Goal: Task Accomplishment & Management: Complete application form

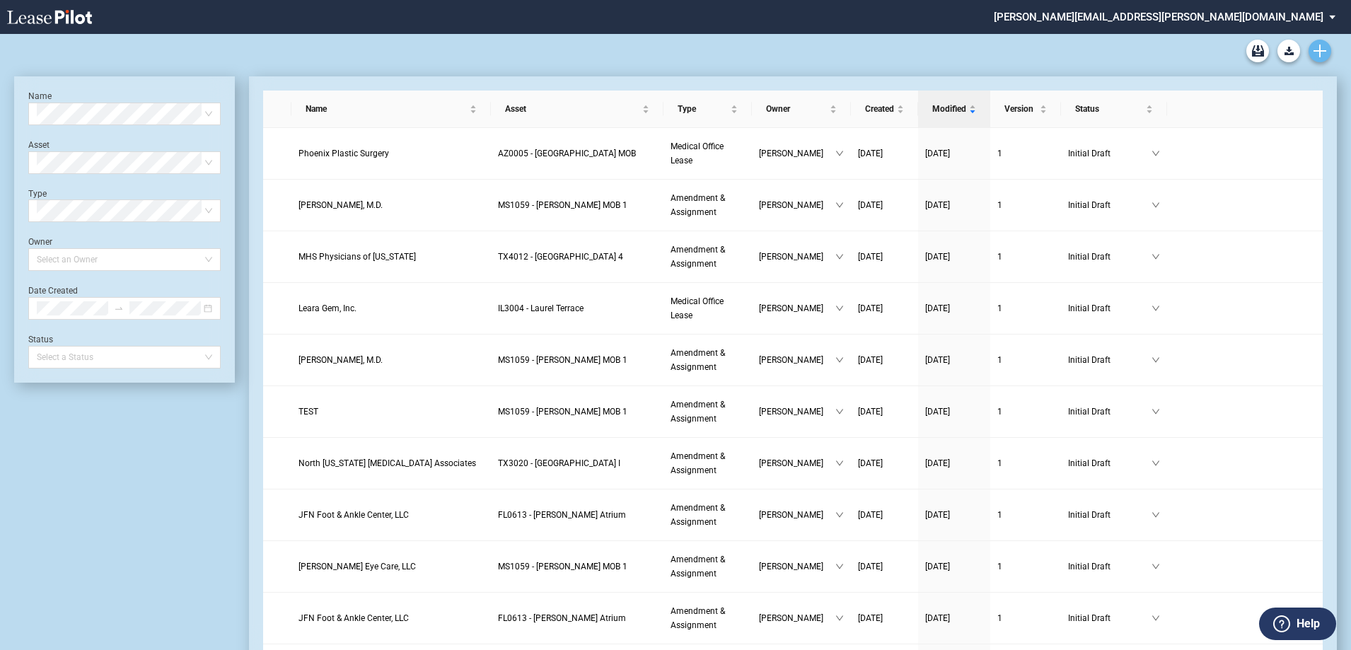
click at [1319, 56] on use "Create new document" at bounding box center [1320, 51] width 13 height 13
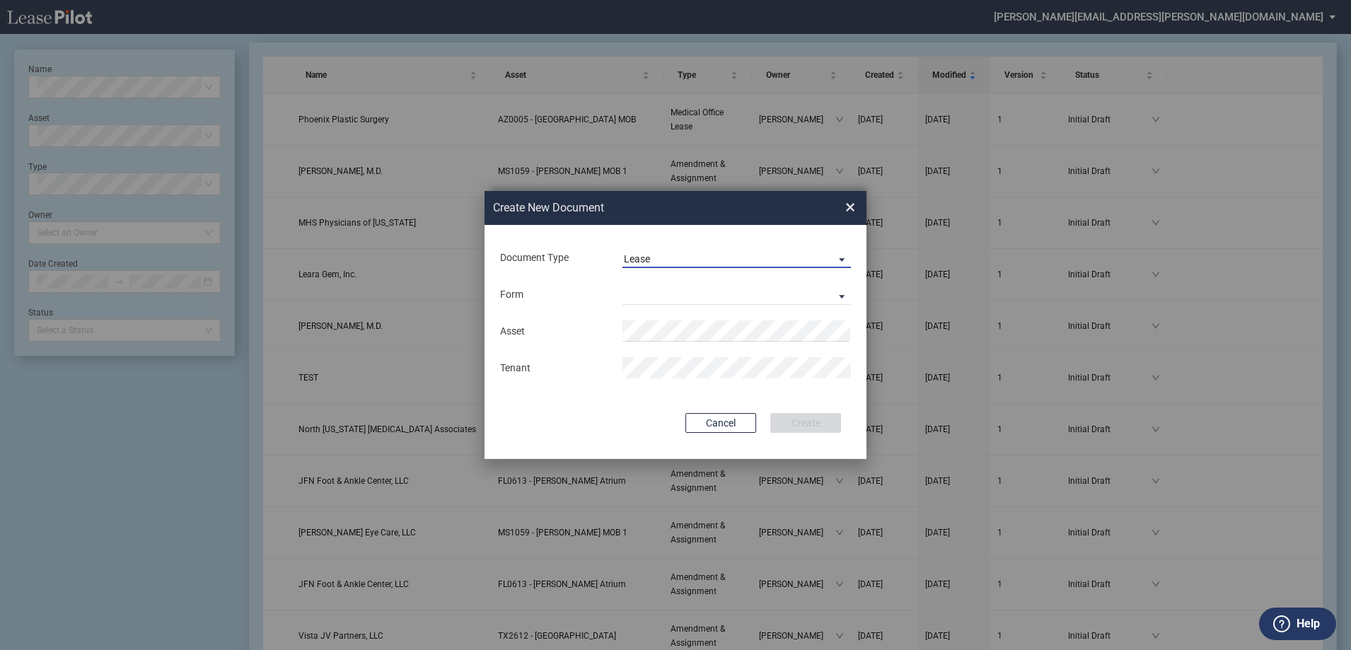
click at [668, 261] on span "Lease" at bounding box center [725, 260] width 203 height 14
click at [668, 261] on md-option "Lease" at bounding box center [738, 259] width 251 height 34
click at [666, 293] on md-select "Medical Office Lease Scottsdale Lease Louisville Lease 1370 Medical Place Lease…" at bounding box center [737, 294] width 229 height 21
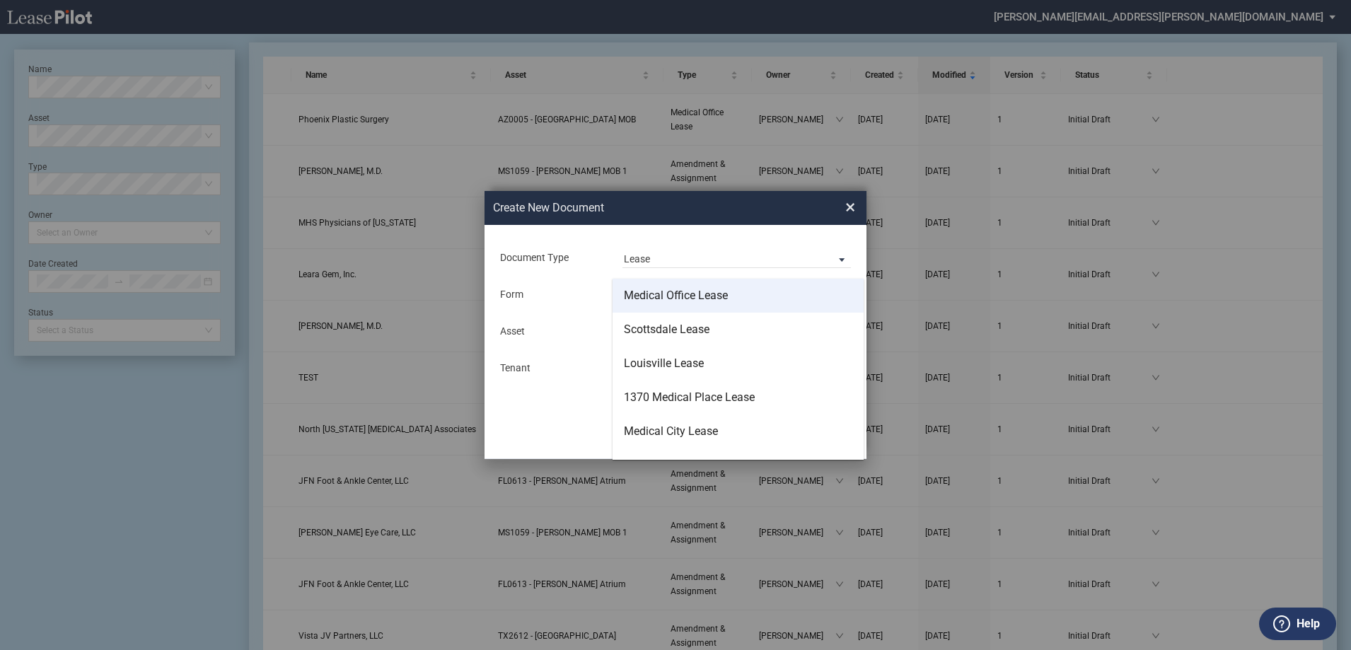
click at [717, 298] on div "Medical Office Lease" at bounding box center [676, 296] width 104 height 16
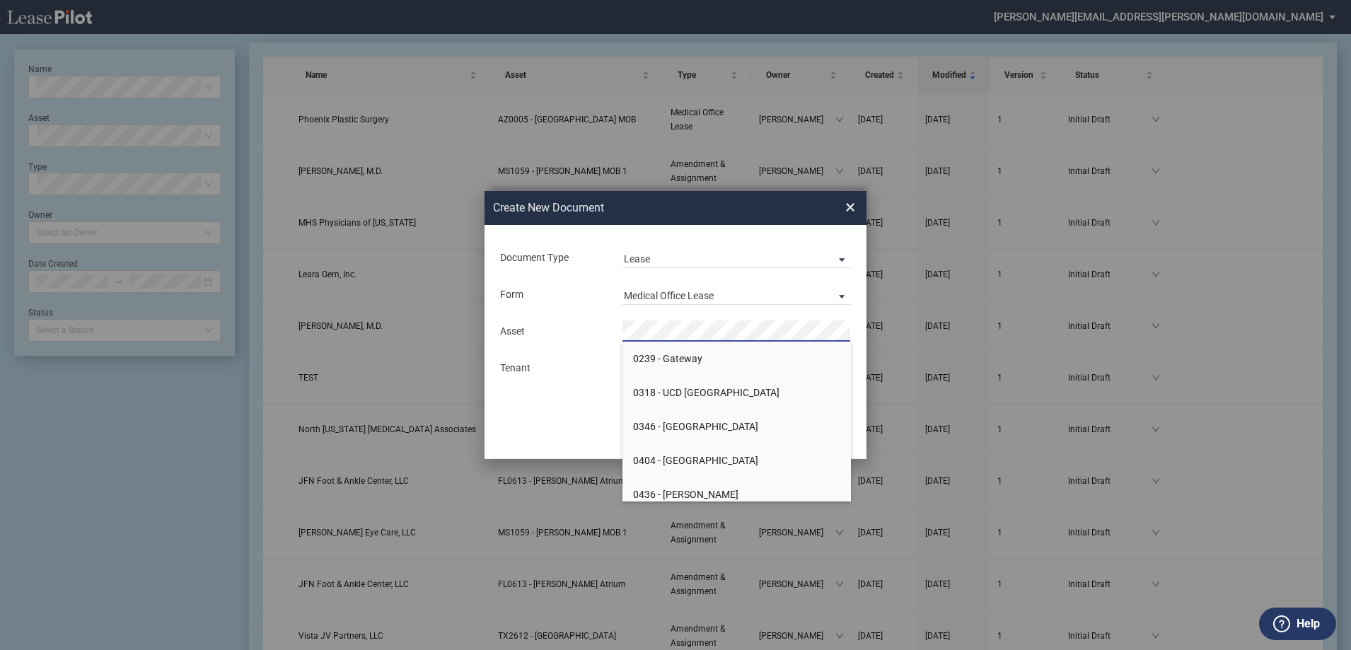
click at [578, 396] on div "Document Type Lease Deal Type Office Deal Type Office Form Medical Office Lease…" at bounding box center [676, 342] width 382 height 234
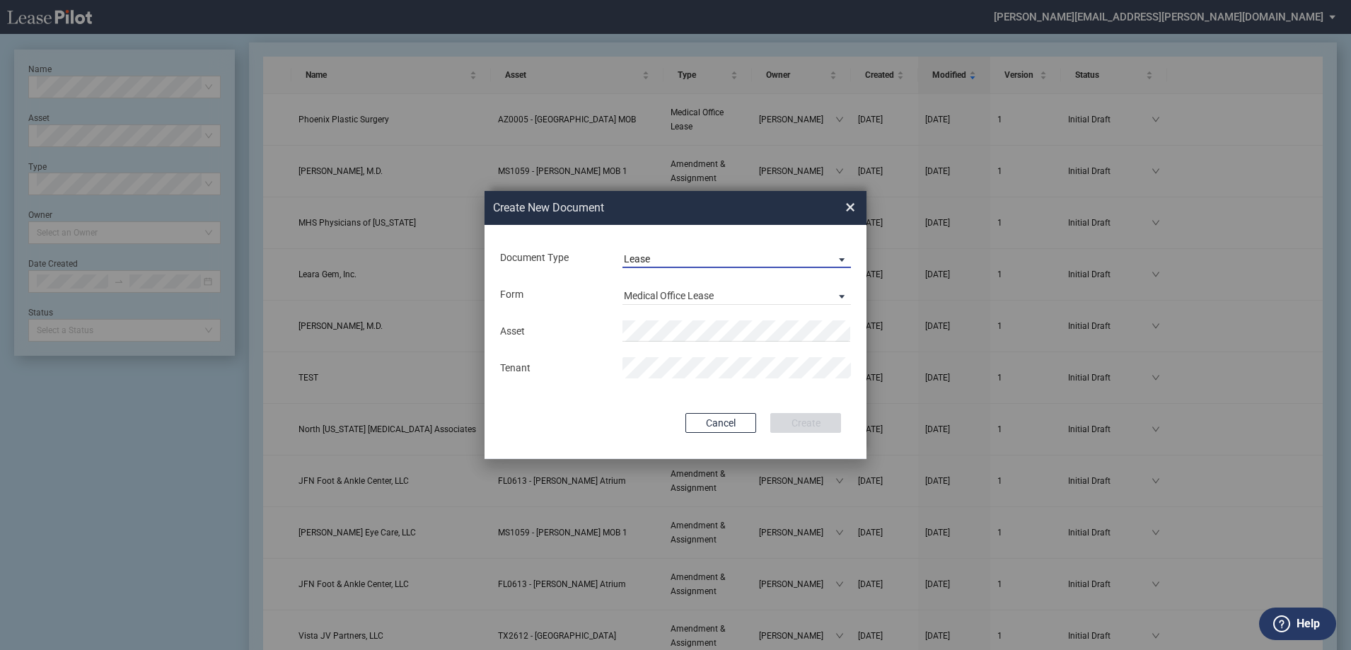
click at [669, 256] on span "Lease" at bounding box center [725, 260] width 203 height 14
click at [671, 288] on div "Amendment" at bounding box center [654, 293] width 61 height 16
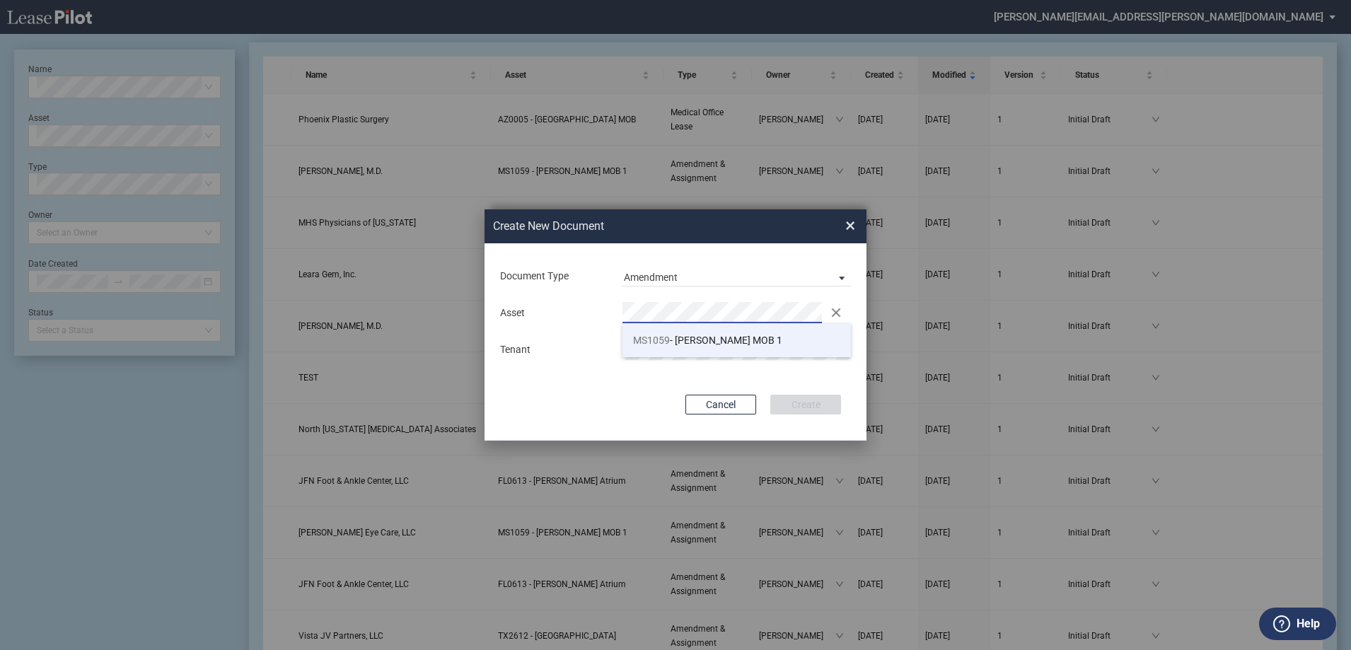
click at [706, 337] on span "MS1059 - Jackson MOB 1" at bounding box center [707, 340] width 149 height 11
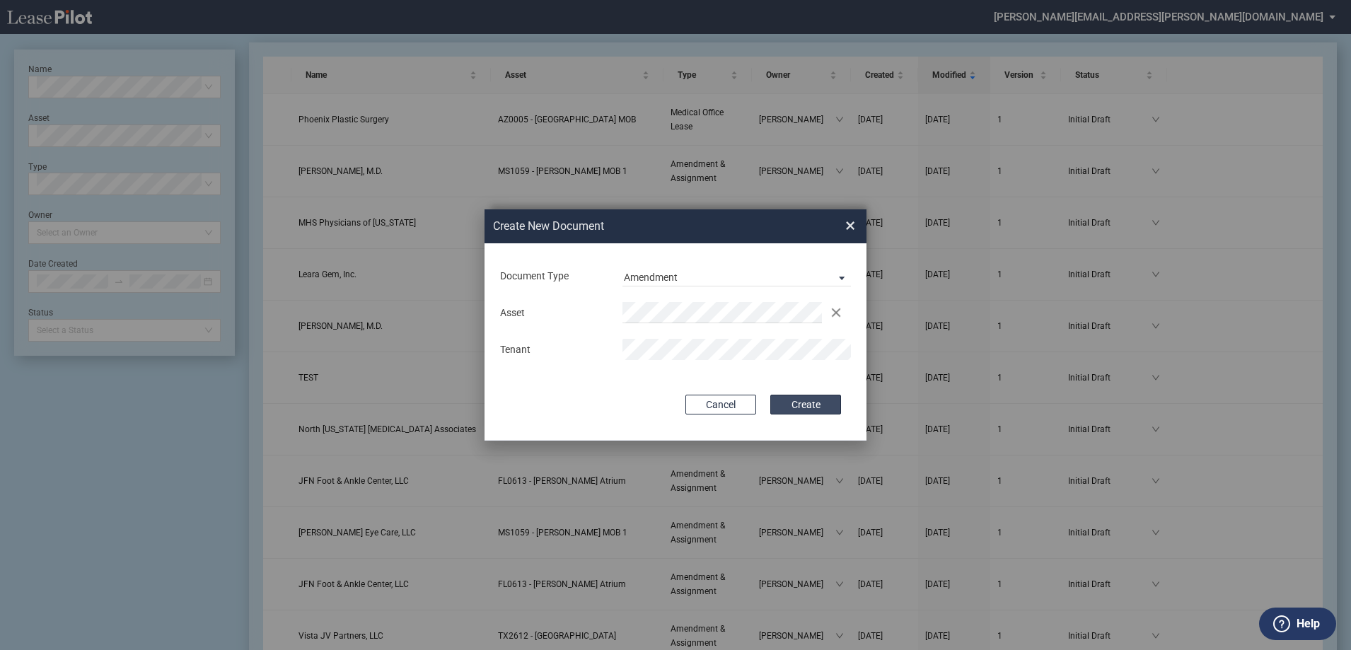
click at [814, 400] on button "Create" at bounding box center [805, 405] width 71 height 20
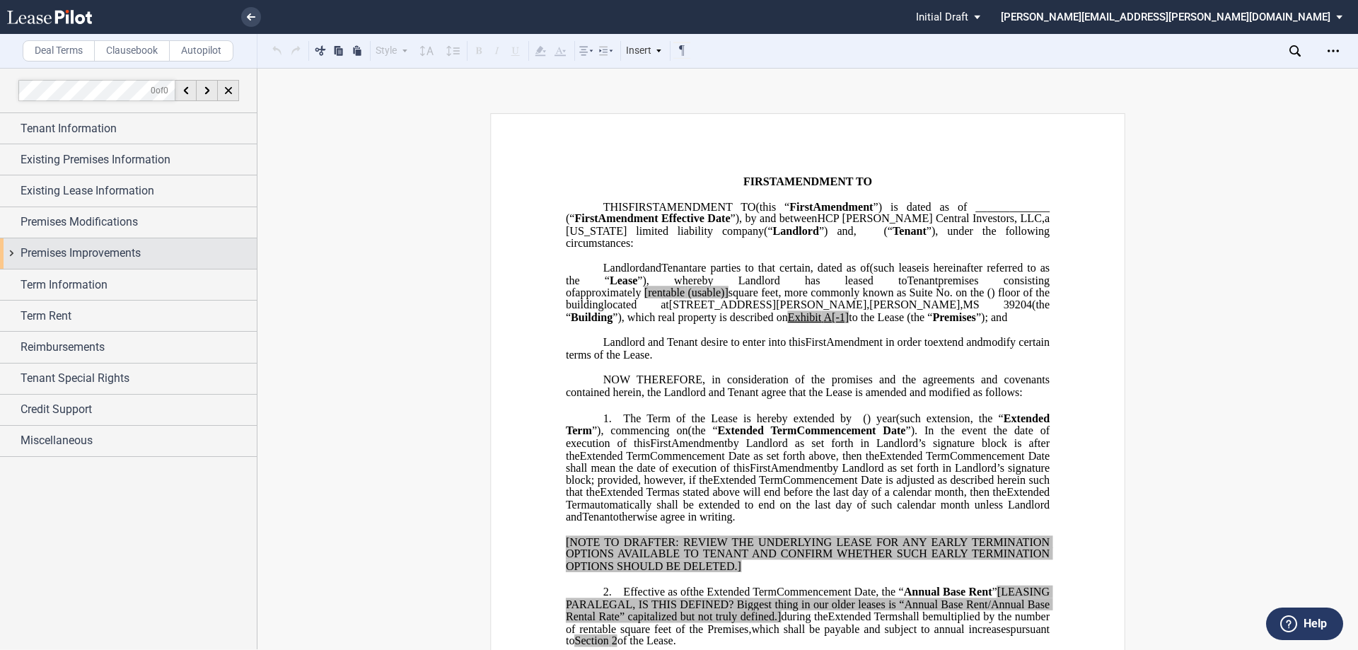
click at [158, 250] on div "Premises Improvements" at bounding box center [139, 253] width 236 height 17
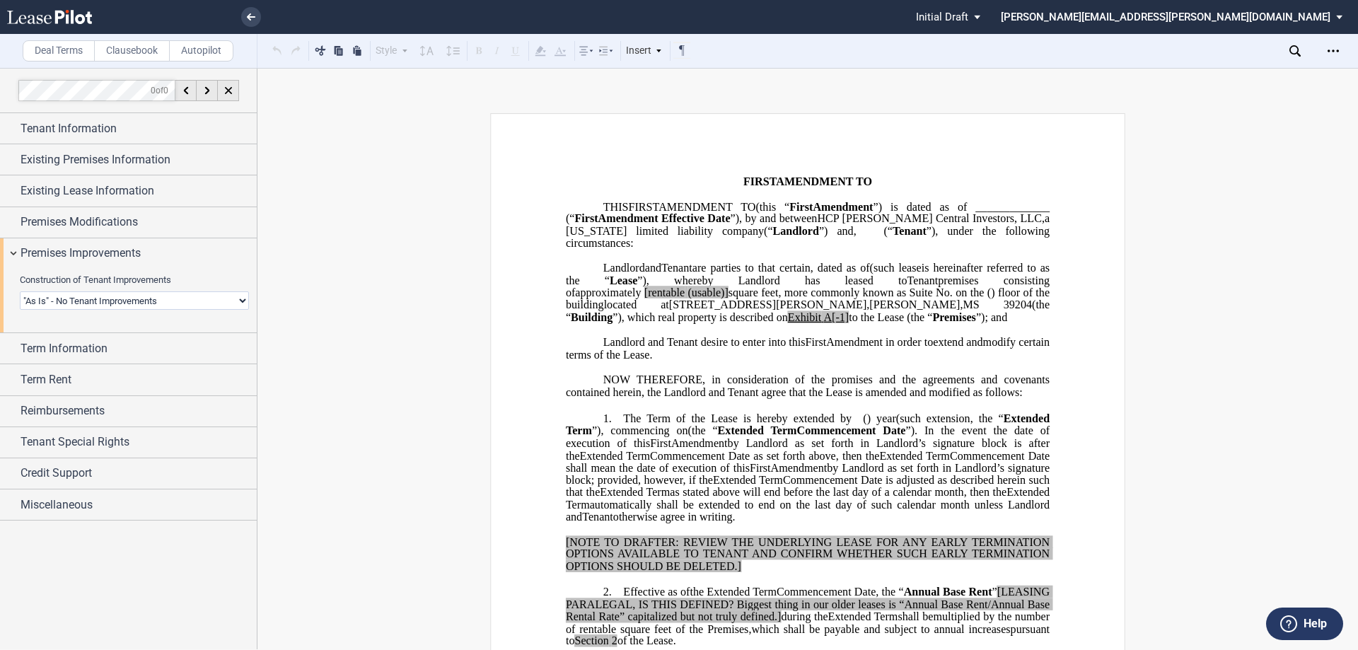
click at [152, 300] on select "Landlord Constructs Tenant Improvements Tenant Constructs Tenant Improvements "…" at bounding box center [134, 300] width 229 height 18
click at [20, 291] on select "Landlord Constructs Tenant Improvements Tenant Constructs Tenant Improvements "…" at bounding box center [134, 300] width 229 height 18
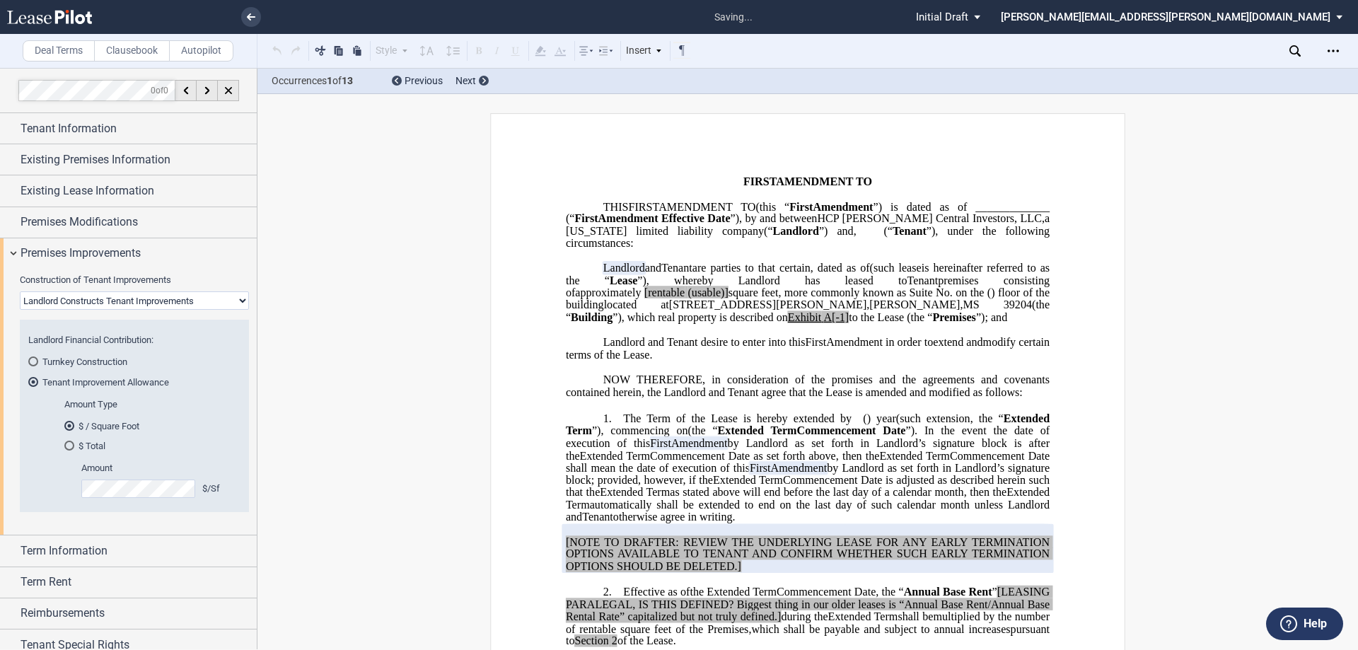
click at [166, 304] on select "Landlord Constructs Tenant Improvements Tenant Constructs Tenant Improvements "…" at bounding box center [134, 300] width 229 height 18
select select "none"
click at [20, 291] on select "Landlord Constructs Tenant Improvements Tenant Constructs Tenant Improvements "…" at bounding box center [134, 300] width 229 height 18
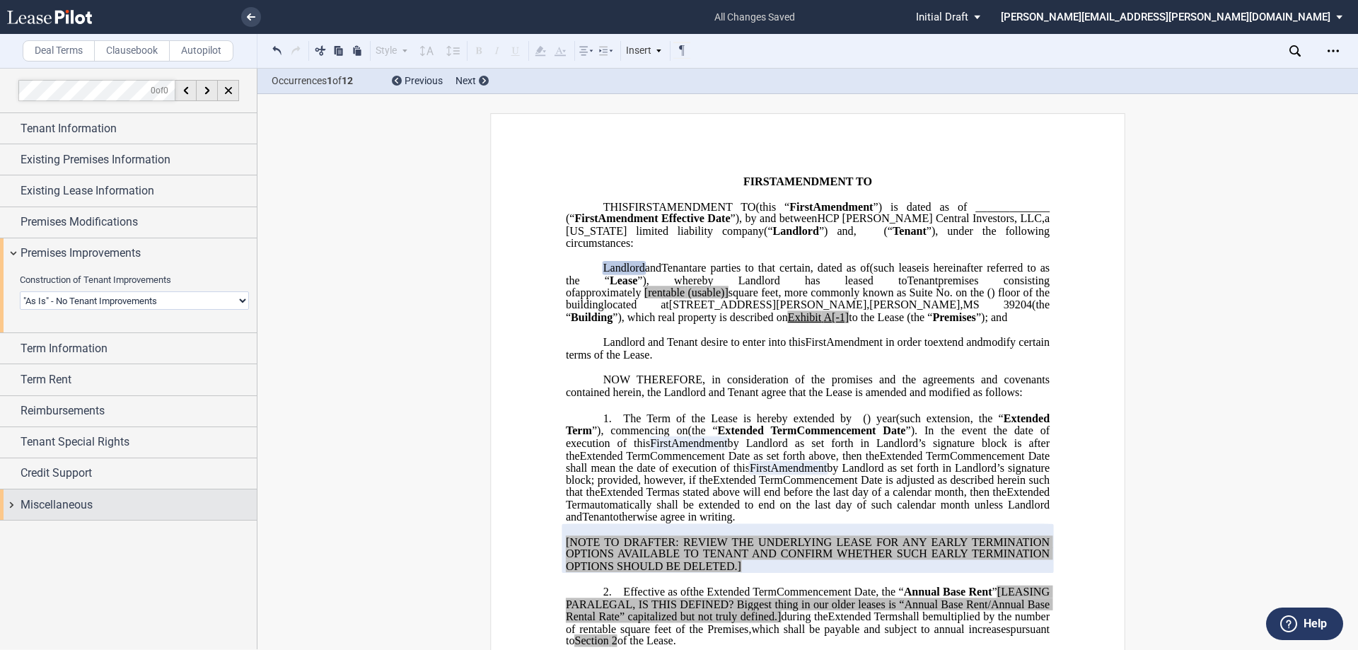
click at [117, 509] on div "Miscellaneous" at bounding box center [139, 505] width 236 height 17
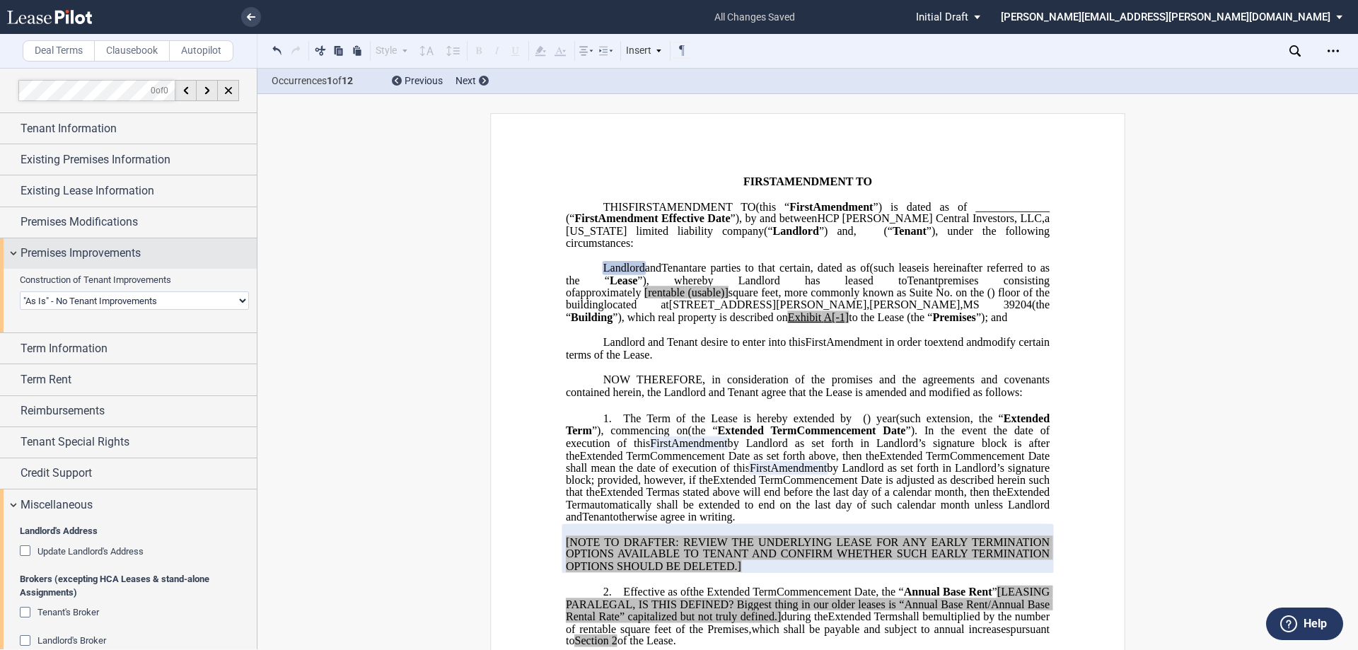
click at [178, 263] on div "Premises Improvements" at bounding box center [128, 253] width 257 height 30
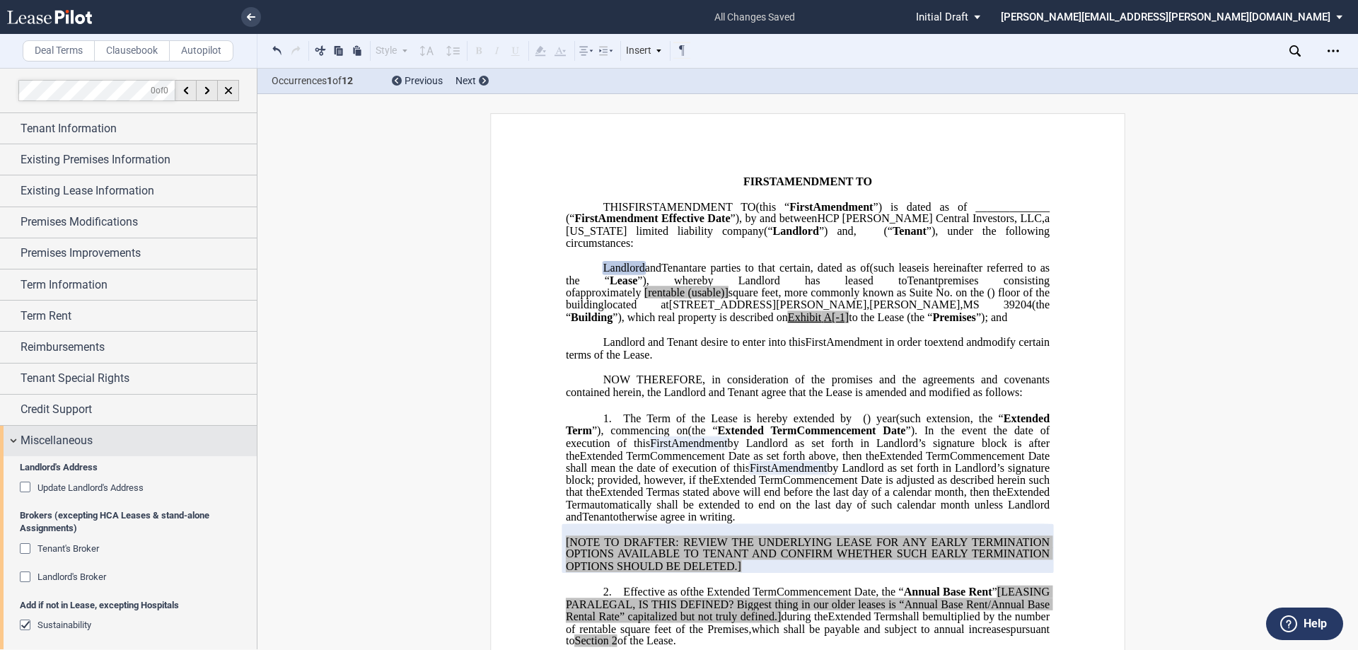
click at [150, 440] on div "Miscellaneous" at bounding box center [139, 440] width 236 height 17
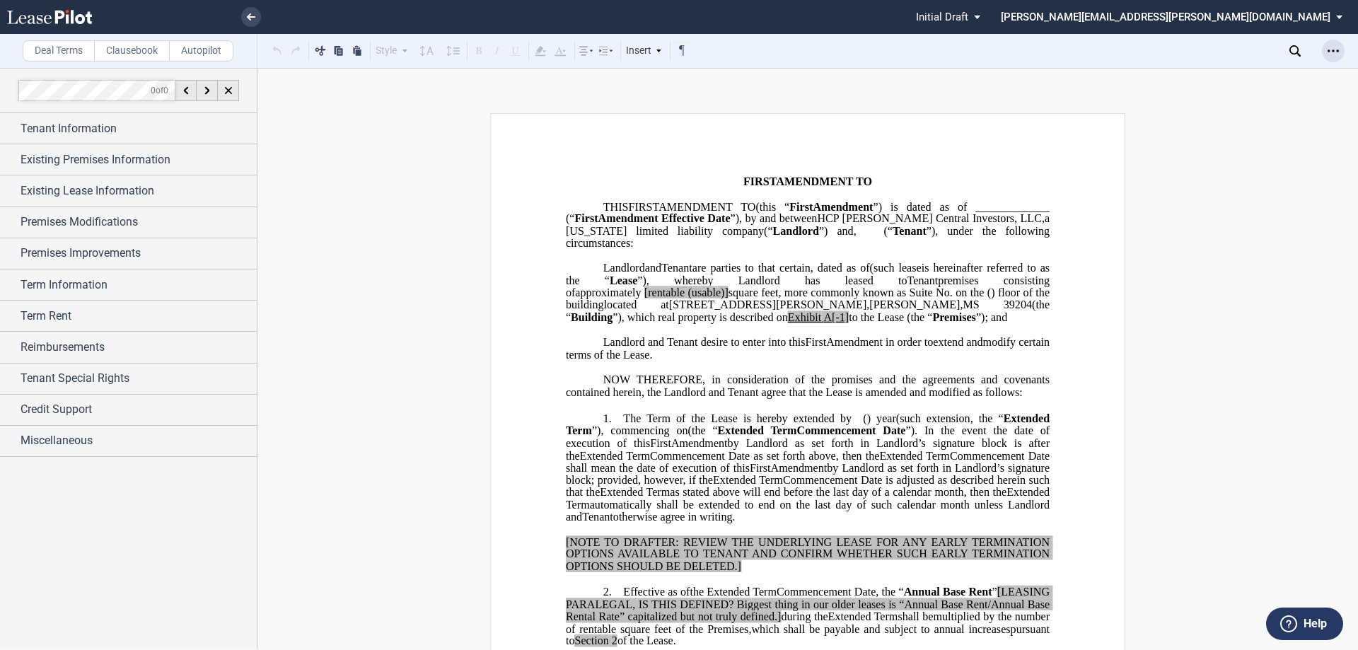
click at [1331, 52] on icon "Open Lease options menu" at bounding box center [1333, 50] width 11 height 11
click at [776, 184] on span "AMENDMENT TO" at bounding box center [824, 181] width 96 height 13
click at [125, 444] on div "Miscellaneous" at bounding box center [139, 440] width 236 height 17
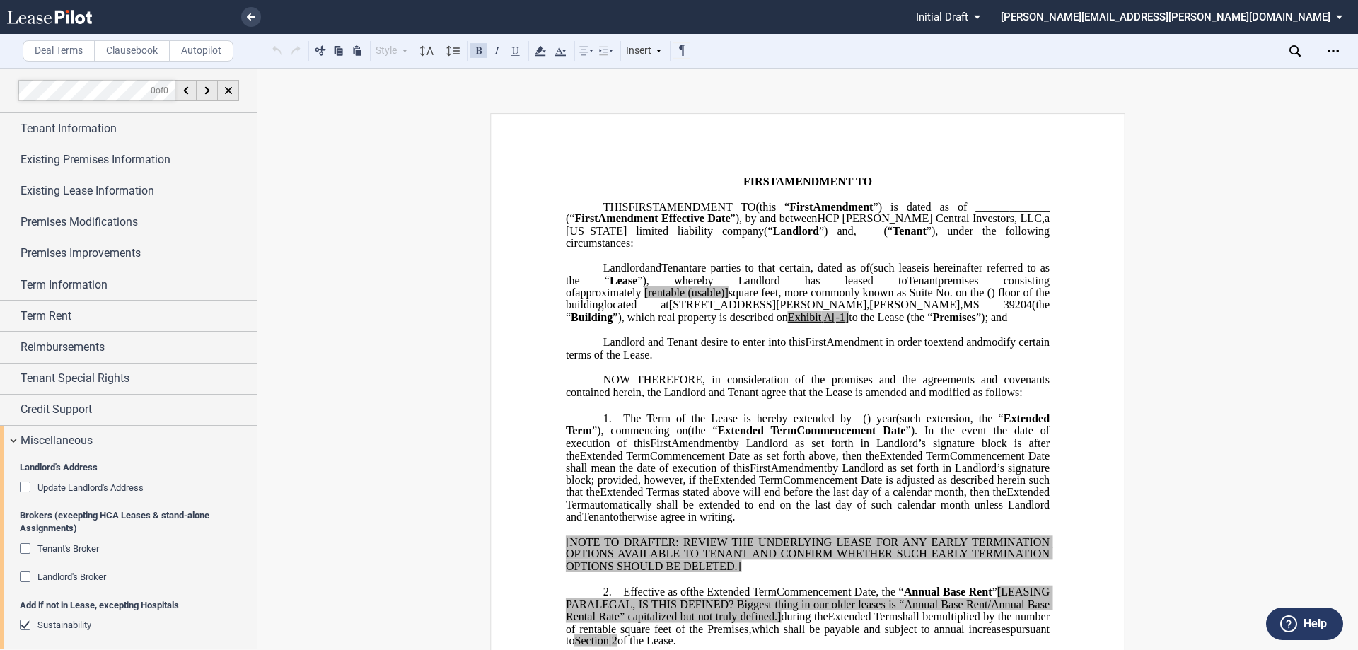
scroll to position [245, 0]
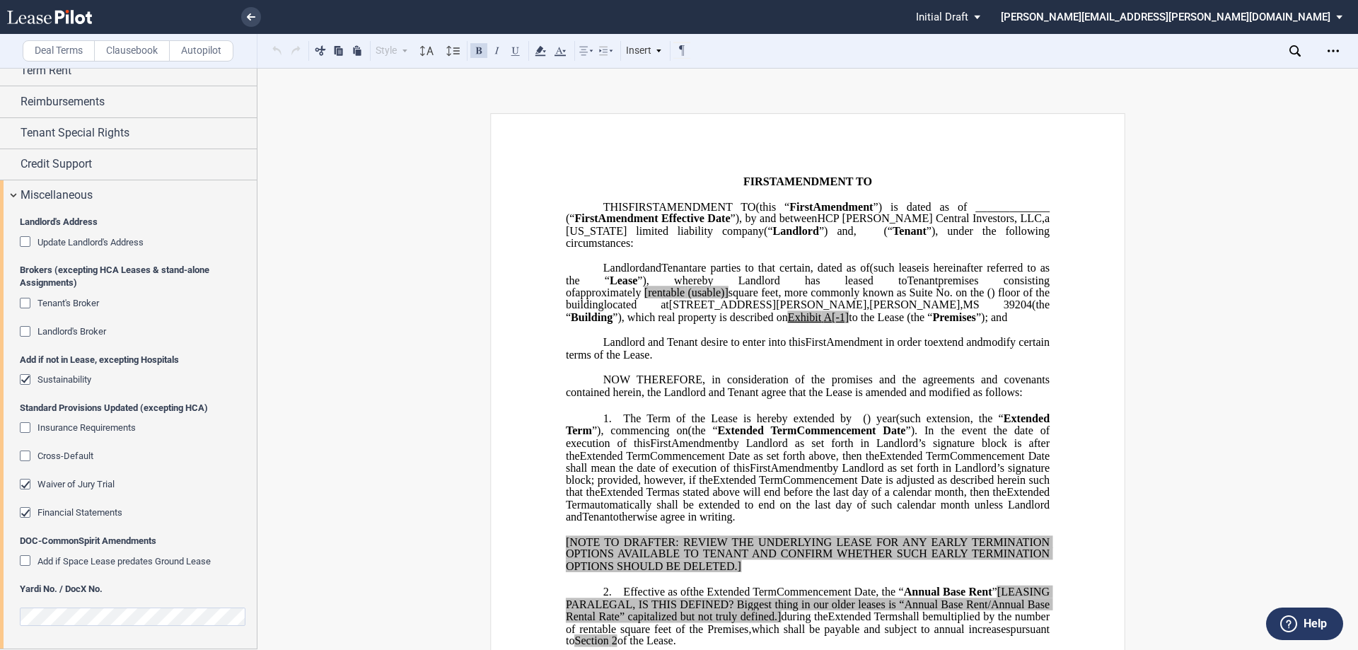
click at [23, 484] on div "Waiver of Jury Trial" at bounding box center [27, 486] width 14 height 14
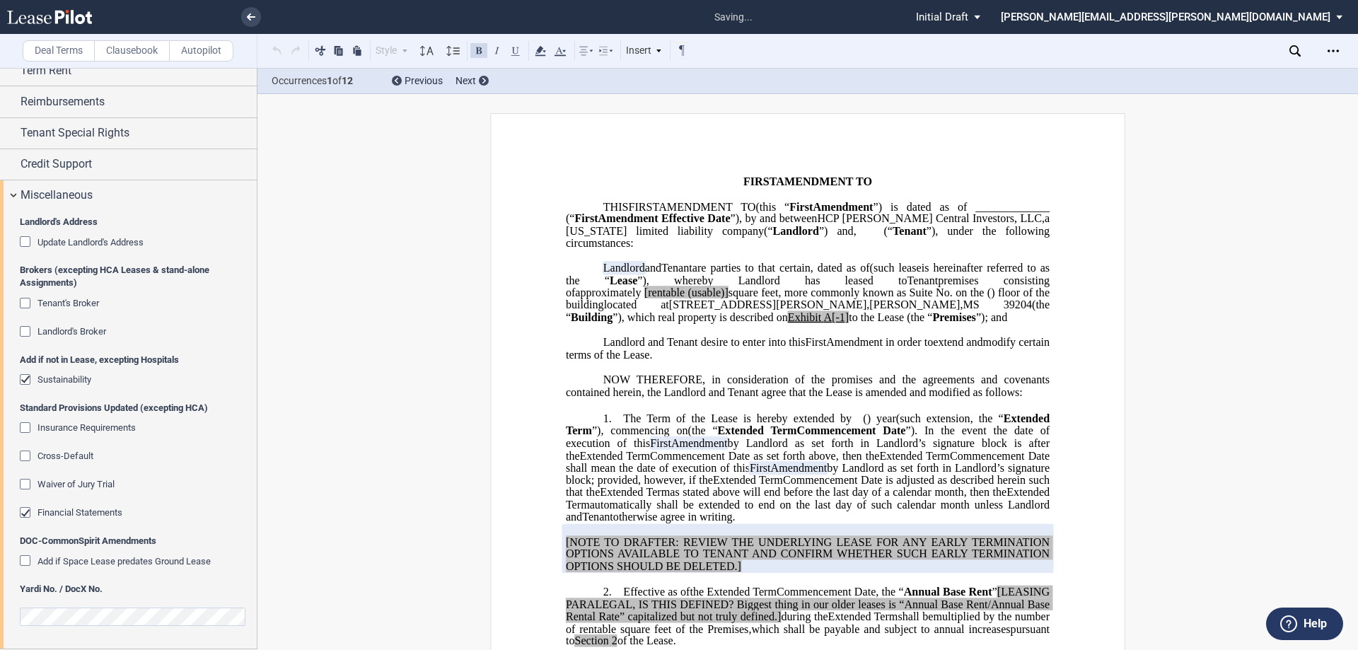
click at [23, 514] on div "Financial Statements" at bounding box center [27, 514] width 14 height 14
click at [52, 456] on span "Cross-Default" at bounding box center [65, 456] width 56 height 11
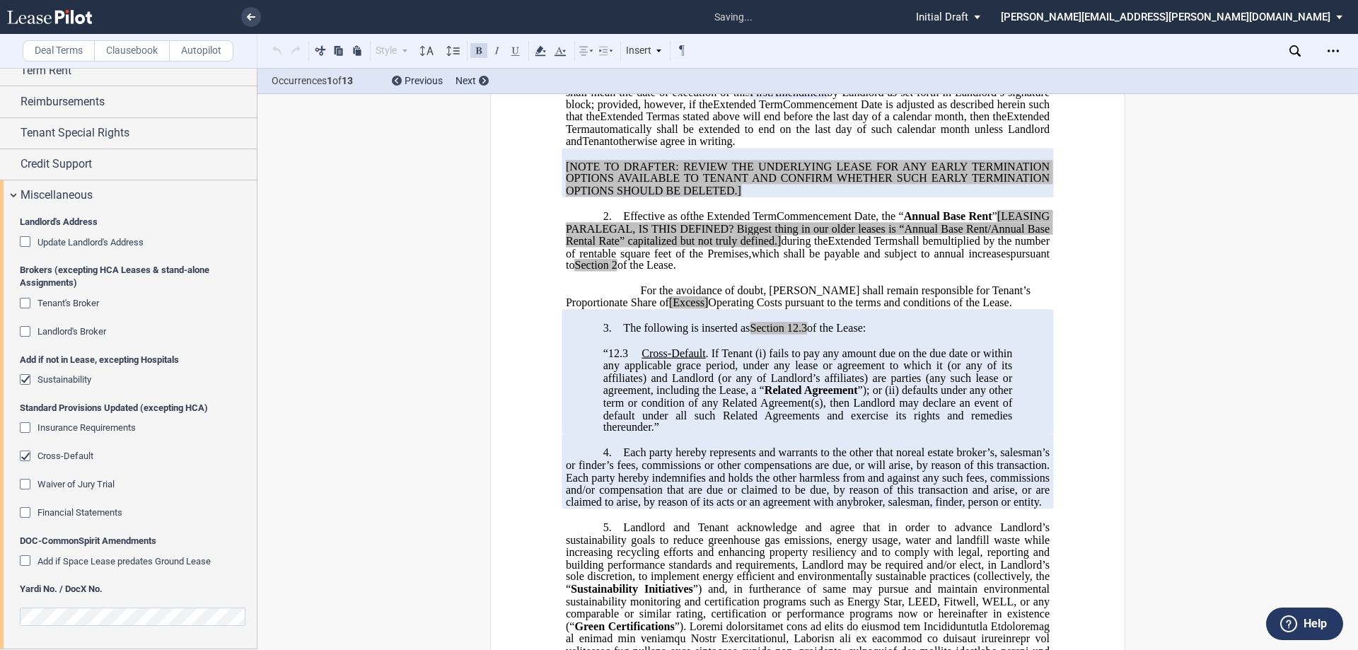
scroll to position [424, 0]
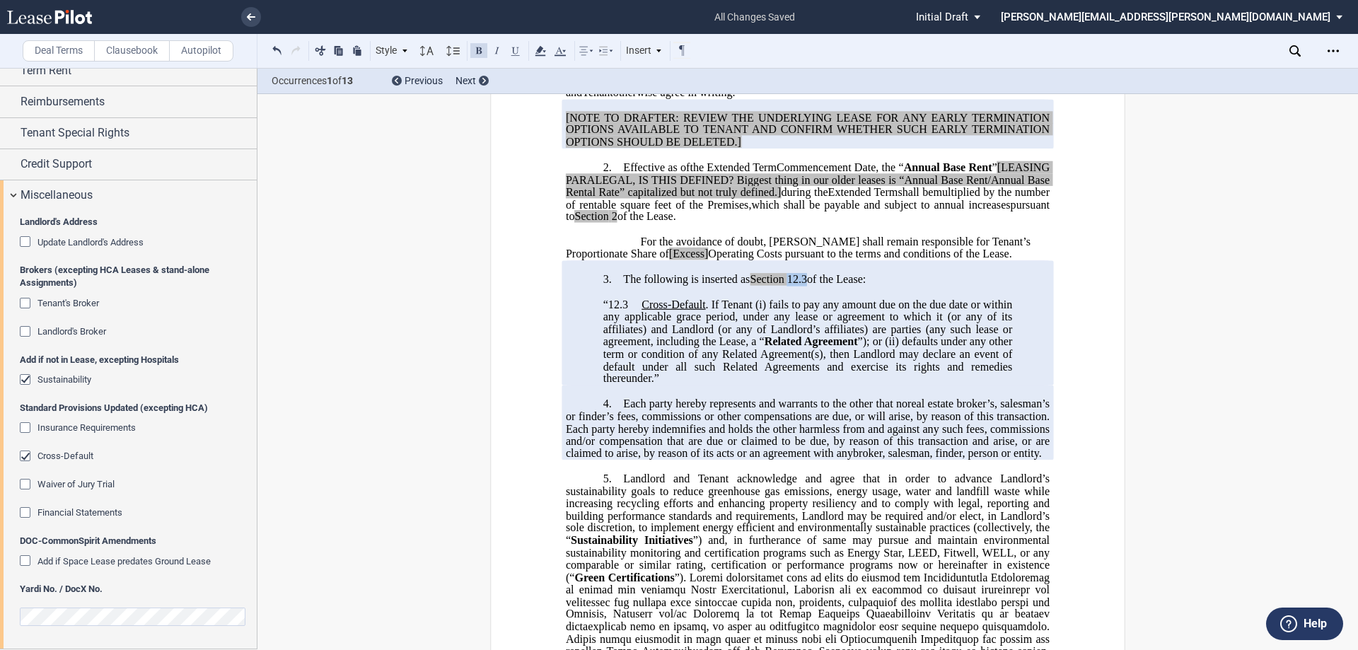
drag, startPoint x: 806, startPoint y: 291, endPoint x: 787, endPoint y: 294, distance: 19.3
click at [787, 286] on span "12.3" at bounding box center [797, 279] width 20 height 13
click at [795, 317] on span "fails to pay any amount due on the due date or within any applicable grace peri…" at bounding box center [809, 324] width 412 height 50
drag, startPoint x: 787, startPoint y: 289, endPoint x: 807, endPoint y: 292, distance: 19.3
click at [807, 286] on span "The following is inserted as Section 12.3 of the Lease:" at bounding box center [744, 279] width 243 height 13
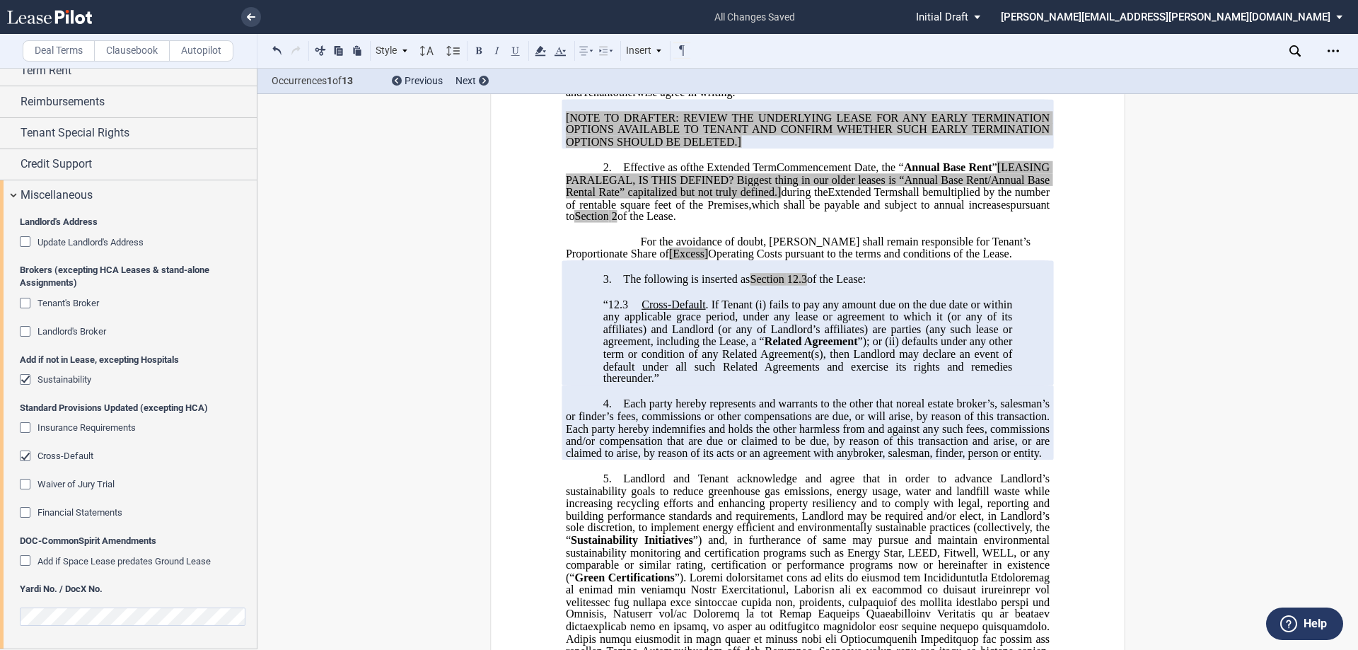
click at [807, 286] on span "of the Lease:" at bounding box center [836, 279] width 59 height 13
drag, startPoint x: 807, startPoint y: 292, endPoint x: 788, endPoint y: 293, distance: 18.4
click at [788, 286] on span "The following is inserted as Section 12.3 of the Lease:" at bounding box center [744, 279] width 243 height 13
click at [792, 286] on span "12.3" at bounding box center [797, 279] width 20 height 13
drag, startPoint x: 787, startPoint y: 291, endPoint x: 807, endPoint y: 292, distance: 19.9
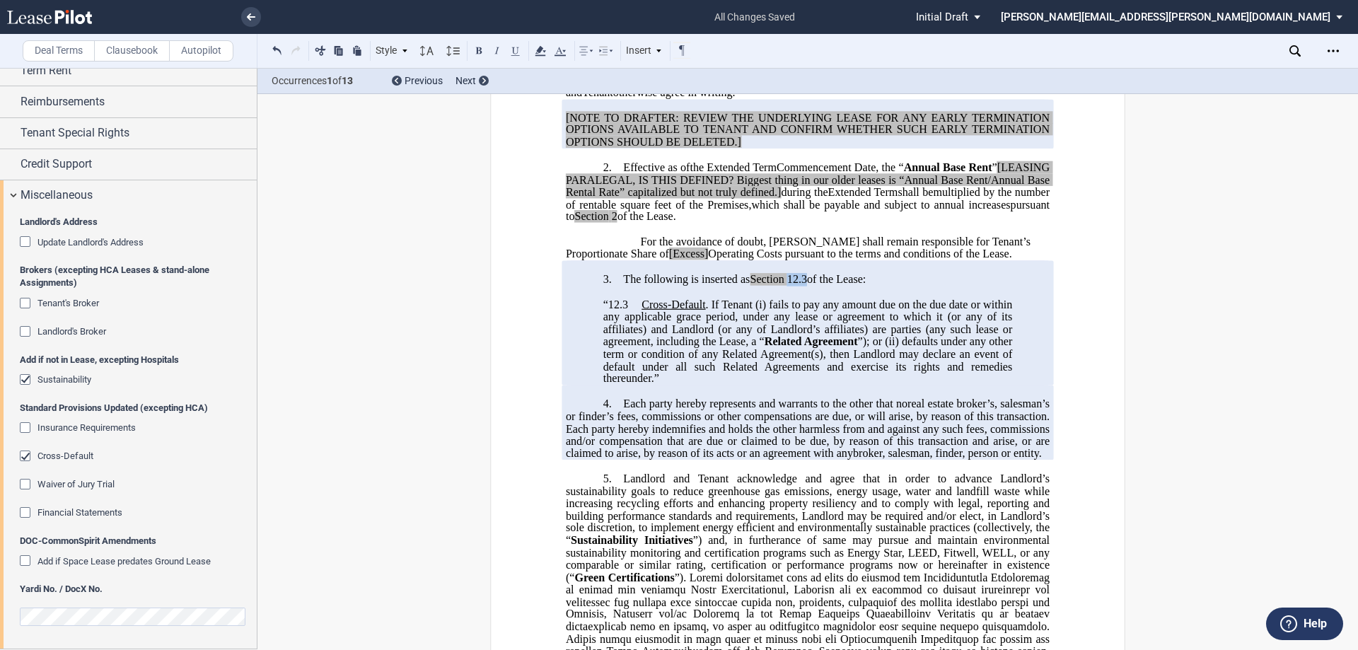
click at [807, 286] on span "The following is inserted as Section 12.3 of the Lease:" at bounding box center [744, 279] width 243 height 13
click at [800, 286] on span "12.3" at bounding box center [797, 279] width 20 height 13
drag, startPoint x: 789, startPoint y: 294, endPoint x: 804, endPoint y: 293, distance: 15.6
click at [804, 286] on span "12.3" at bounding box center [797, 279] width 20 height 13
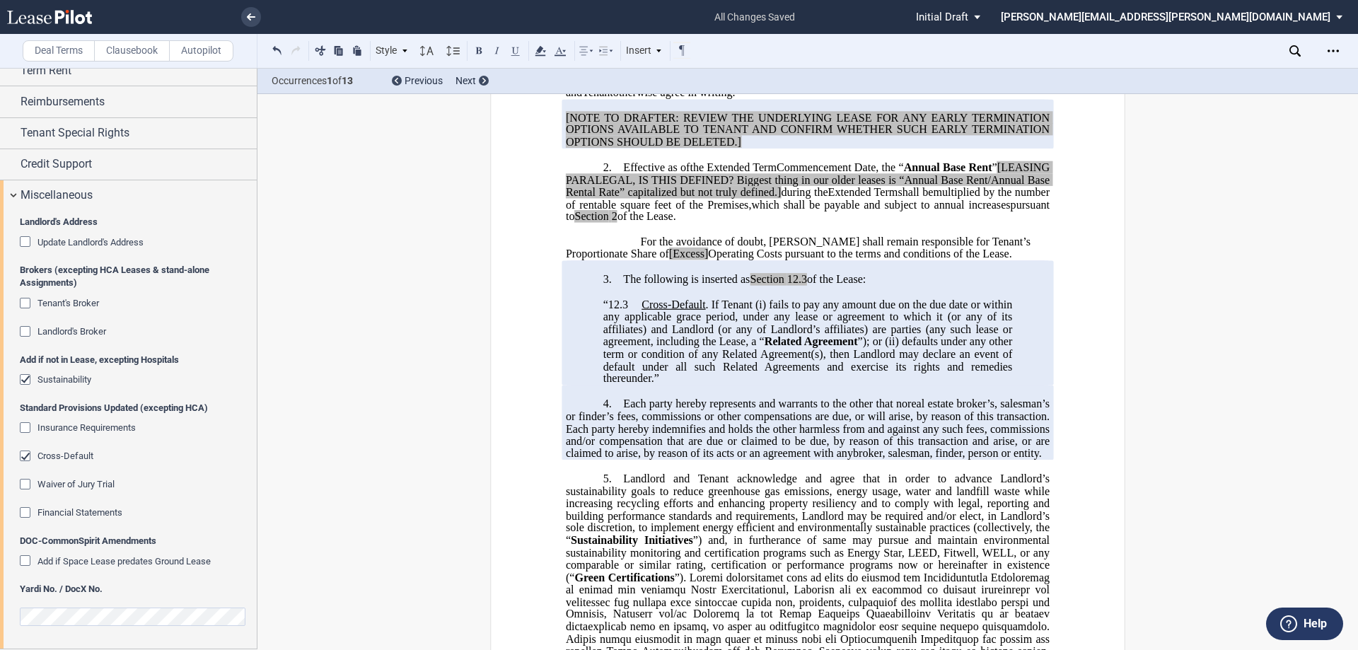
click at [24, 379] on div "Sustainability" at bounding box center [27, 381] width 14 height 14
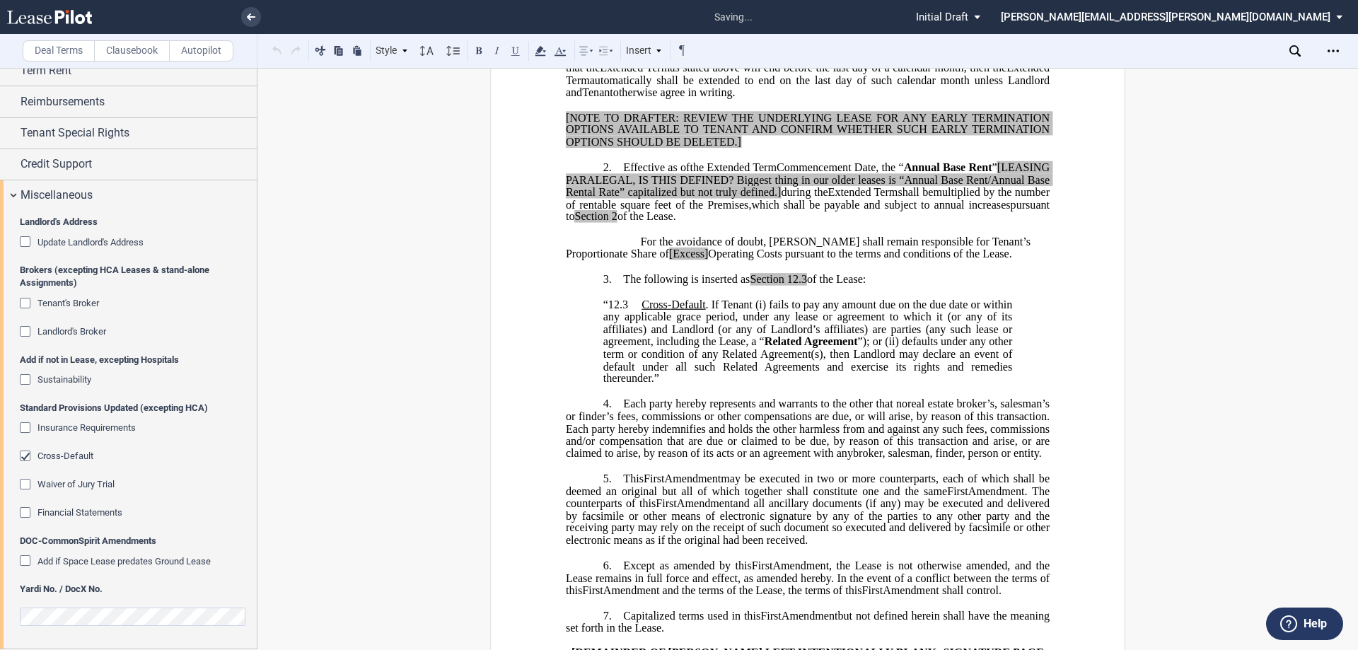
click at [30, 453] on div "Cross-Default" at bounding box center [27, 458] width 14 height 14
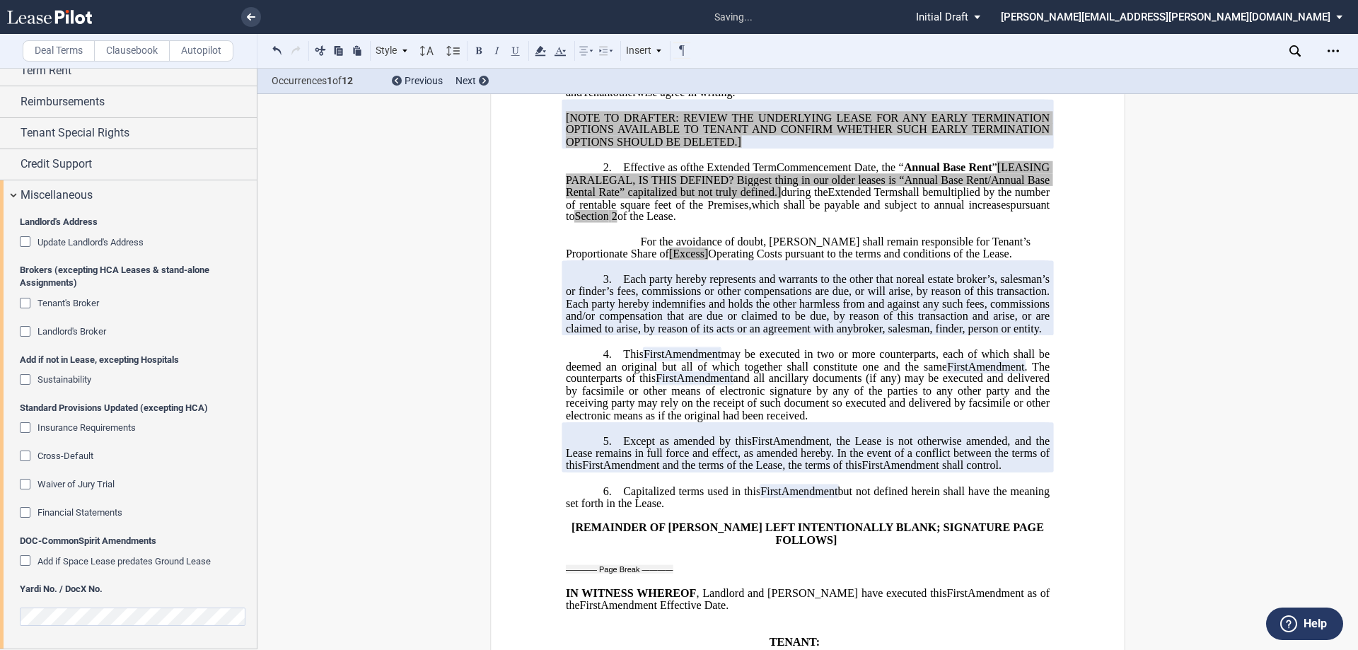
click at [24, 425] on div "Insurance Requirements" at bounding box center [27, 429] width 14 height 14
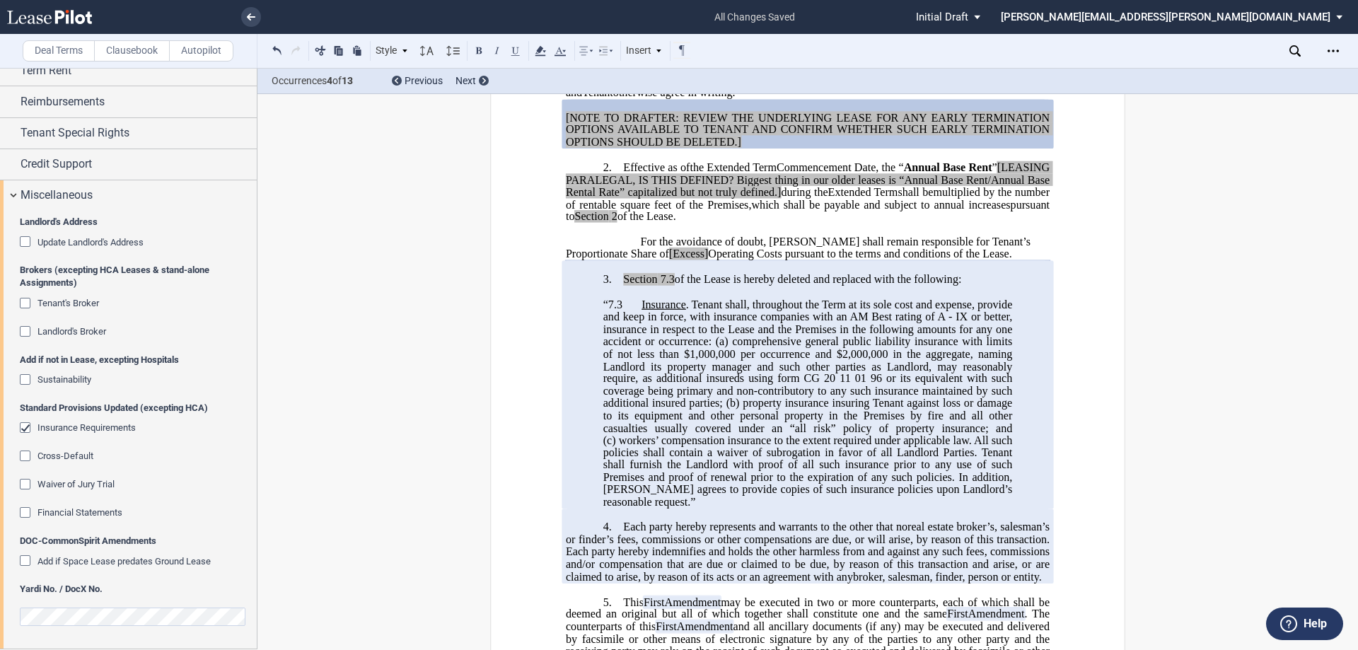
click at [700, 320] on span ". Tenant shall, throughout the Term at its sole cost and expense, provide and k…" at bounding box center [809, 311] width 412 height 25
drag, startPoint x: 968, startPoint y: 326, endPoint x: 995, endPoint y: 335, distance: 29.1
click at [995, 335] on span "“7.3 Insurance . Tenant shall, throughout the Term at its sole cost and expense…" at bounding box center [809, 403] width 412 height 209
click at [917, 376] on span "comprehensive general public liability insurance with limits of not less than $…" at bounding box center [809, 360] width 412 height 50
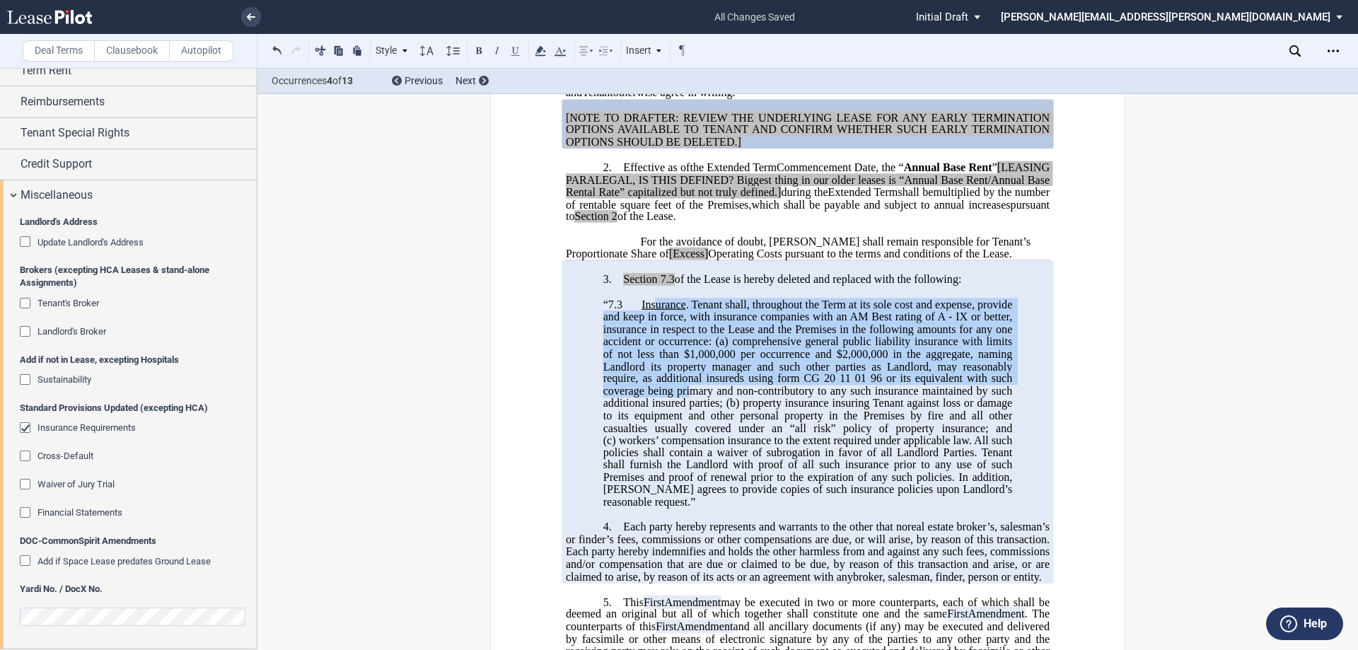
drag, startPoint x: 651, startPoint y: 318, endPoint x: 751, endPoint y: 408, distance: 134.8
click at [751, 408] on span "“7.3 Insurance . Tenant shall, throughout the Term at its sole cost and expense…" at bounding box center [809, 403] width 412 height 209
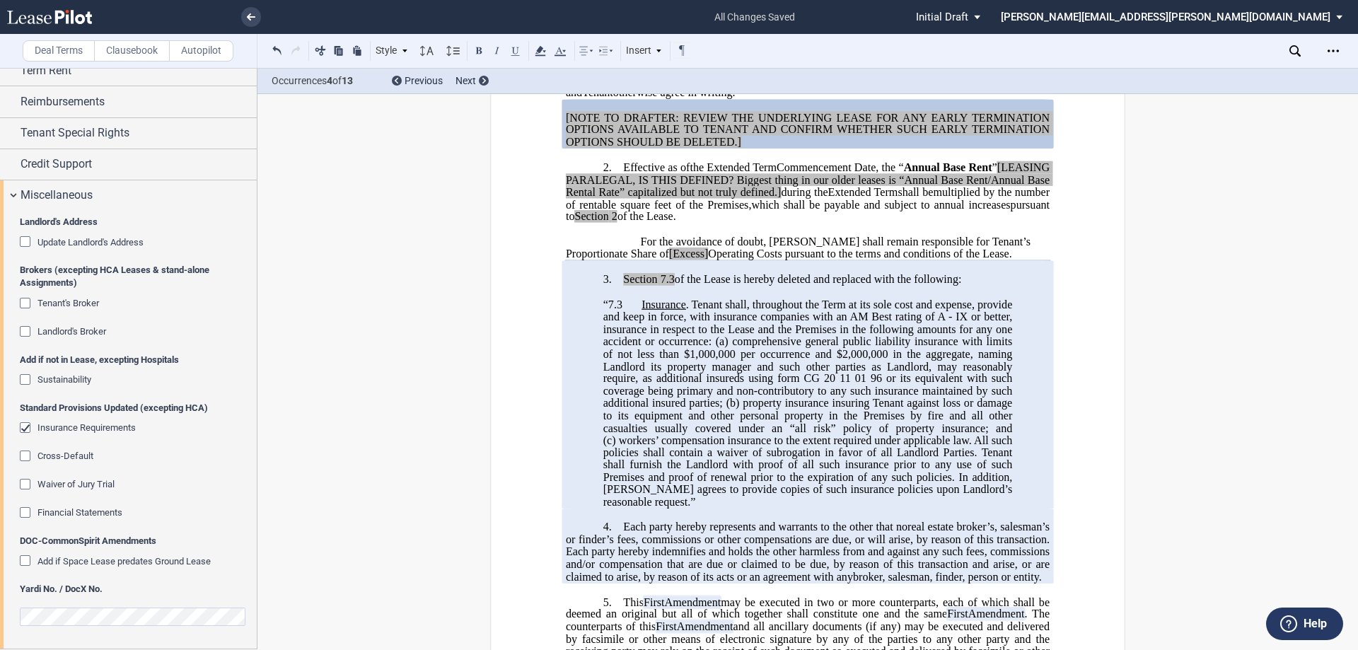
click at [753, 462] on span "workers’ compensation insurance to the extent required under applicable law. Al…" at bounding box center [809, 471] width 412 height 74
drag, startPoint x: 931, startPoint y: 330, endPoint x: 947, endPoint y: 330, distance: 16.3
click at [947, 323] on span ". Tenant shall, throughout the Term at its sole cost and expense, provide and k…" at bounding box center [809, 311] width 412 height 25
click at [922, 347] on span "comprehensive general public liability insurance with limits of not less than $…" at bounding box center [809, 360] width 412 height 50
drag, startPoint x: 923, startPoint y: 328, endPoint x: 995, endPoint y: 328, distance: 72.9
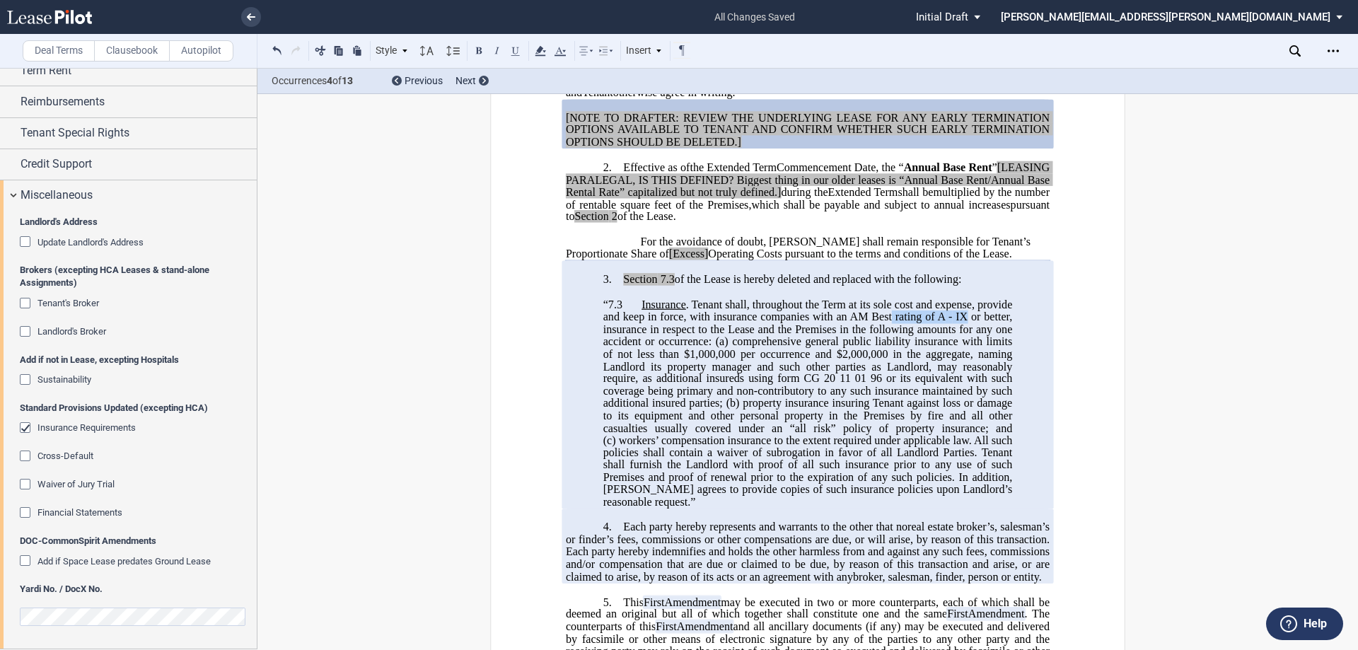
click at [995, 328] on span "“7.3 Insurance . Tenant shall, throughout the Term at its sole cost and expense…" at bounding box center [809, 403] width 412 height 209
drag, startPoint x: 715, startPoint y: 367, endPoint x: 830, endPoint y: 362, distance: 114.7
click at [830, 362] on span "comprehensive general public liability insurance with limits of not less than $…" at bounding box center [809, 360] width 412 height 50
click at [838, 385] on span "comprehensive general public liability insurance with limits of not less than $…" at bounding box center [809, 360] width 412 height 50
click at [25, 427] on div "Insurance Requirements" at bounding box center [27, 429] width 14 height 14
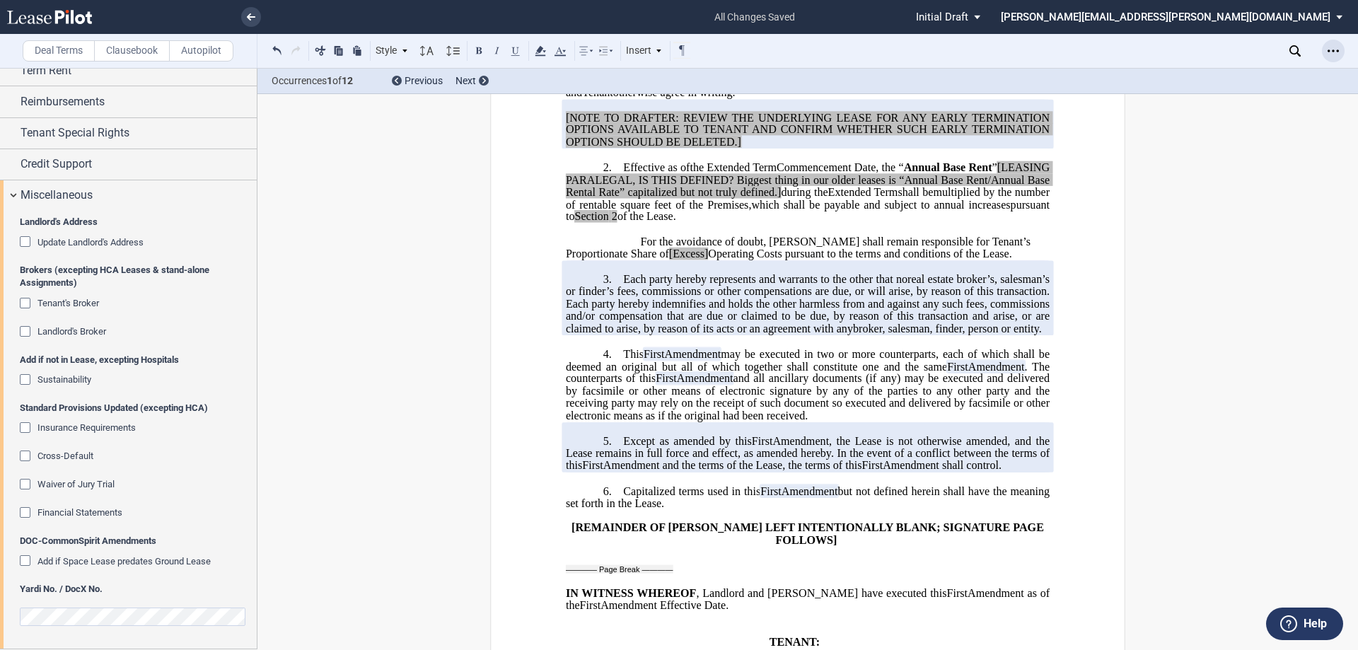
click at [1338, 46] on icon "Open Lease options menu" at bounding box center [1333, 50] width 11 height 11
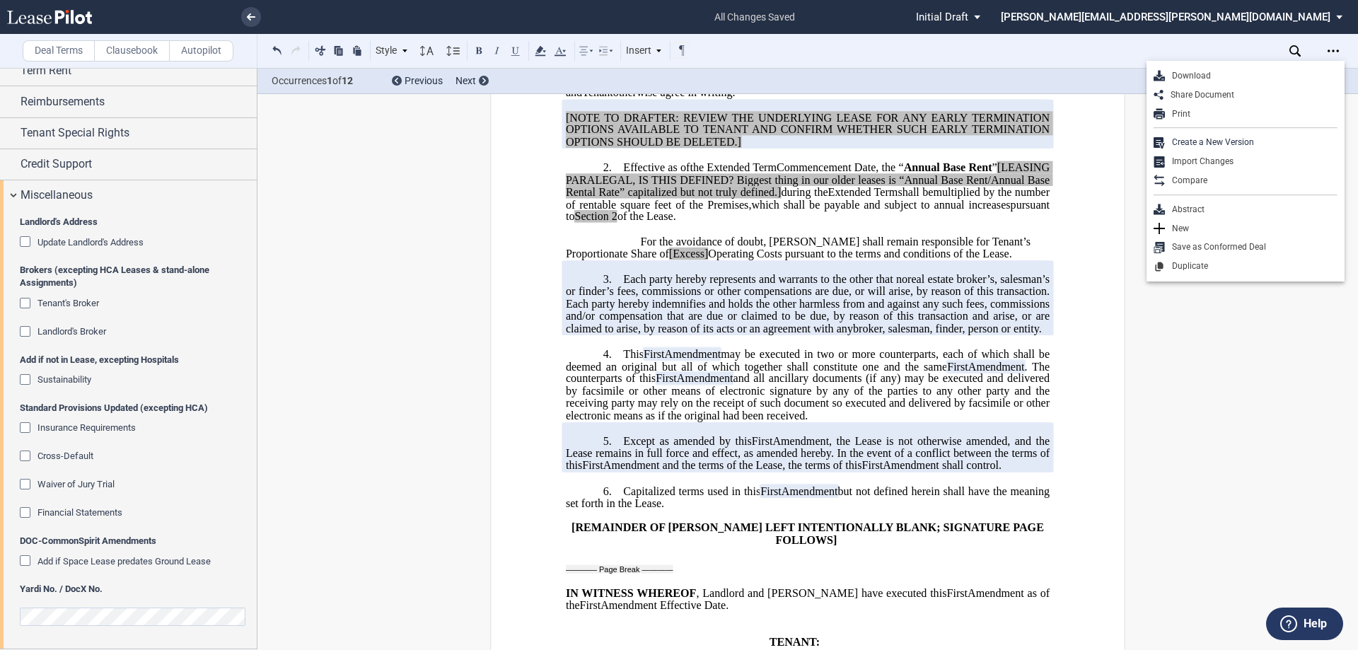
click at [318, 334] on div "﻿ ﻿ ﻿ FIRST AMENDMENT TO ﻿ ﻿ ASSIGNMENT, ASSUMPTION AND ﻿ ﻿ FIRST AMENDMENT TO …" at bounding box center [808, 414] width 1101 height 1451
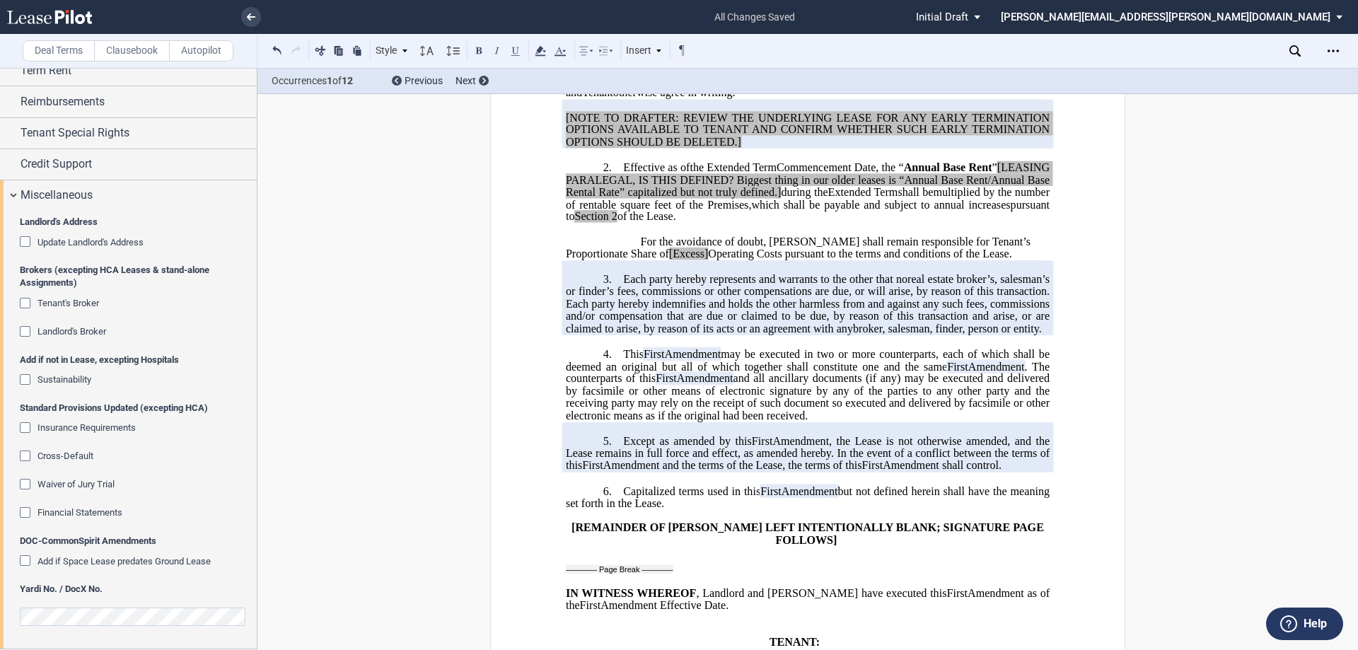
click at [25, 242] on div "Update Landlord's Address" at bounding box center [27, 243] width 14 height 14
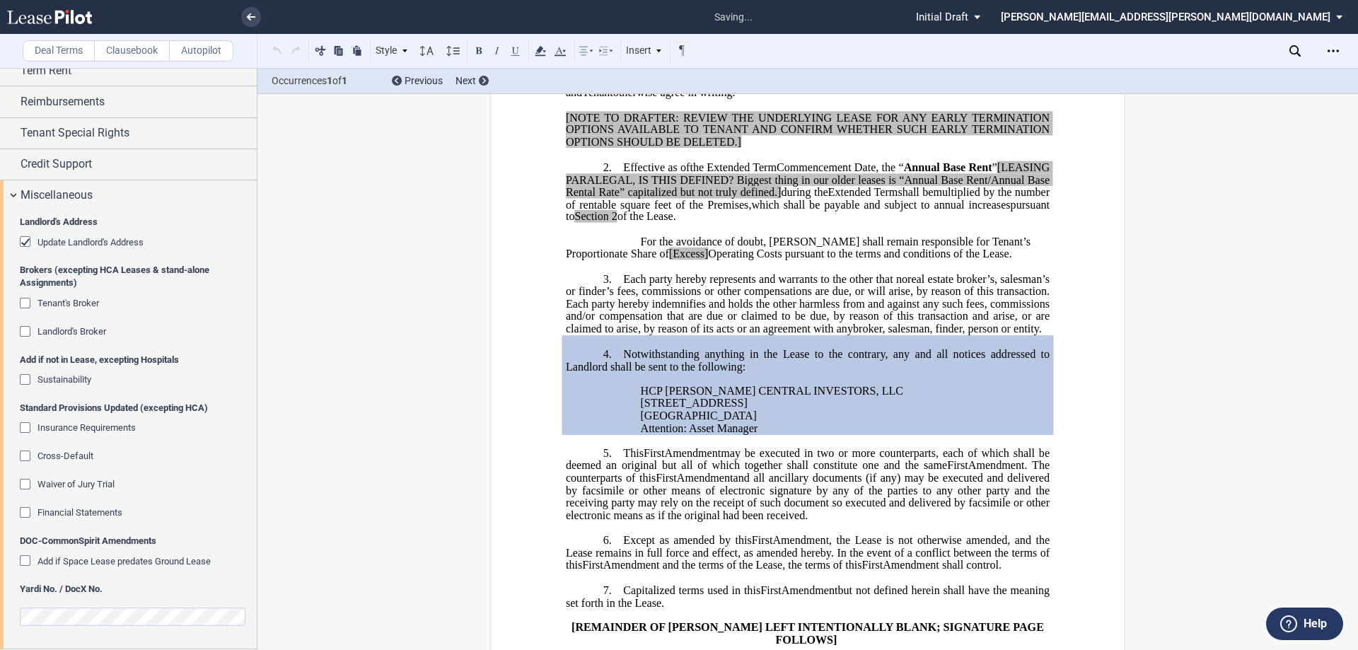
click at [668, 372] on span "Notwithstanding anything in the Lease to the contrary, any and all notices addr…" at bounding box center [809, 359] width 487 height 25
drag, startPoint x: 638, startPoint y: 427, endPoint x: 753, endPoint y: 449, distance: 117.3
click at [753, 435] on div "!!SET_LEVEL_0!! !!LEASE_LEVEL_1!! 4. Notwithstanding anything in the Lease to t…" at bounding box center [808, 385] width 484 height 100
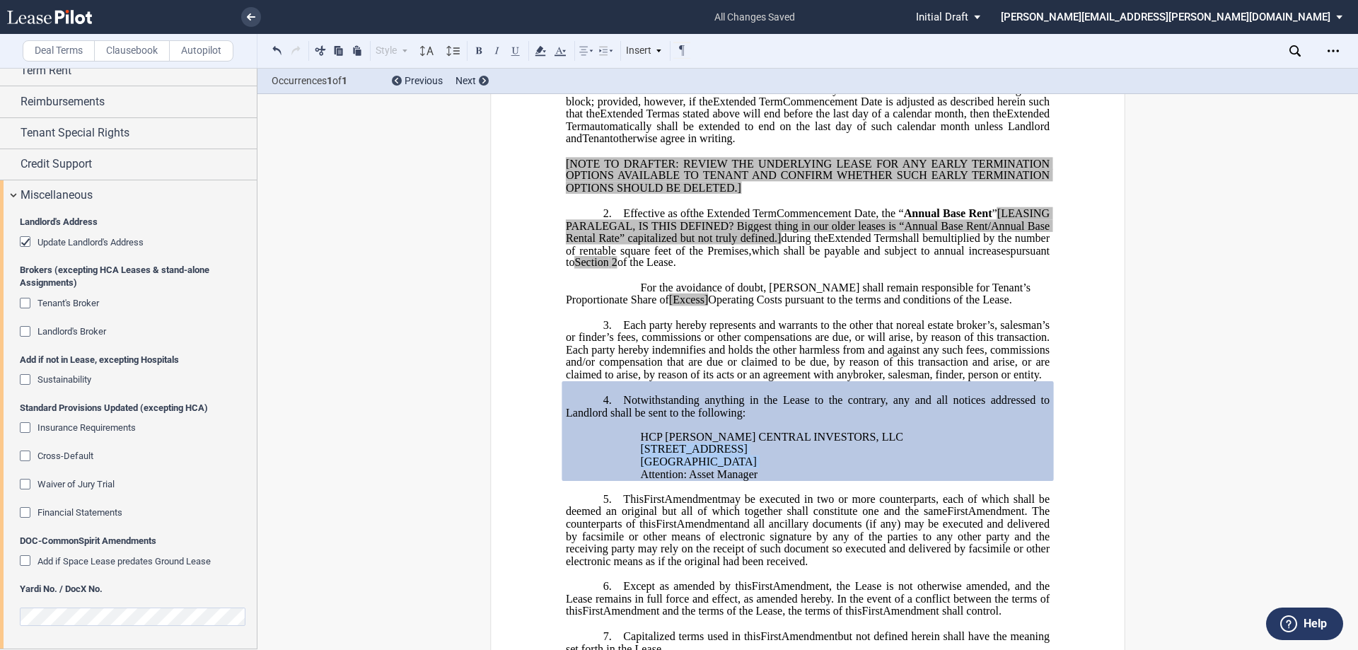
scroll to position [354, 0]
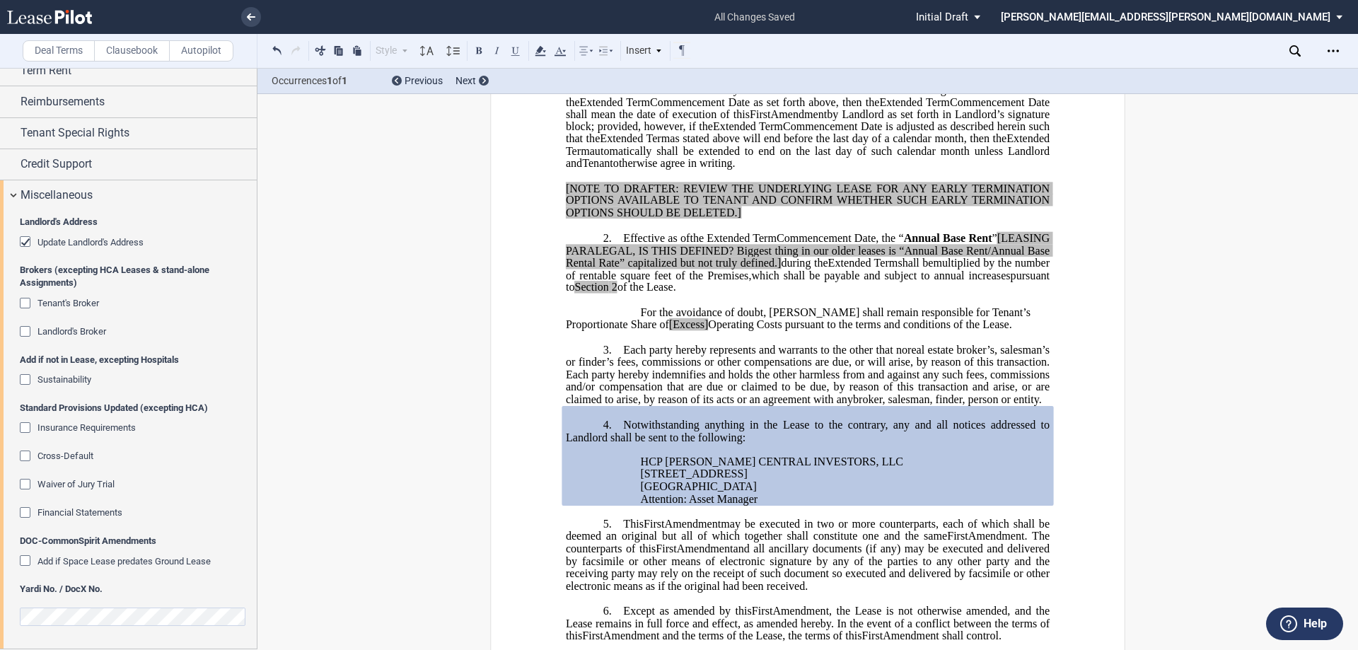
click at [736, 376] on span "real estate broker’s, salesman’s or finder’s fees, commissions or other compens…" at bounding box center [809, 375] width 487 height 62
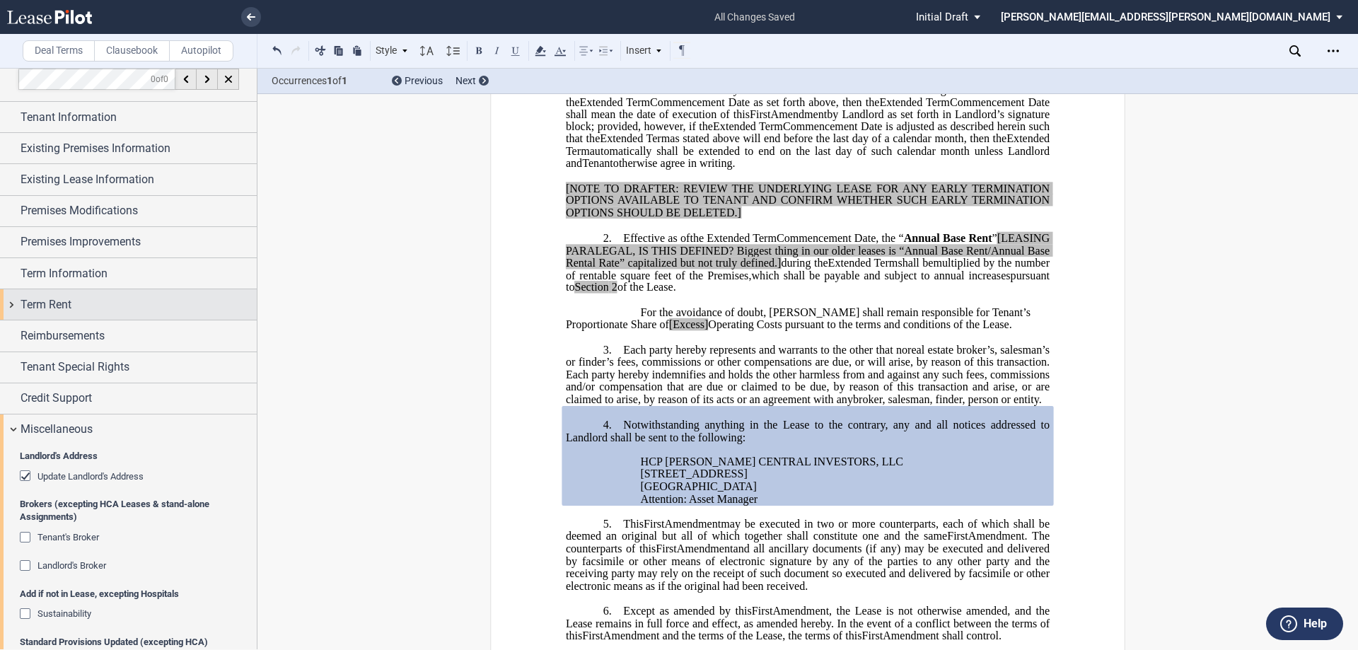
scroll to position [0, 0]
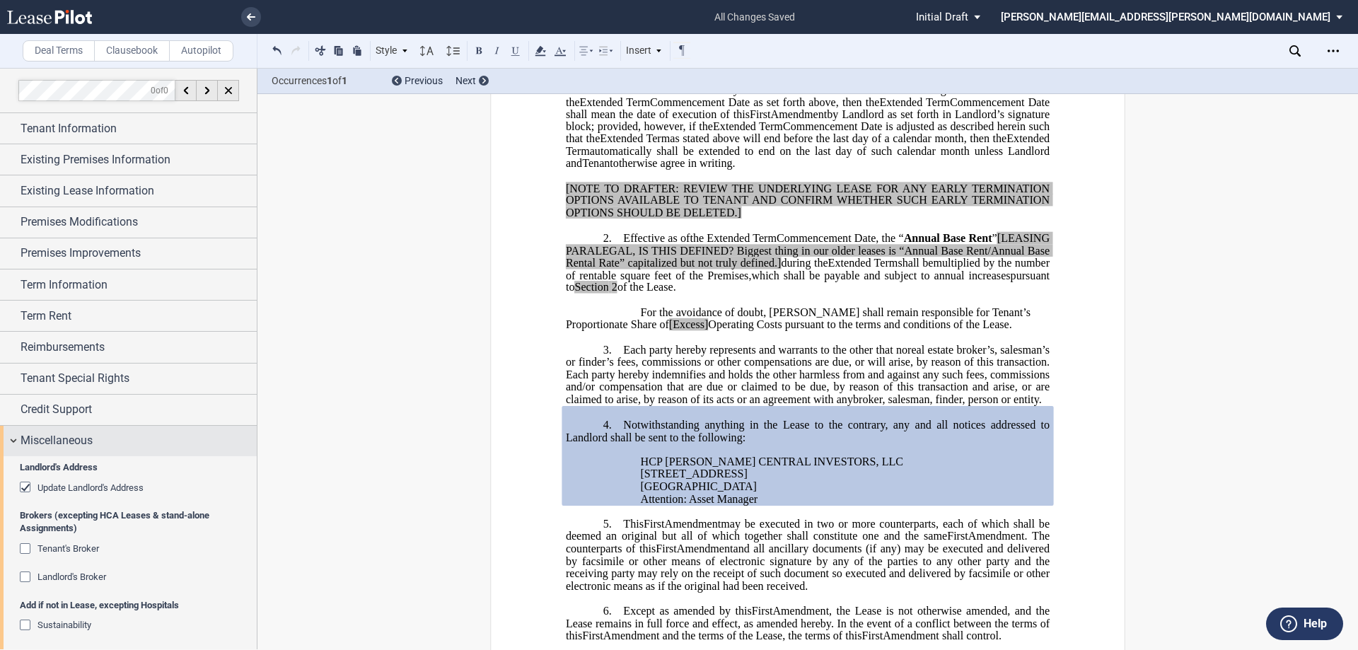
click at [79, 441] on span "Miscellaneous" at bounding box center [57, 440] width 72 height 17
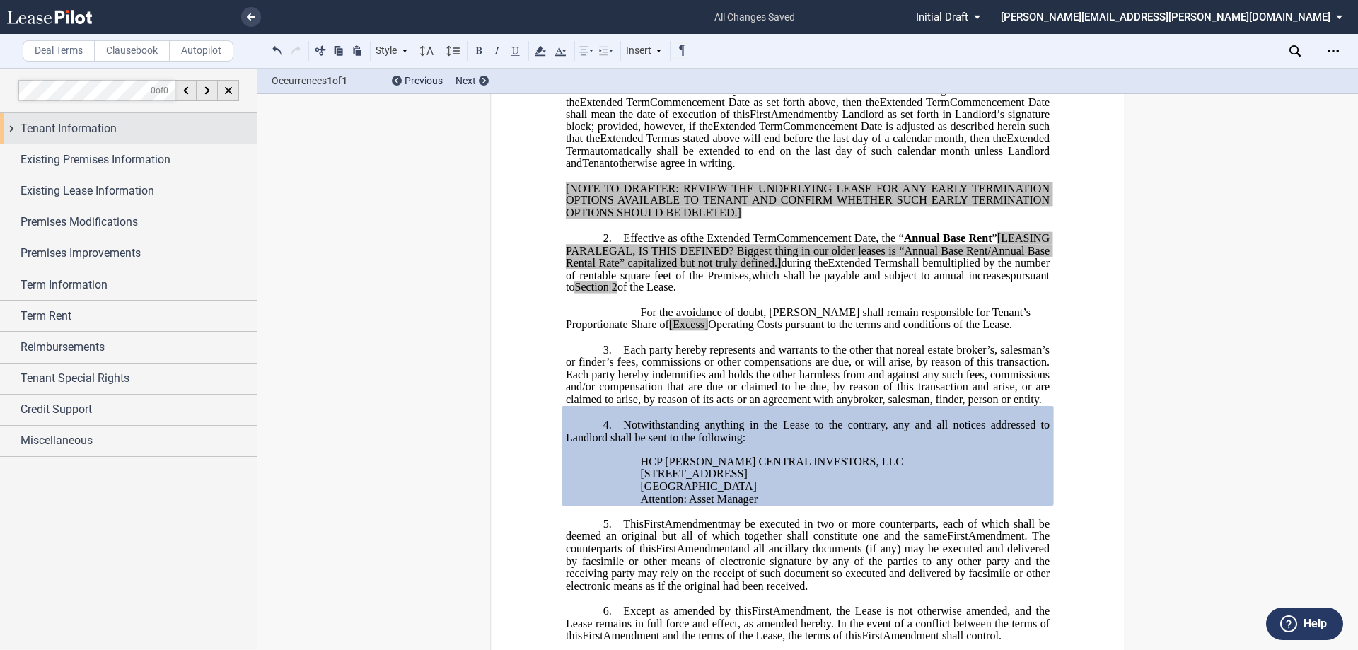
click at [135, 127] on div "Tenant Information" at bounding box center [139, 128] width 236 height 17
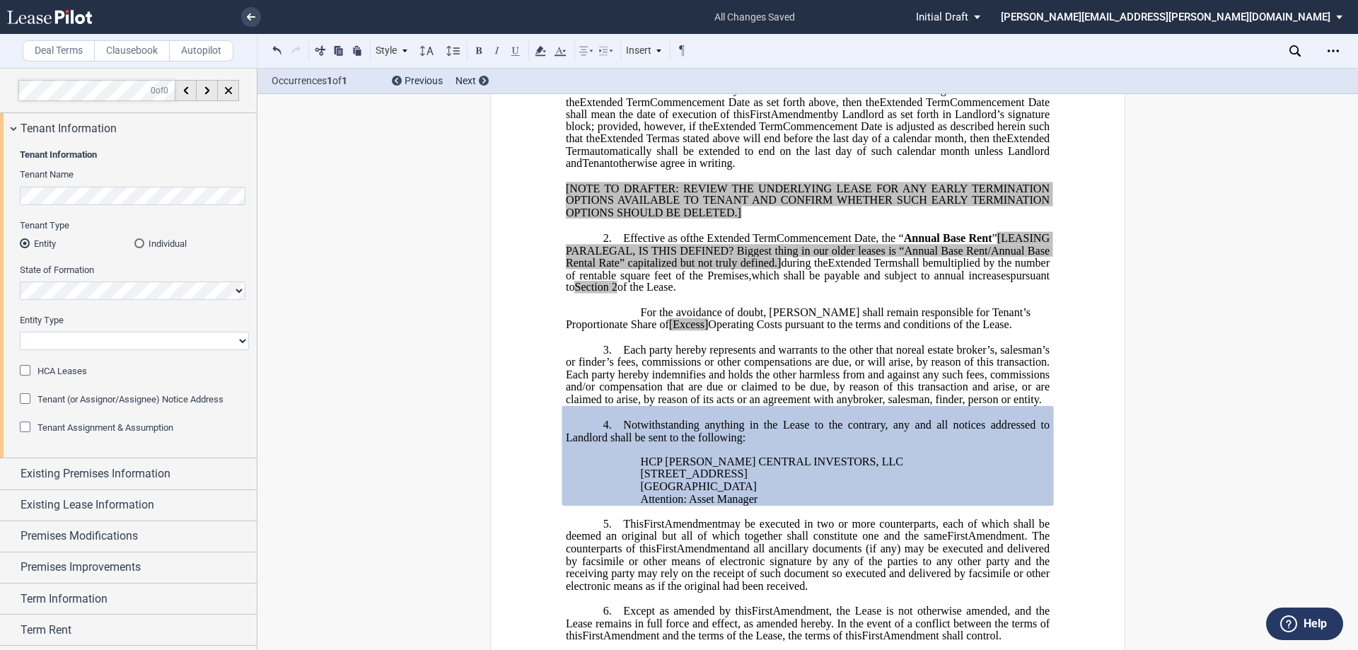
click at [0, 195] on html ".bocls-1{fill:#26354a;fill-rule:evenodd} Loading... × all changes saved Pending…" at bounding box center [679, 325] width 1358 height 650
click at [139, 243] on div "Individual" at bounding box center [139, 243] width 10 height 10
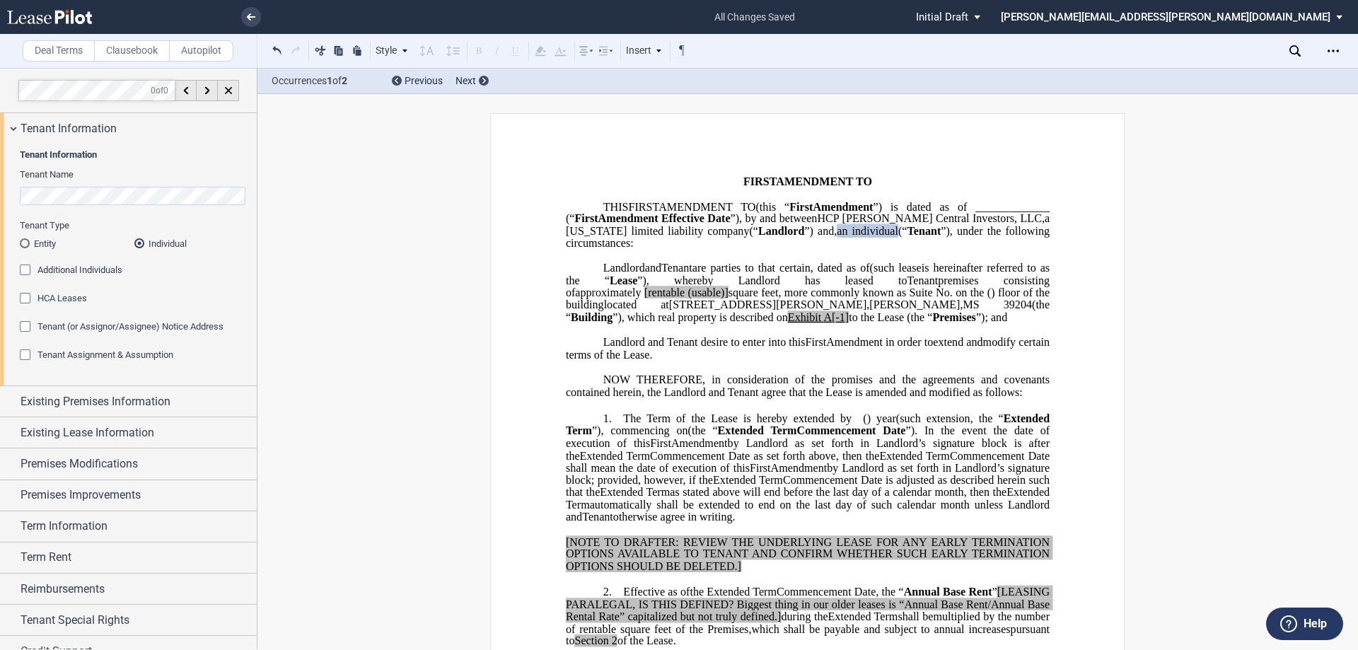
click at [79, 354] on span "Tenant Assignment & Assumption" at bounding box center [105, 354] width 136 height 11
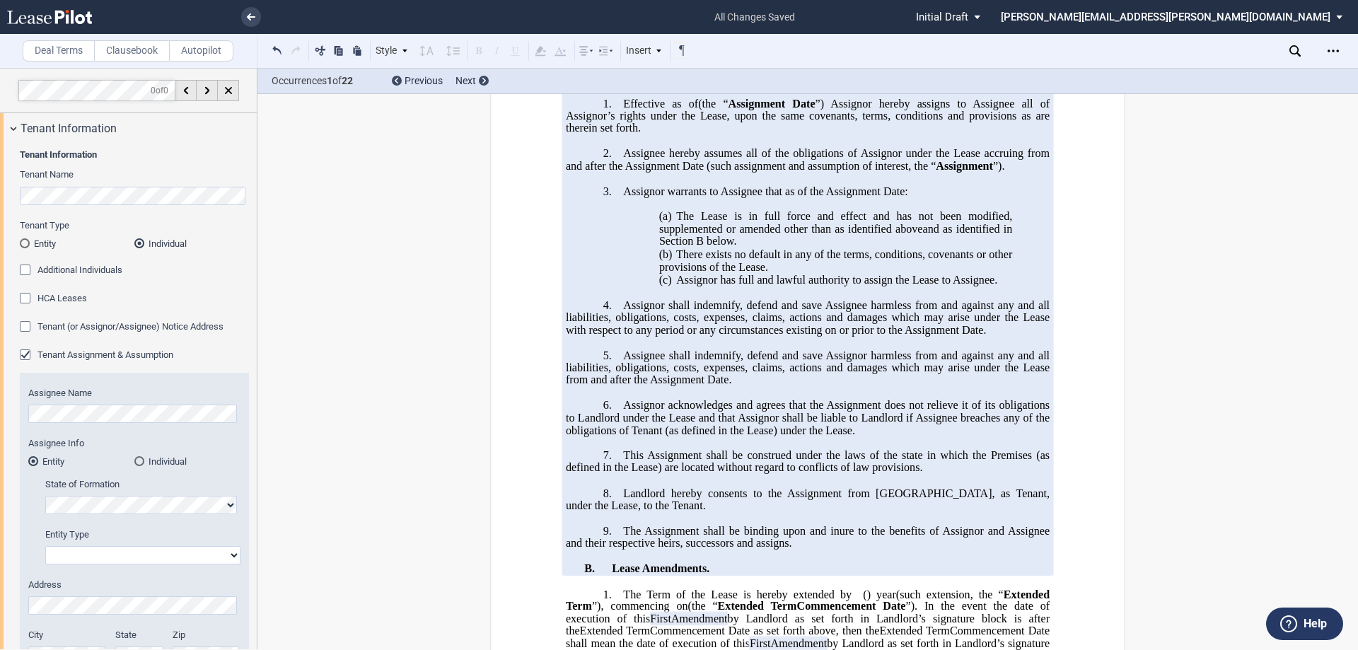
scroll to position [354, 0]
click at [761, 272] on span "There exists no default in any of the terms, conditions, covenants or other pro…" at bounding box center [837, 260] width 356 height 25
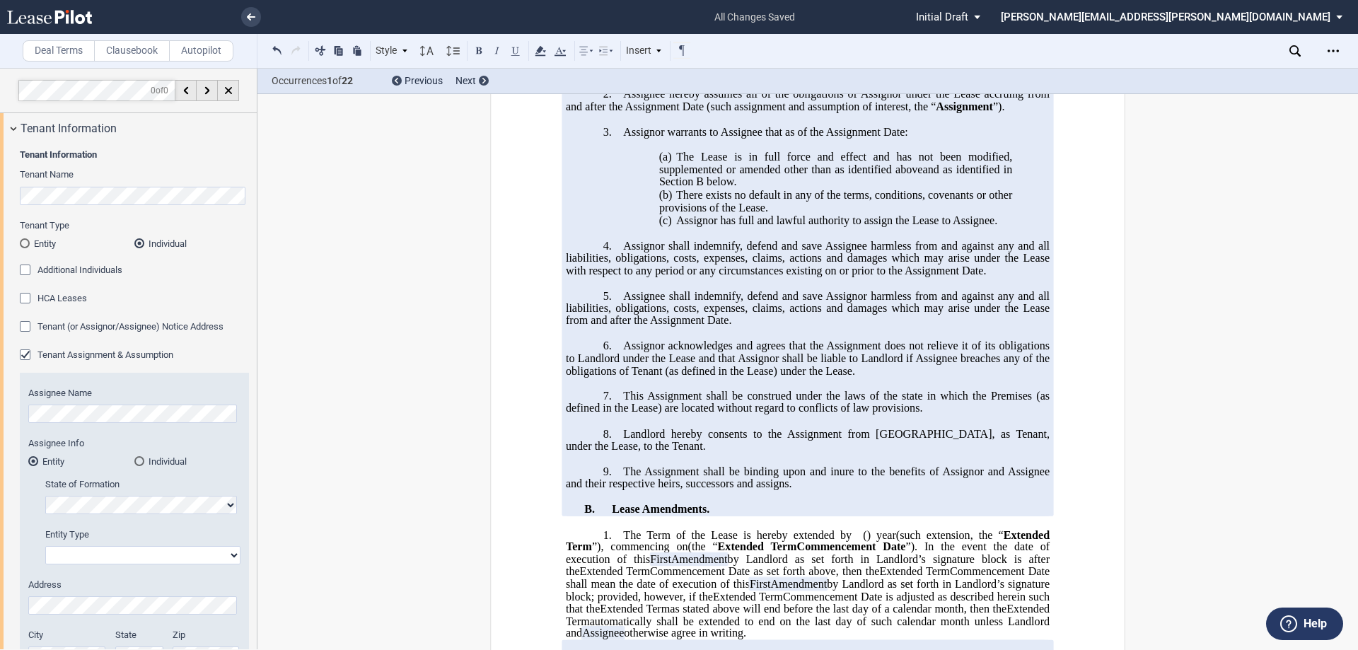
scroll to position [424, 0]
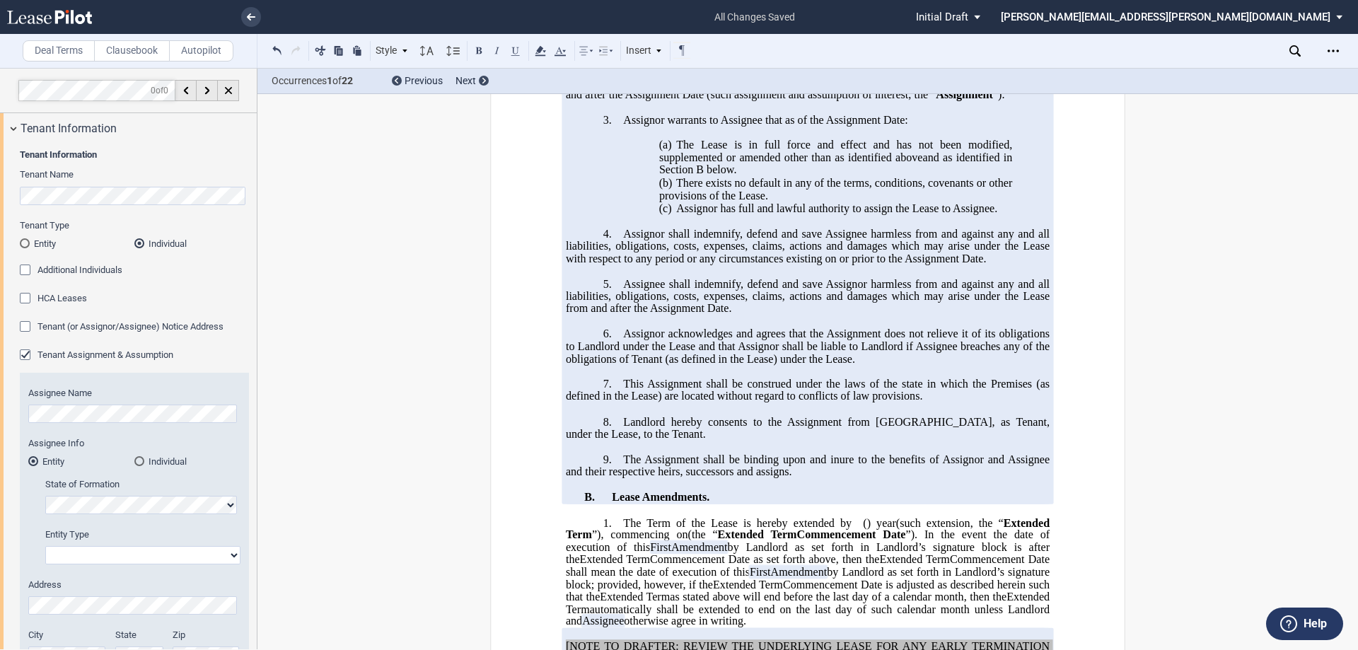
click at [27, 354] on div "Tenant Assignment & Assumption" at bounding box center [27, 356] width 14 height 14
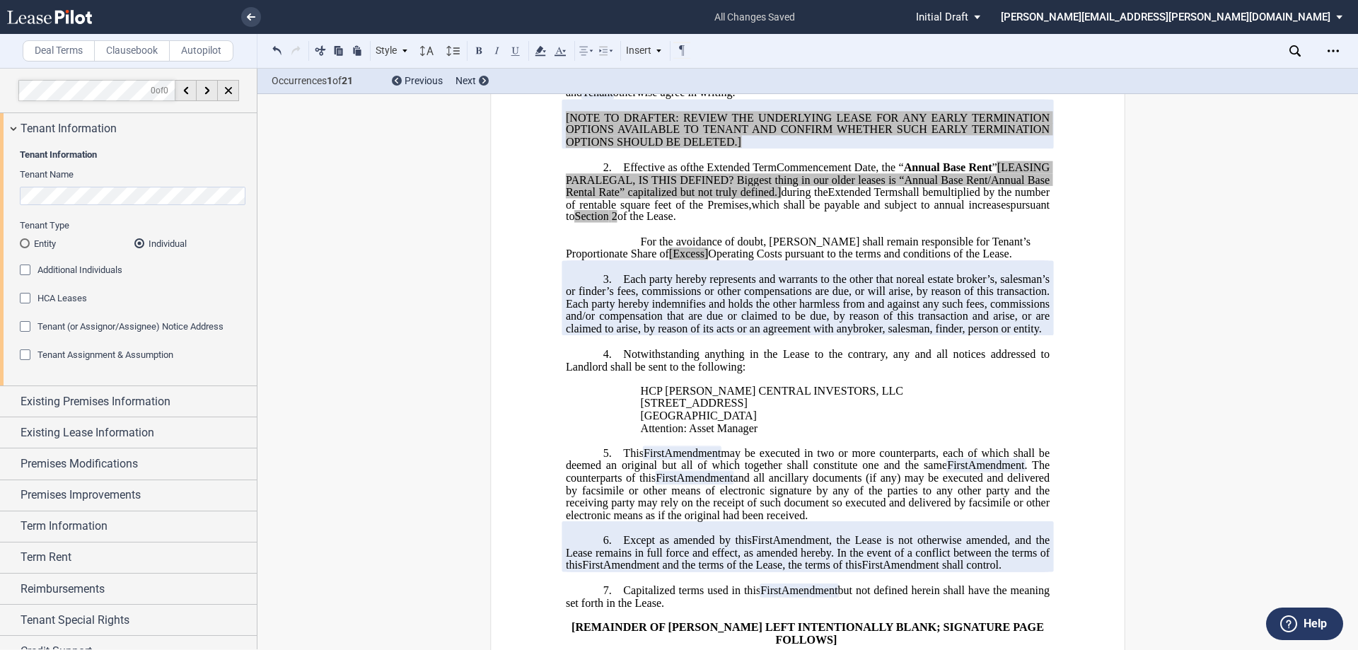
scroll to position [0, 0]
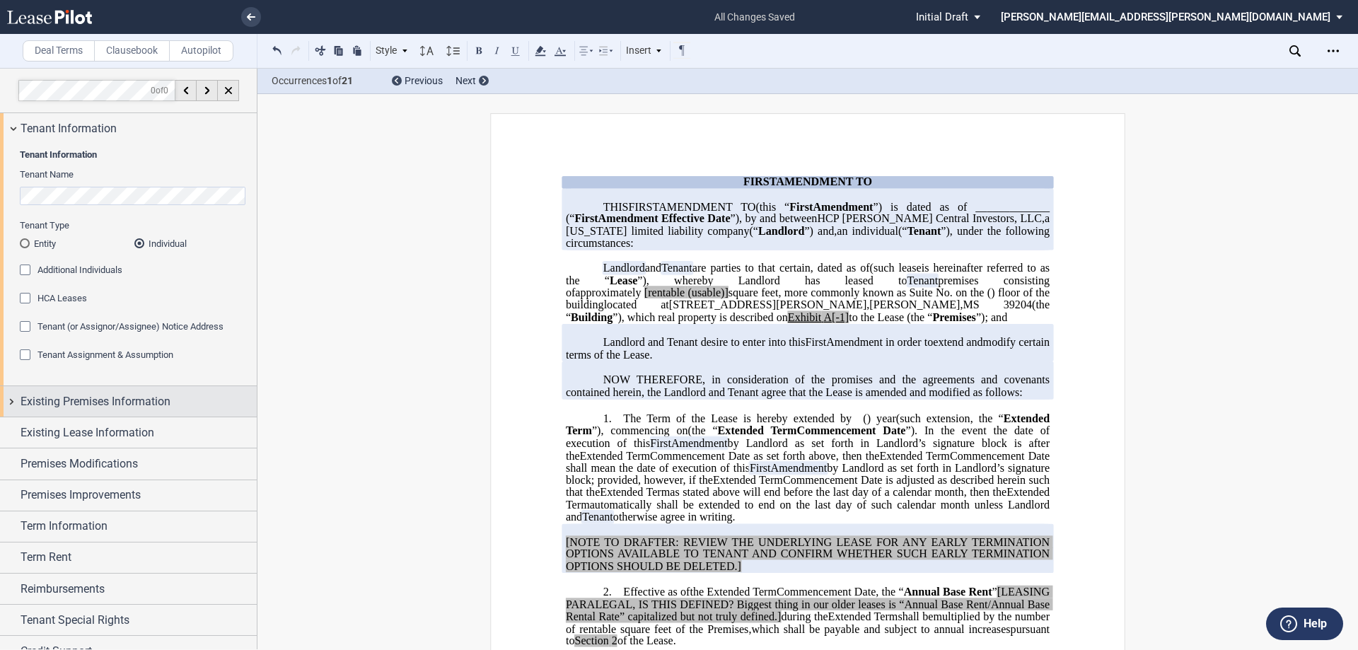
click at [101, 401] on span "Existing Premises Information" at bounding box center [96, 401] width 150 height 17
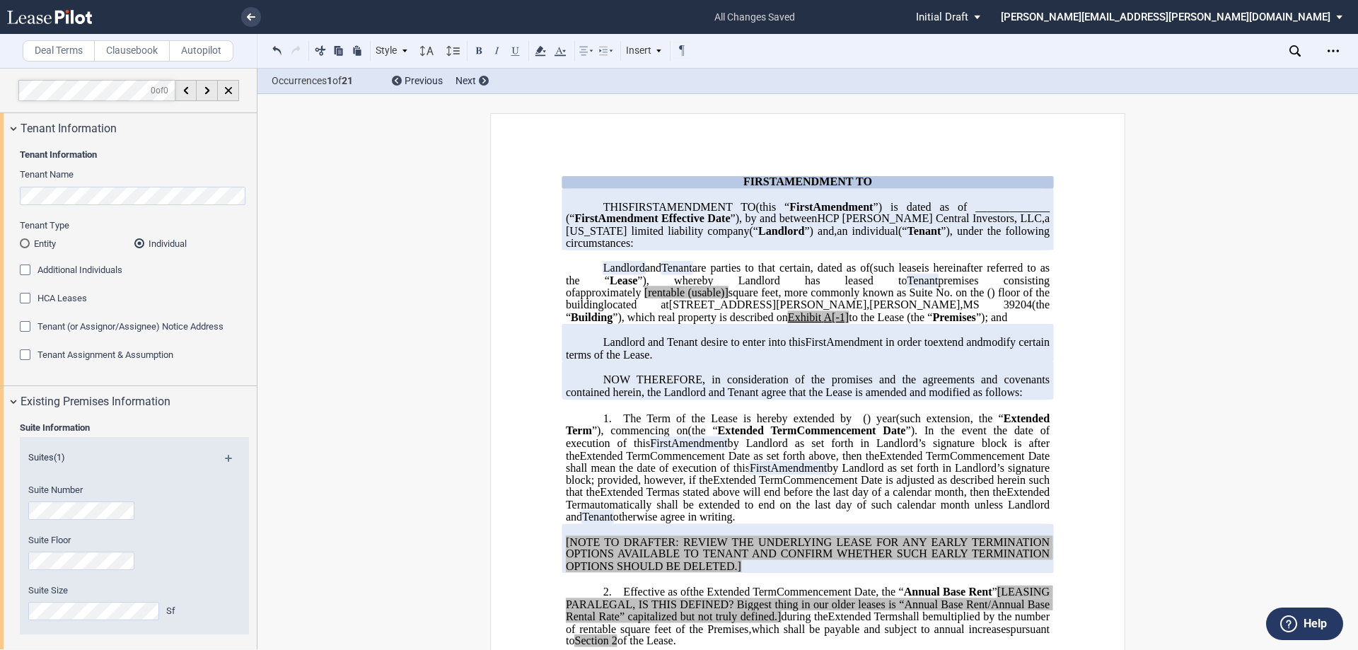
scroll to position [290, 0]
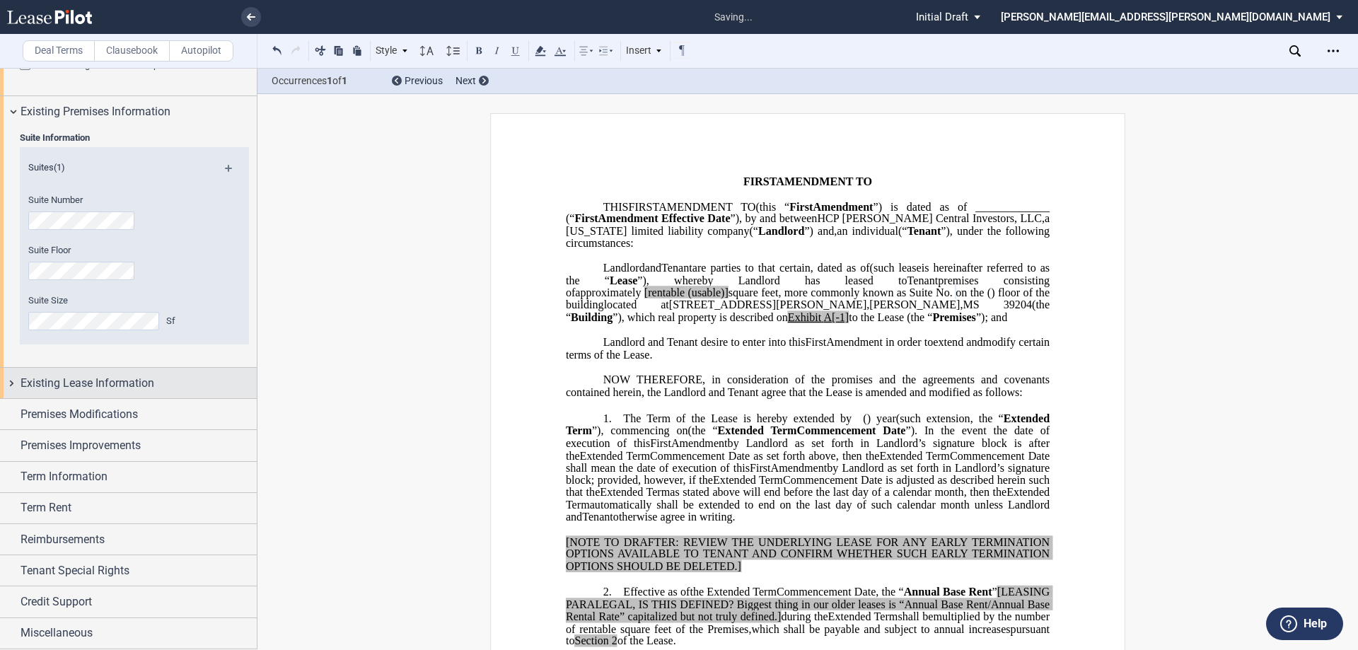
click at [116, 393] on div "Existing Lease Information" at bounding box center [128, 383] width 257 height 30
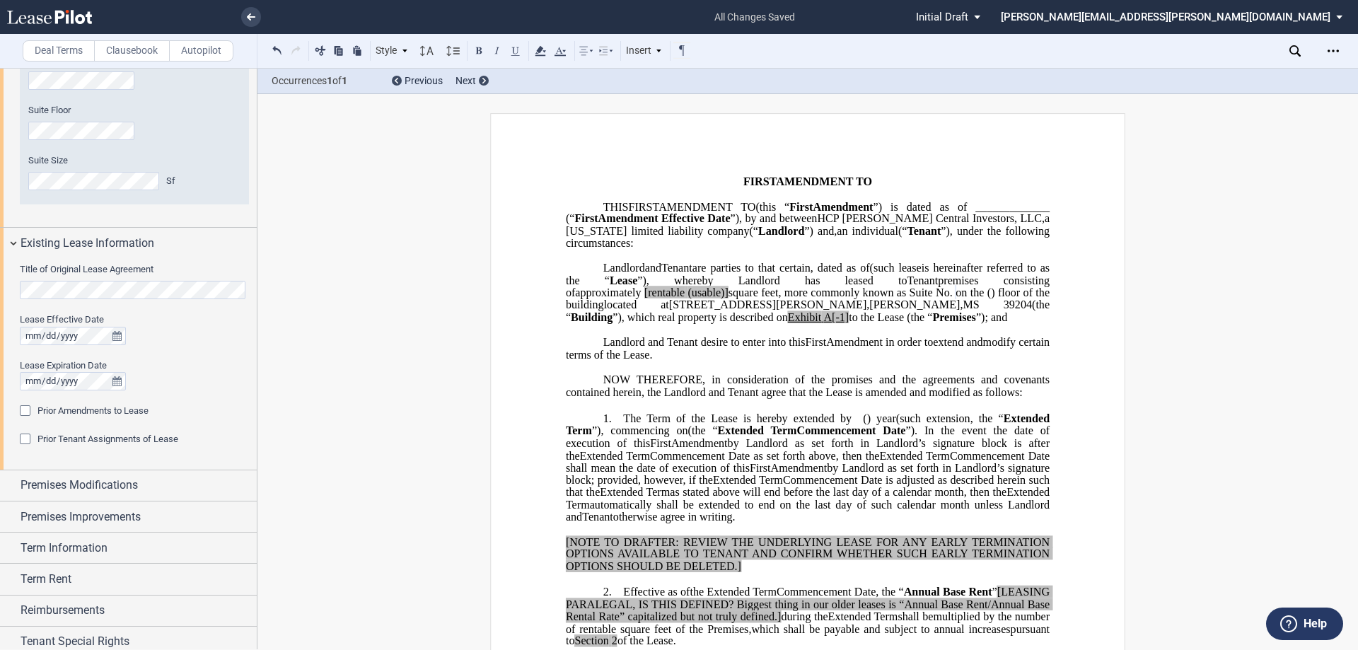
scroll to position [432, 0]
click at [278, 287] on div "Deal Terms Clausebook Autopilot Style 1. Section (a) Subsection (a) Subsection …" at bounding box center [679, 359] width 1358 height 582
click at [10, 287] on div "Title of Original Lease Agreement Lease Effective Date Lease Expiration Date Pr…" at bounding box center [128, 363] width 257 height 212
click at [0, 289] on html ".bocls-1{fill:#26354a;fill-rule:evenodd} Loading... × all changes saved Pending…" at bounding box center [679, 325] width 1358 height 650
click at [28, 409] on div "Prior Amendments to Lease" at bounding box center [27, 411] width 14 height 14
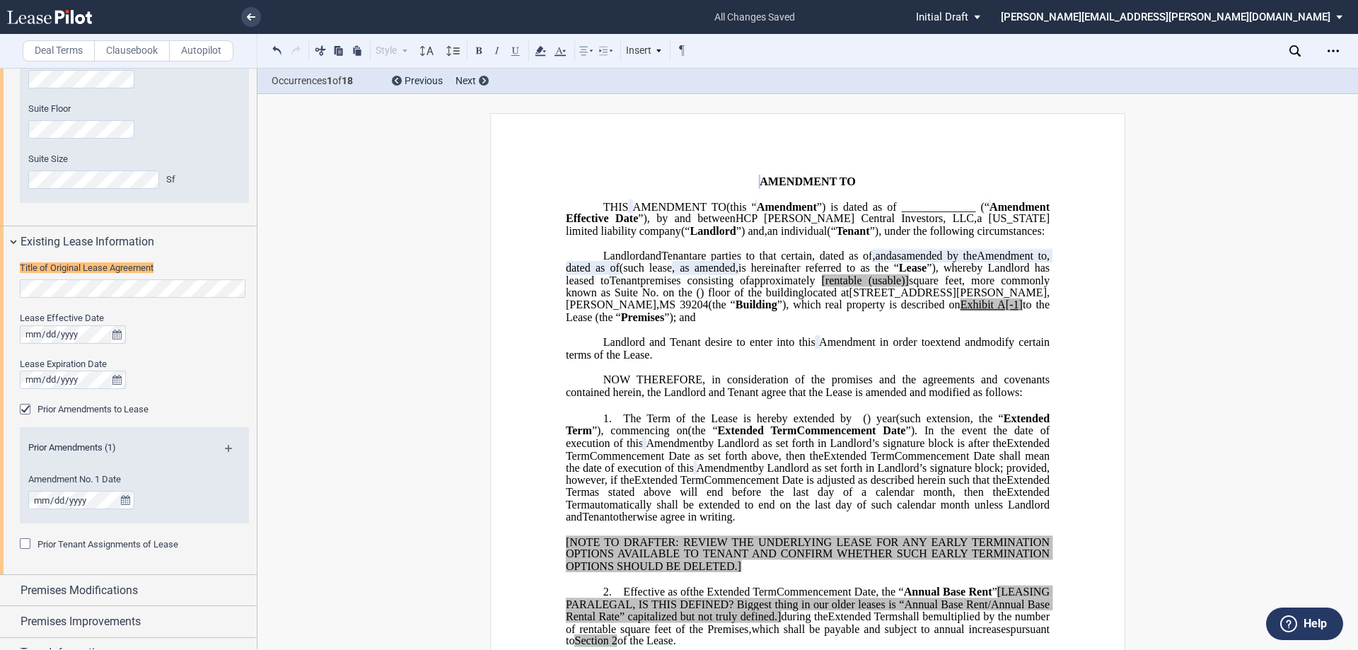
scroll to position [341, 0]
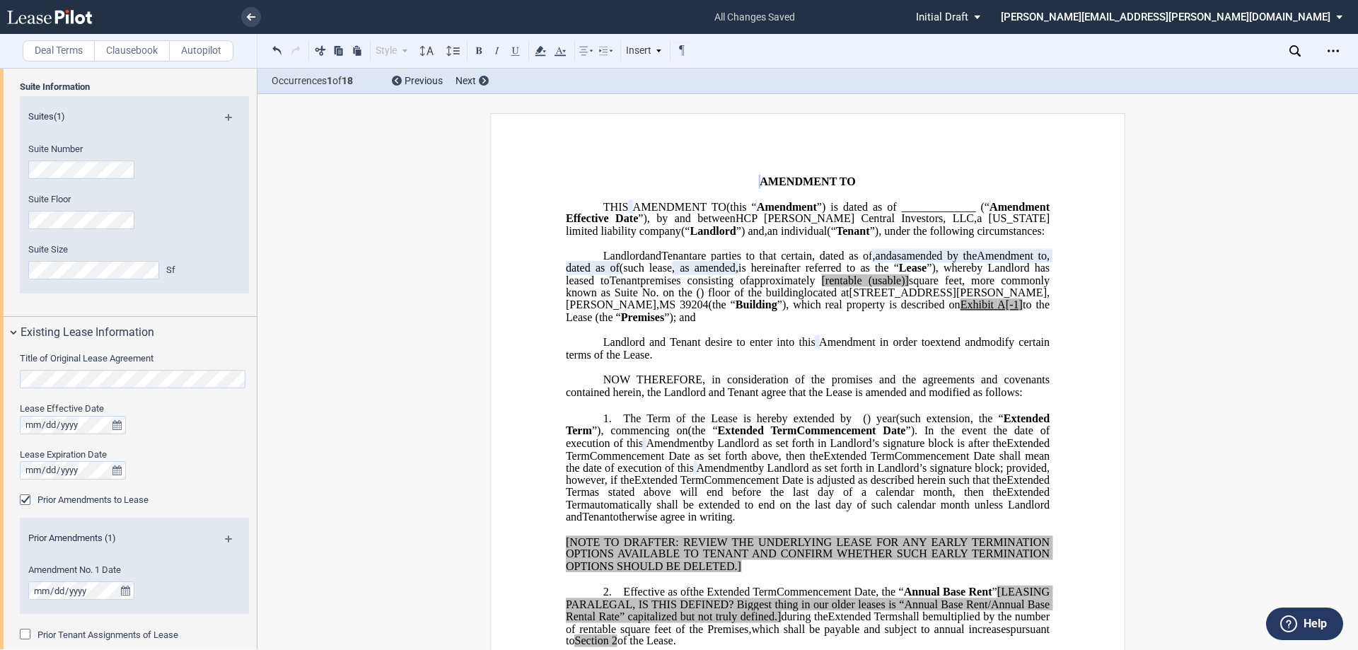
click at [667, 274] on span ", dated as of" at bounding box center [809, 261] width 487 height 25
click at [623, 274] on span "amended by the ﻿ ﻿ Amendment to ﻿ ﻿ , dated as of ﻿ ﻿" at bounding box center [809, 261] width 487 height 25
click at [674, 274] on span ", dated as of" at bounding box center [809, 261] width 487 height 25
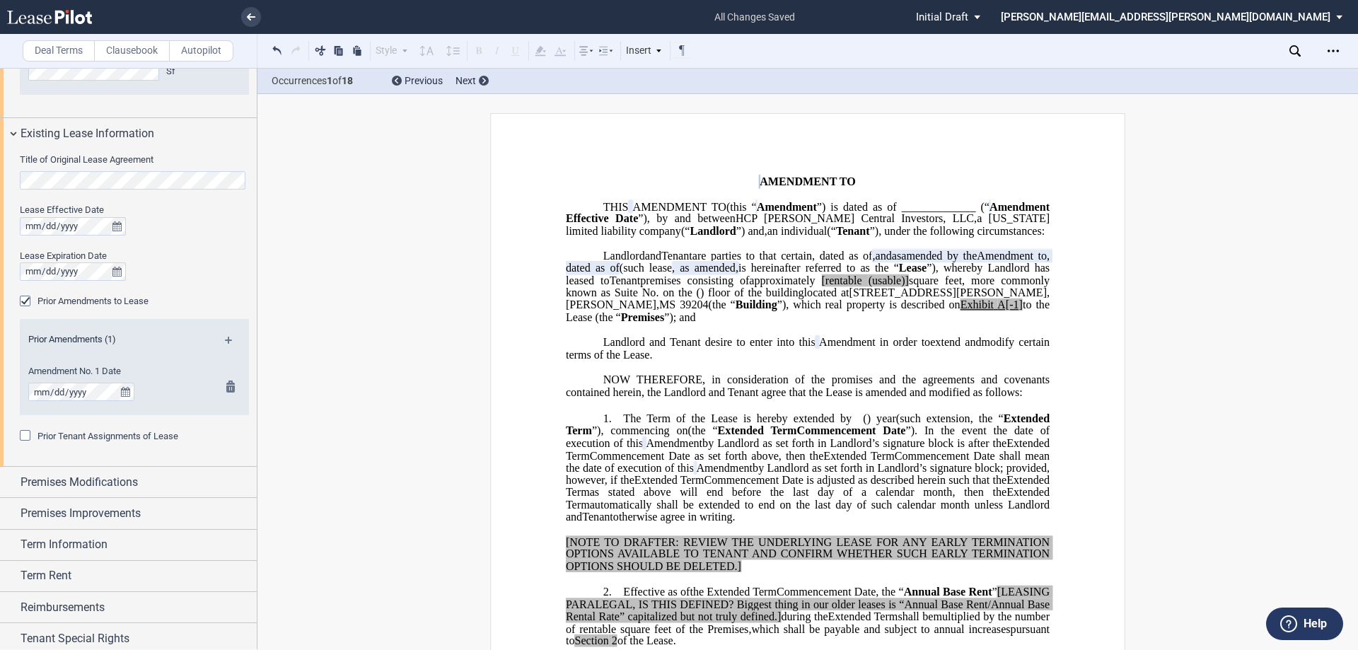
scroll to position [553, 0]
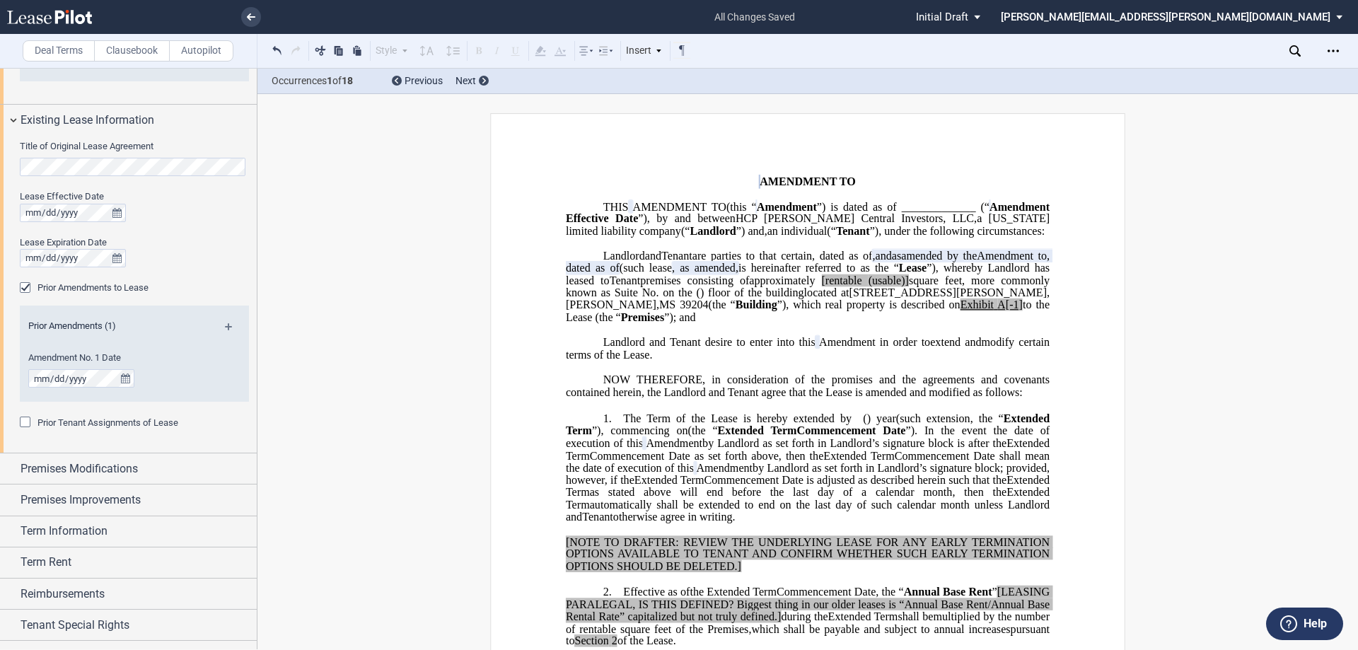
click at [225, 328] on md-icon at bounding box center [234, 331] width 19 height 17
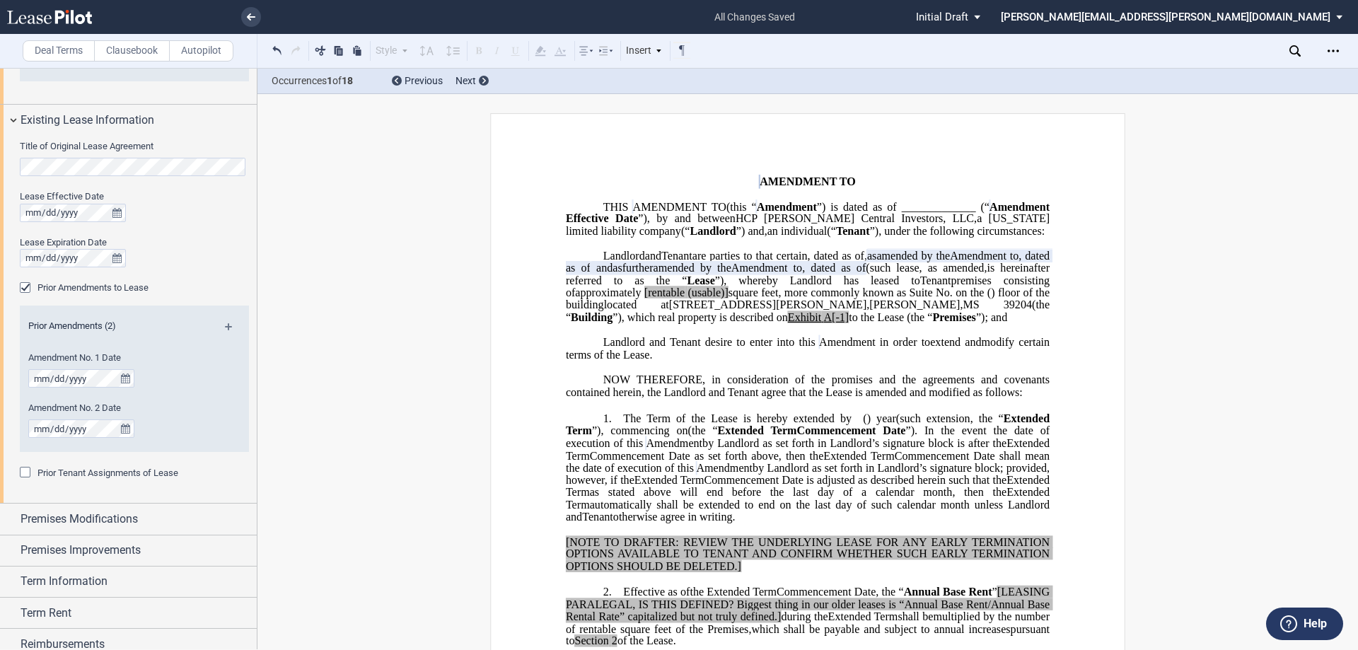
click at [912, 274] on span "(such lease" at bounding box center [892, 268] width 53 height 13
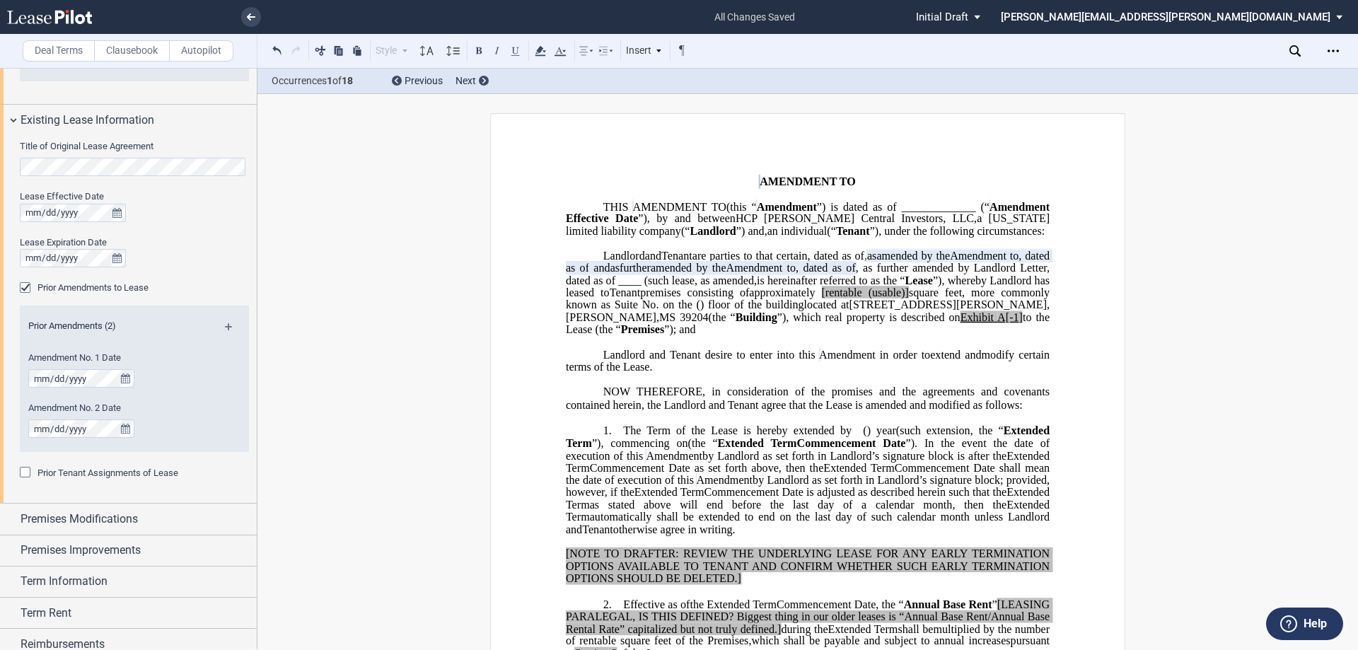
click at [23, 474] on div "Prior Tenant Assignments of Lease" at bounding box center [27, 474] width 14 height 14
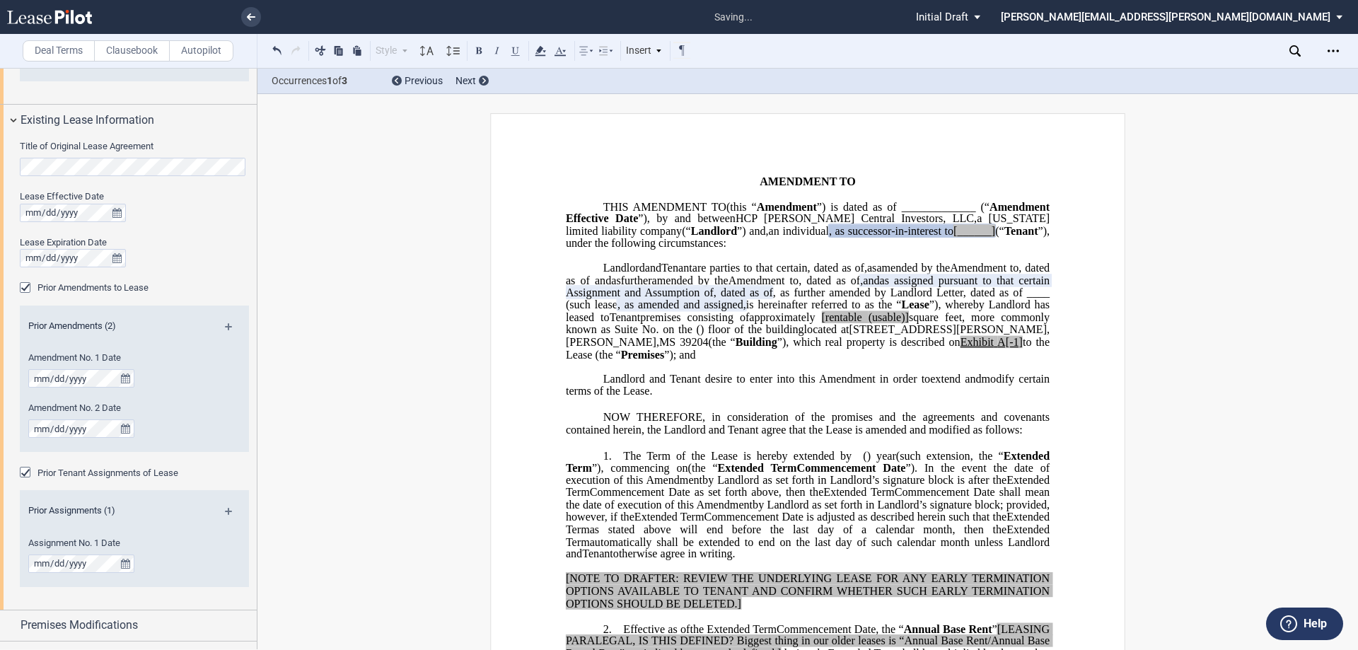
click at [645, 274] on span "and" at bounding box center [653, 268] width 16 height 13
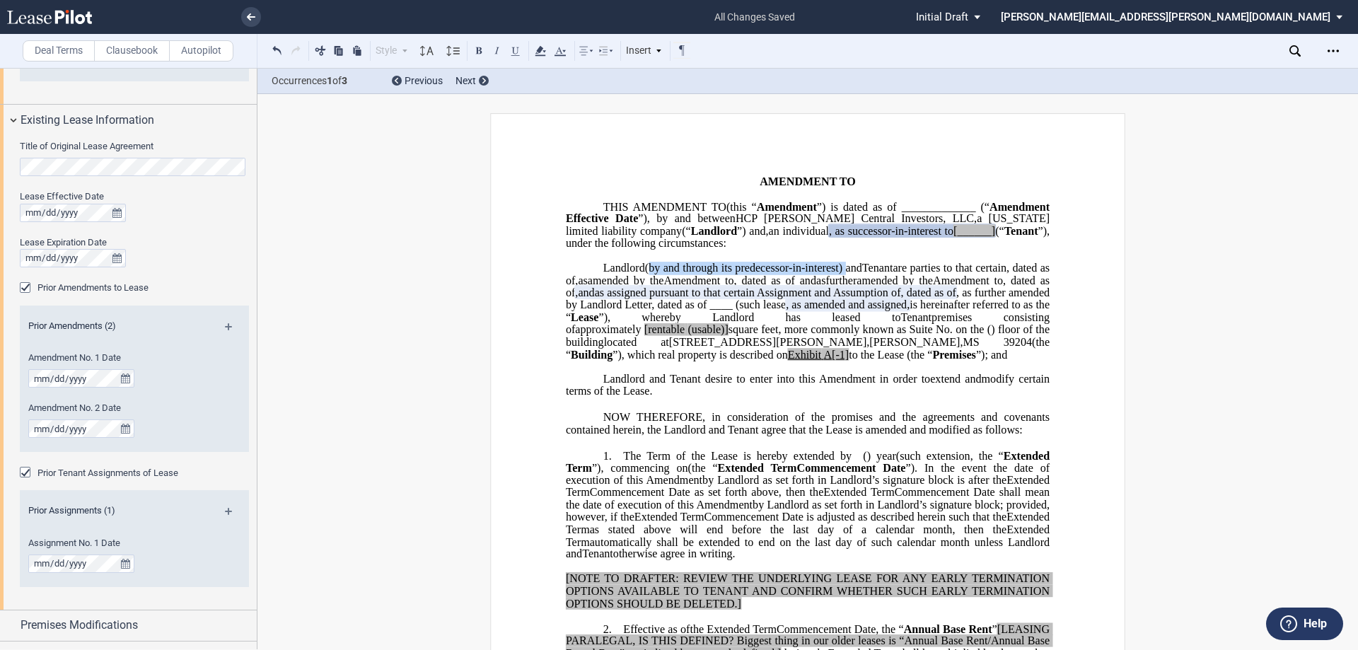
drag, startPoint x: 646, startPoint y: 293, endPoint x: 844, endPoint y: 294, distance: 198.1
click at [844, 274] on span "(by and through its predecessor-in-interest) and" at bounding box center [753, 268] width 217 height 13
click at [829, 238] on span ", as successor-in-interest to" at bounding box center [891, 231] width 125 height 13
drag, startPoint x: 789, startPoint y: 256, endPoint x: 960, endPoint y: 258, distance: 171.2
click at [960, 250] on p "THIS ﻿ ﻿ FIRST AMENDMENT TO ﻿ ﻿ (this “ ﻿ ﻿ First Amendment ”) is dated as of _…" at bounding box center [808, 226] width 484 height 50
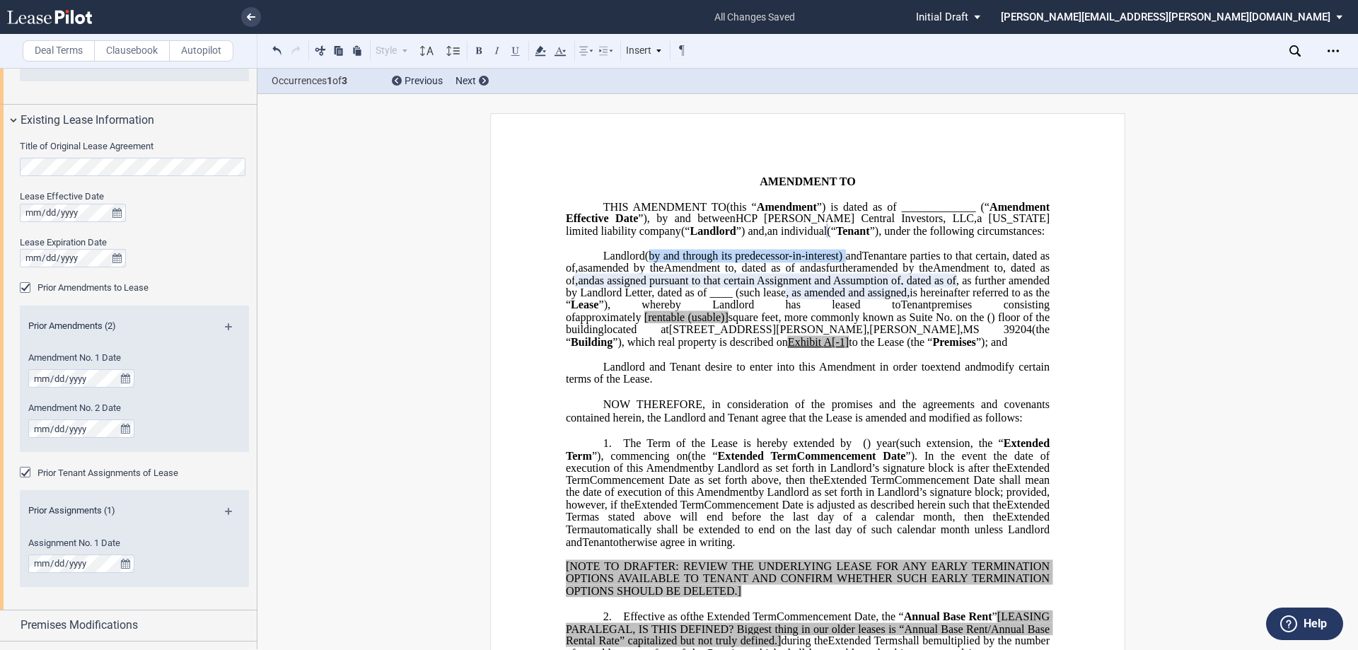
drag, startPoint x: 645, startPoint y: 281, endPoint x: 843, endPoint y: 279, distance: 198.1
click at [843, 262] on span "(by and through its predecessor-in-interest) and" at bounding box center [753, 255] width 217 height 13
click at [900, 262] on span "are parties to that certain" at bounding box center [950, 255] width 114 height 13
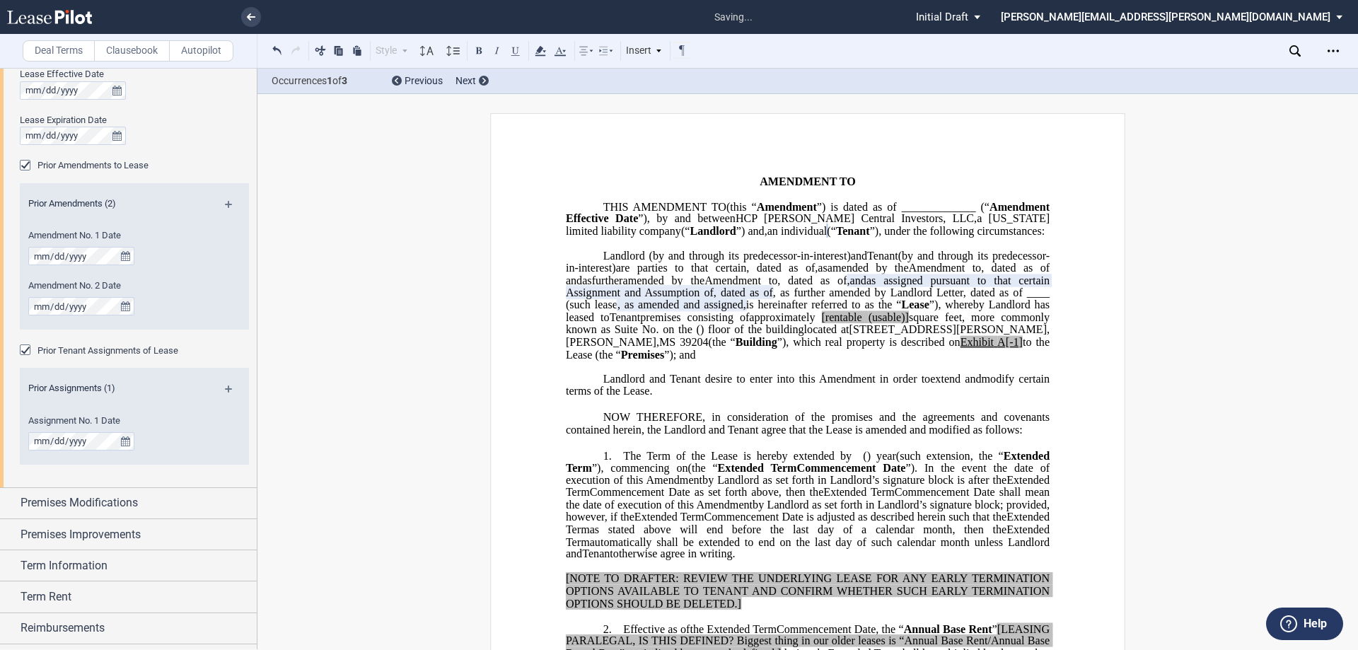
scroll to position [764, 0]
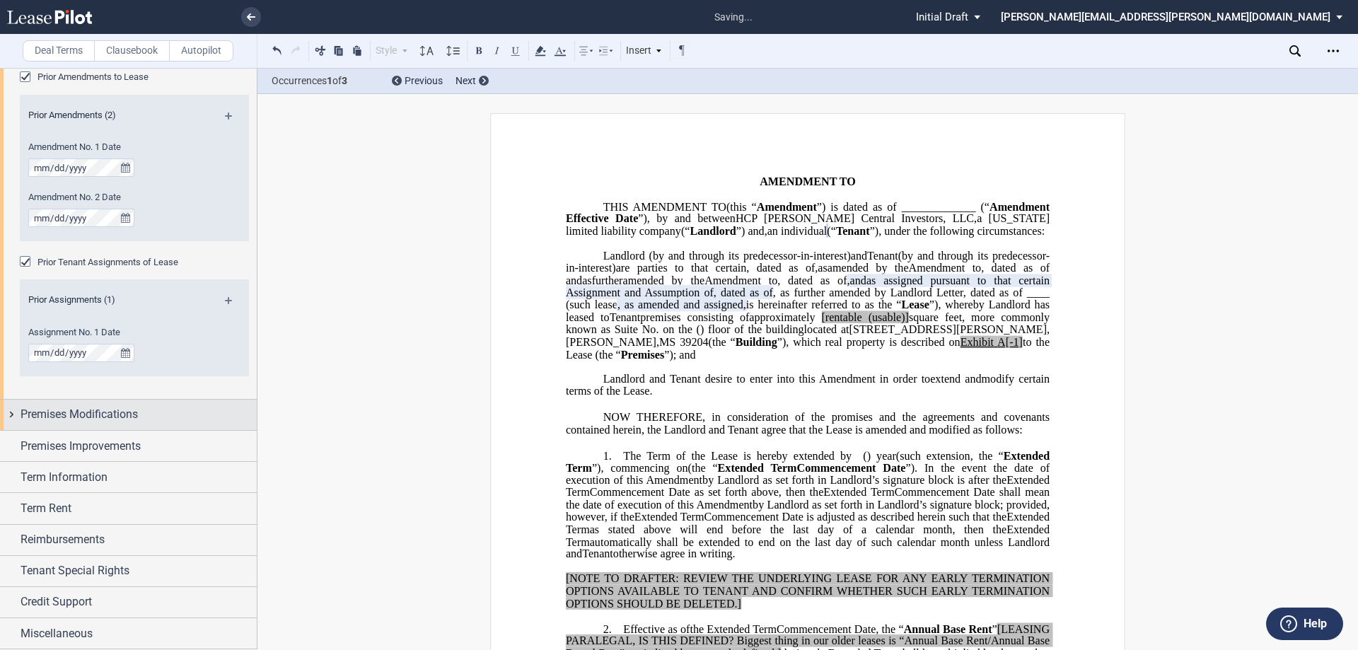
click at [100, 408] on span "Premises Modifications" at bounding box center [79, 414] width 117 height 17
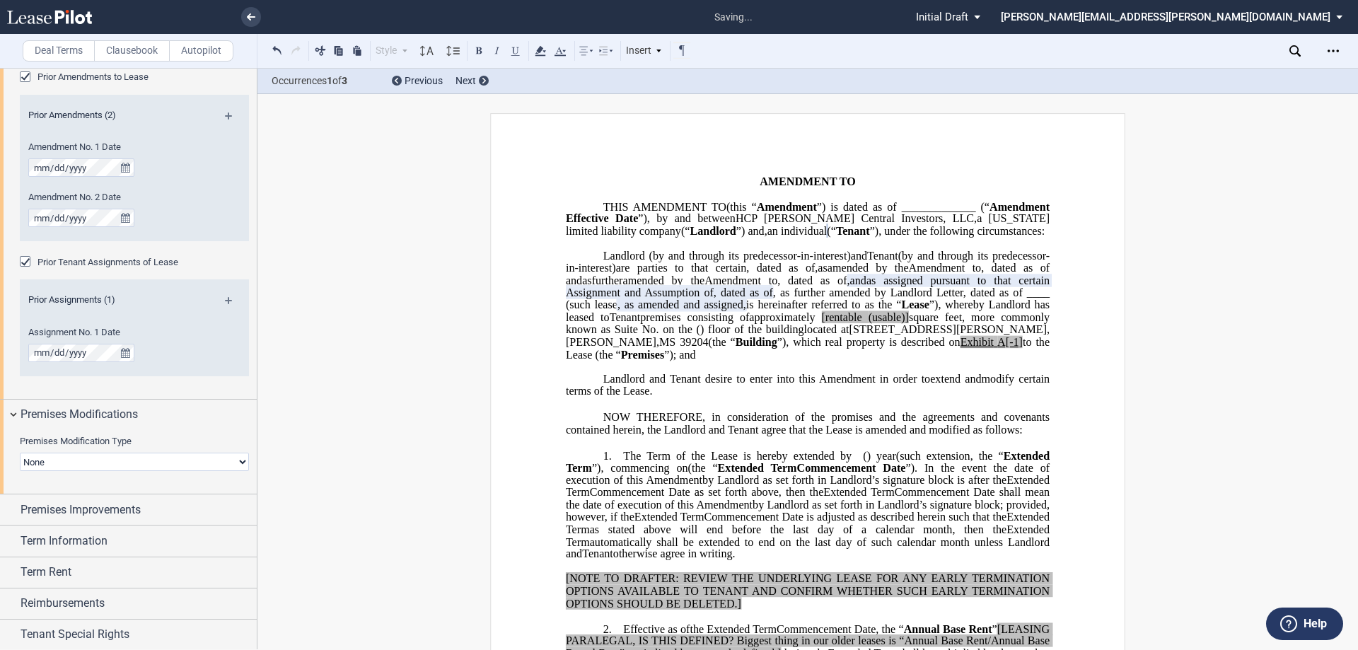
click at [89, 465] on select "None Expansion Relocation" at bounding box center [134, 462] width 229 height 18
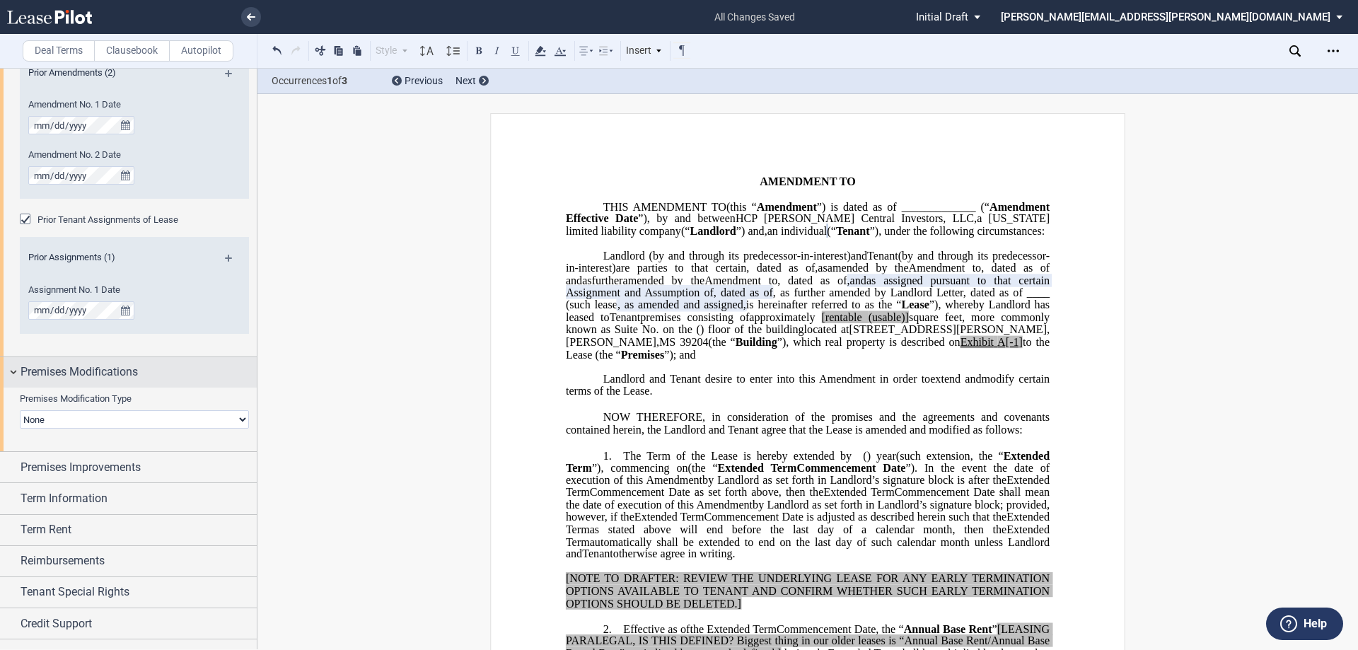
scroll to position [828, 0]
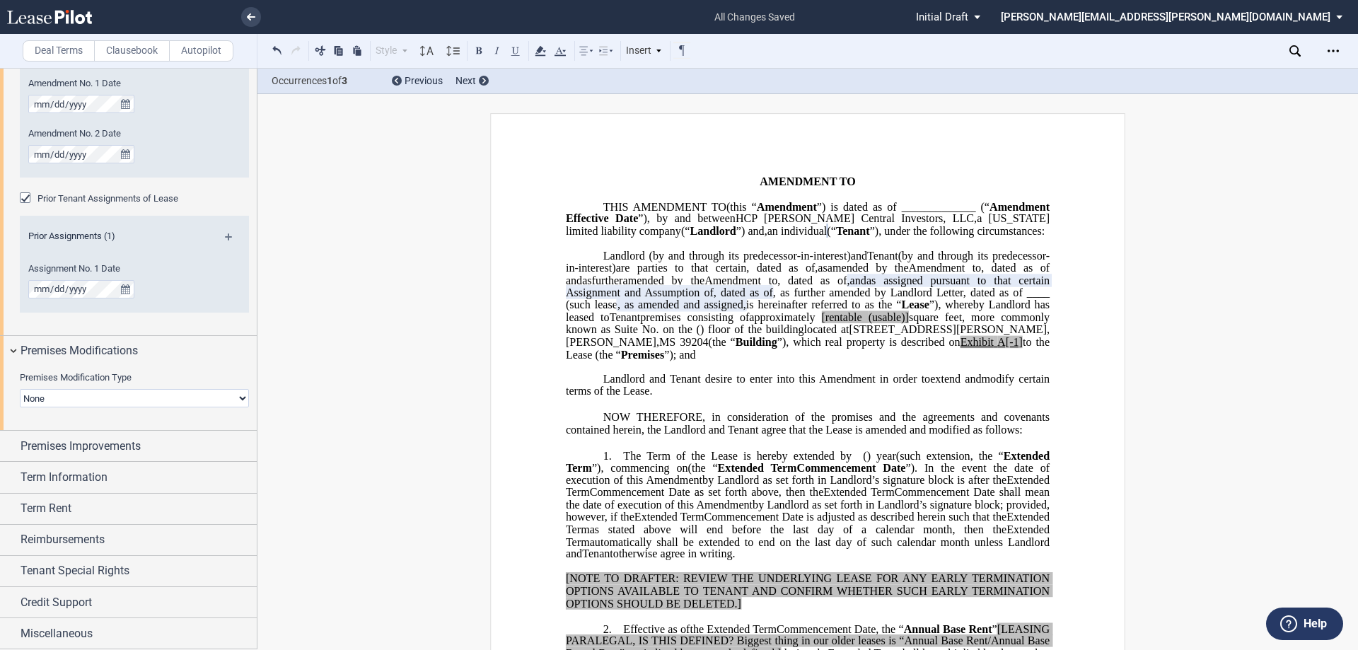
click at [28, 200] on div "Prior Tenant Assignments of Lease" at bounding box center [27, 199] width 14 height 14
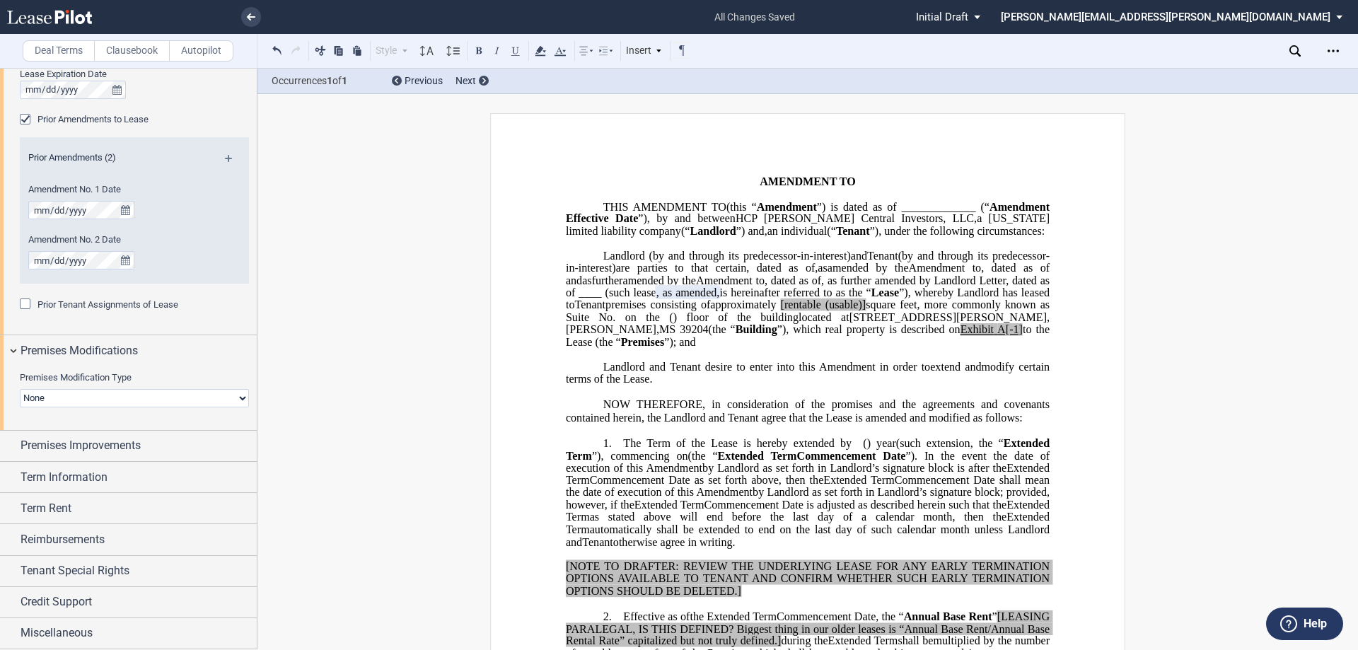
click at [118, 393] on select "None Expansion Relocation" at bounding box center [134, 398] width 229 height 18
click at [20, 389] on select "None Expansion Relocation" at bounding box center [134, 398] width 229 height 18
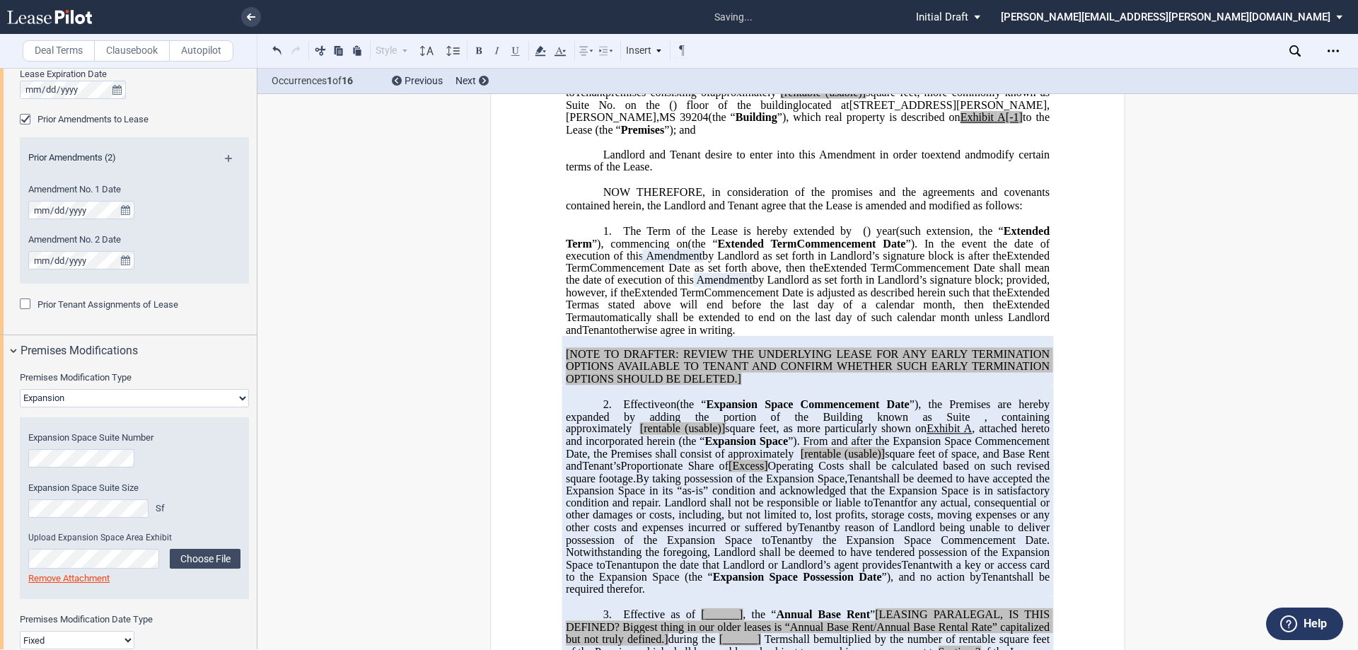
scroll to position [283, 0]
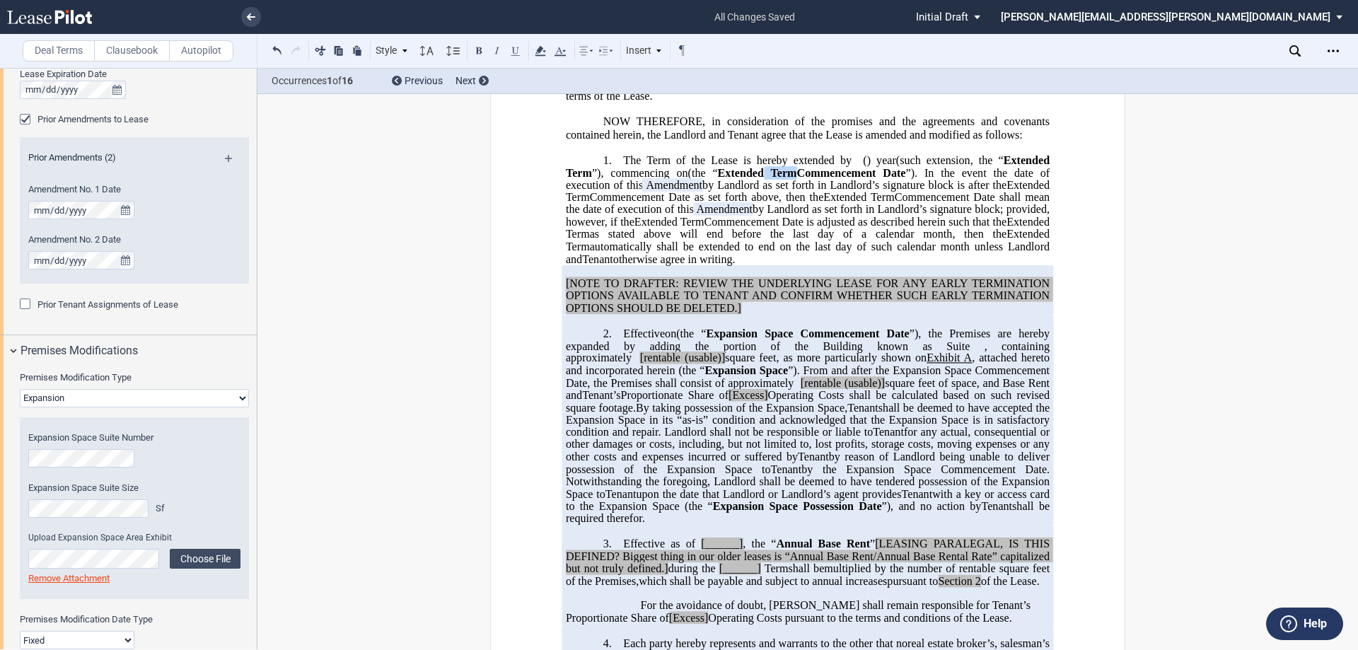
drag, startPoint x: 799, startPoint y: 221, endPoint x: 831, endPoint y: 224, distance: 32.6
click at [831, 224] on p "1. The Term of the Lease is hereby extended by [__________] ﻿ ﻿ ( ﻿ ﻿ ) year s …" at bounding box center [808, 210] width 484 height 112
drag, startPoint x: 746, startPoint y: 383, endPoint x: 961, endPoint y: 381, distance: 215.8
click at [961, 381] on span "(the “ Expansion Space Commencement Date ”), the Premises are hereby expanded b…" at bounding box center [809, 365] width 487 height 74
click at [961, 352] on span "”), the Premises are hereby expanded by adding the portion of the Building know…" at bounding box center [809, 340] width 487 height 25
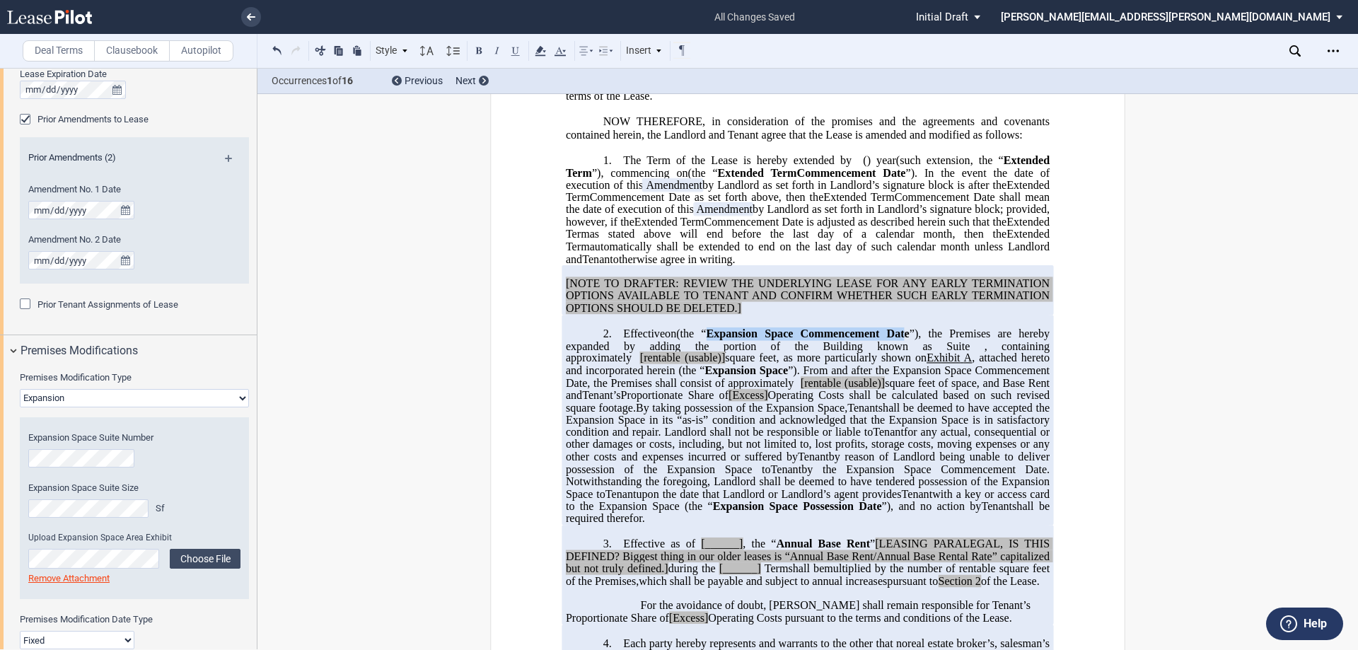
drag, startPoint x: 746, startPoint y: 384, endPoint x: 943, endPoint y: 386, distance: 196.7
click at [943, 386] on span "(the “ Expansion Space Commencement Date ”), the Premises are hereby expanded b…" at bounding box center [809, 365] width 487 height 74
click at [119, 393] on select "None Expansion Relocation" at bounding box center [134, 398] width 229 height 18
select select "none"
click at [20, 389] on select "None Expansion Relocation" at bounding box center [134, 398] width 229 height 18
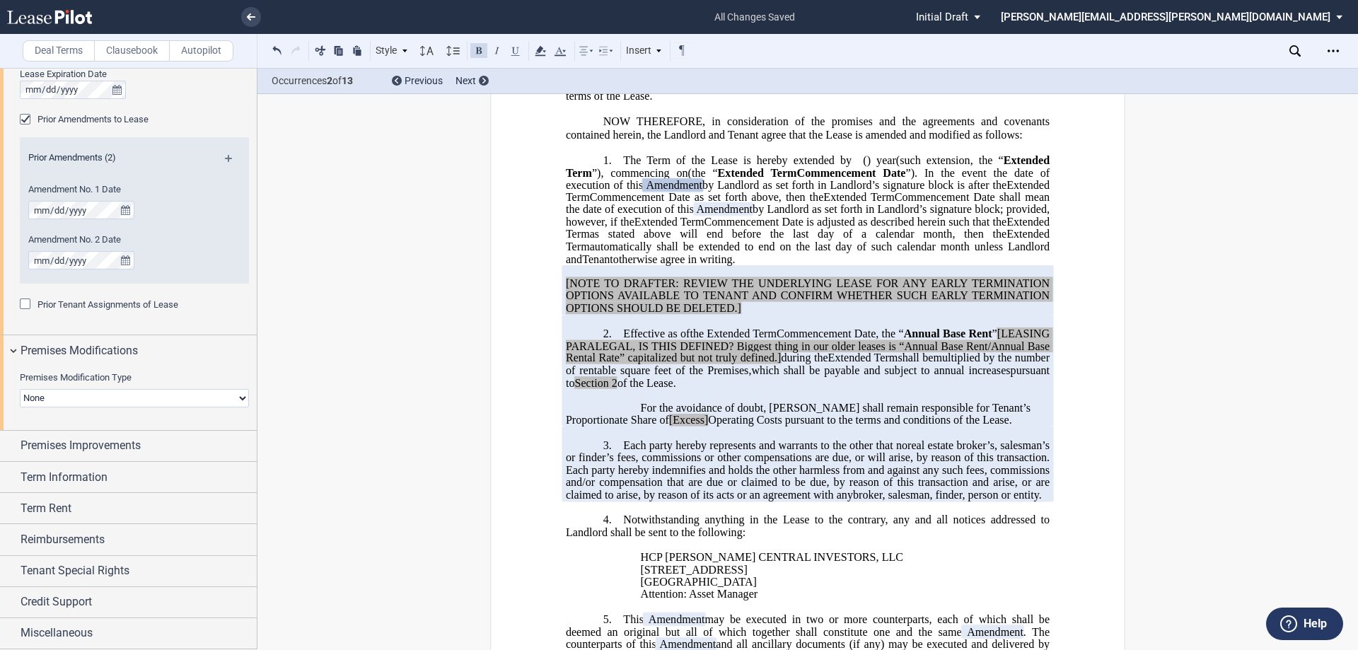
drag, startPoint x: 954, startPoint y: 222, endPoint x: 796, endPoint y: 311, distance: 181.8
click at [796, 265] on p "1. The Term of the Lease is hereby extended by [__________] ﻿ ﻿ ( ﻿ ﻿ ) year s …" at bounding box center [808, 210] width 484 height 112
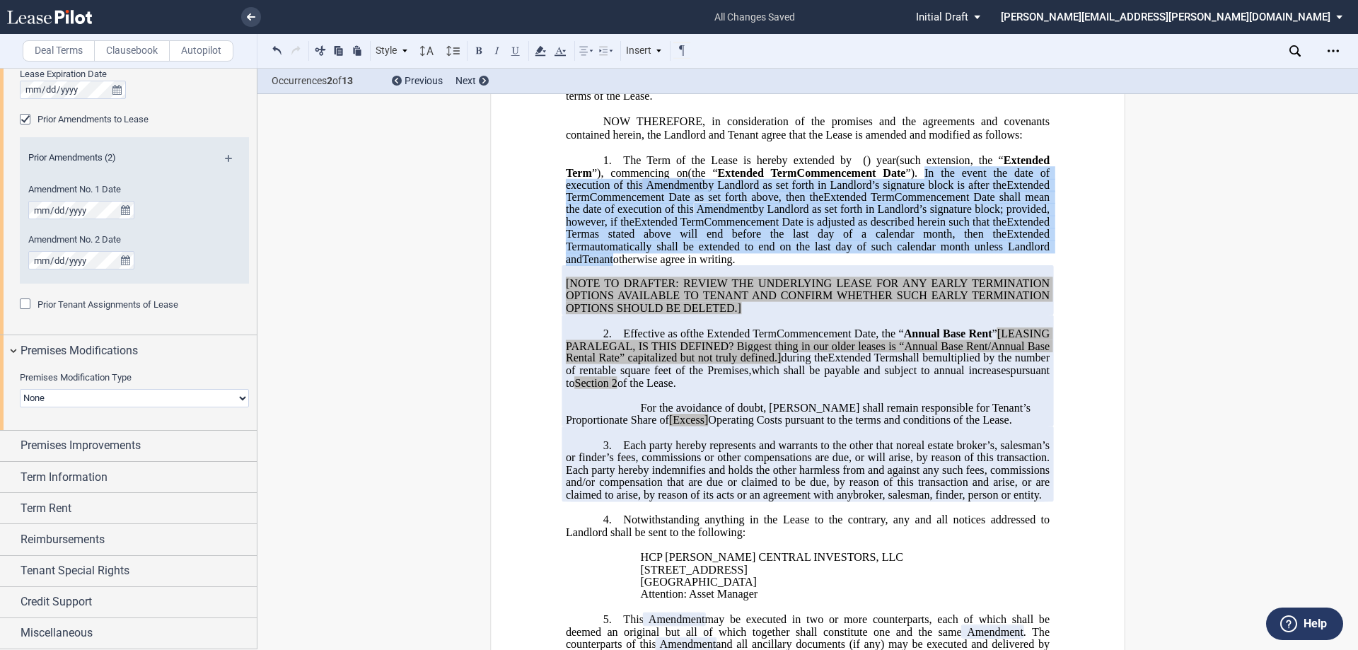
click at [717, 228] on span "by Landlord as set forth in Landlord’s signature block; provided, however, if t…" at bounding box center [809, 215] width 487 height 25
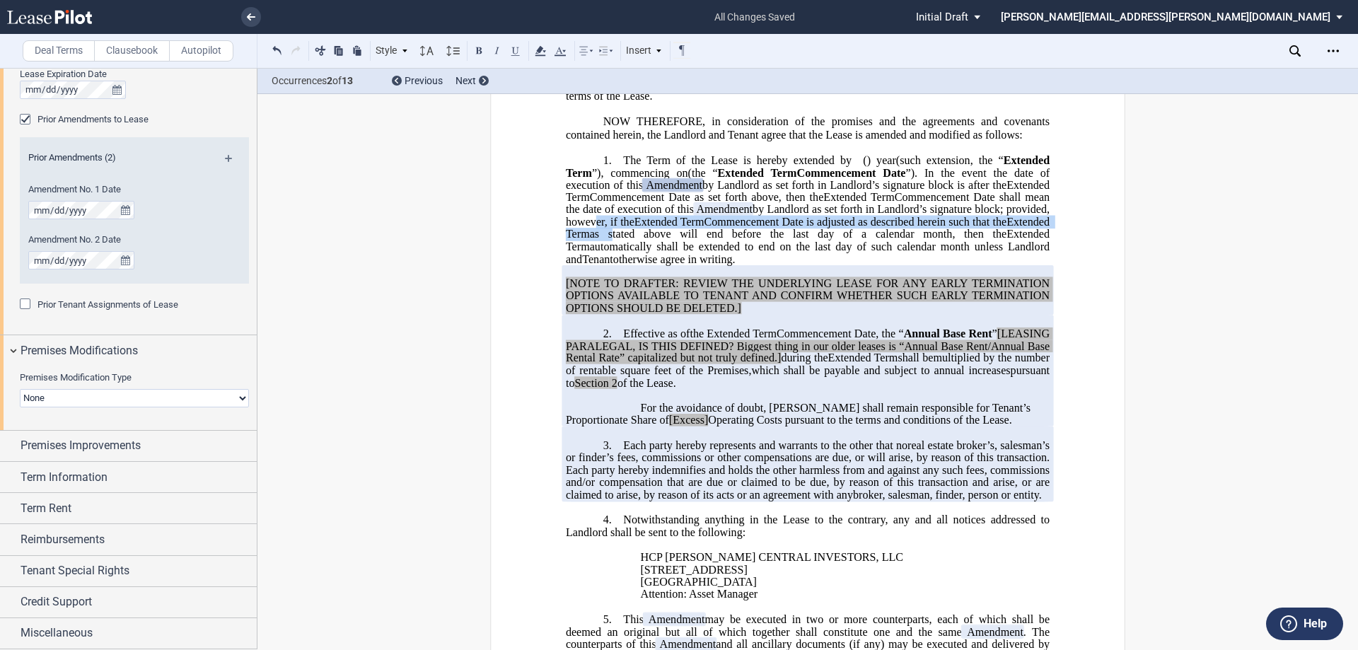
click at [742, 265] on p "1. The Term of the Lease is hereby extended by [__________] ﻿ ﻿ ( ﻿ ﻿ ) year s …" at bounding box center [808, 210] width 484 height 112
click at [746, 265] on span "automatically shall be extended to end on the last day of such calendar month u…" at bounding box center [809, 252] width 487 height 25
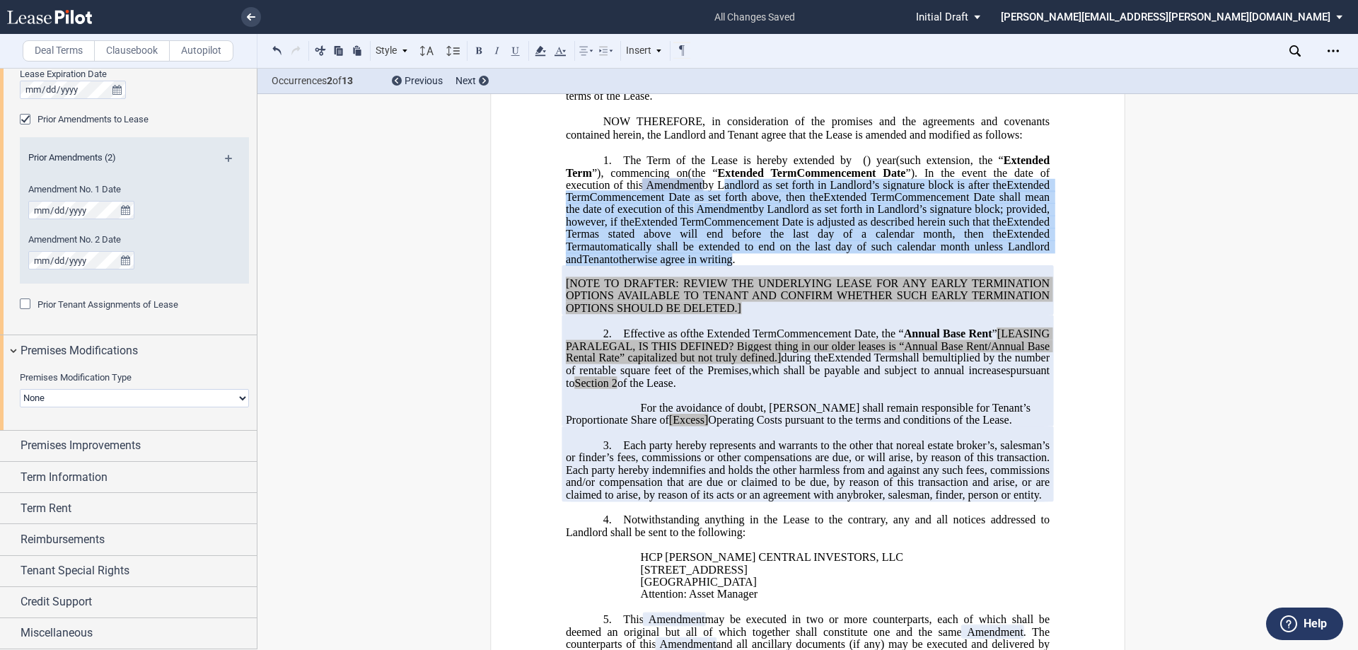
drag, startPoint x: 760, startPoint y: 233, endPoint x: 775, endPoint y: 304, distance: 72.4
click at [775, 265] on p "1. The Term of the Lease is hereby extended by [__________] ﻿ ﻿ ( ﻿ ﻿ ) year s …" at bounding box center [808, 210] width 484 height 112
click at [736, 265] on span "otherwise agree in writing." at bounding box center [674, 259] width 122 height 13
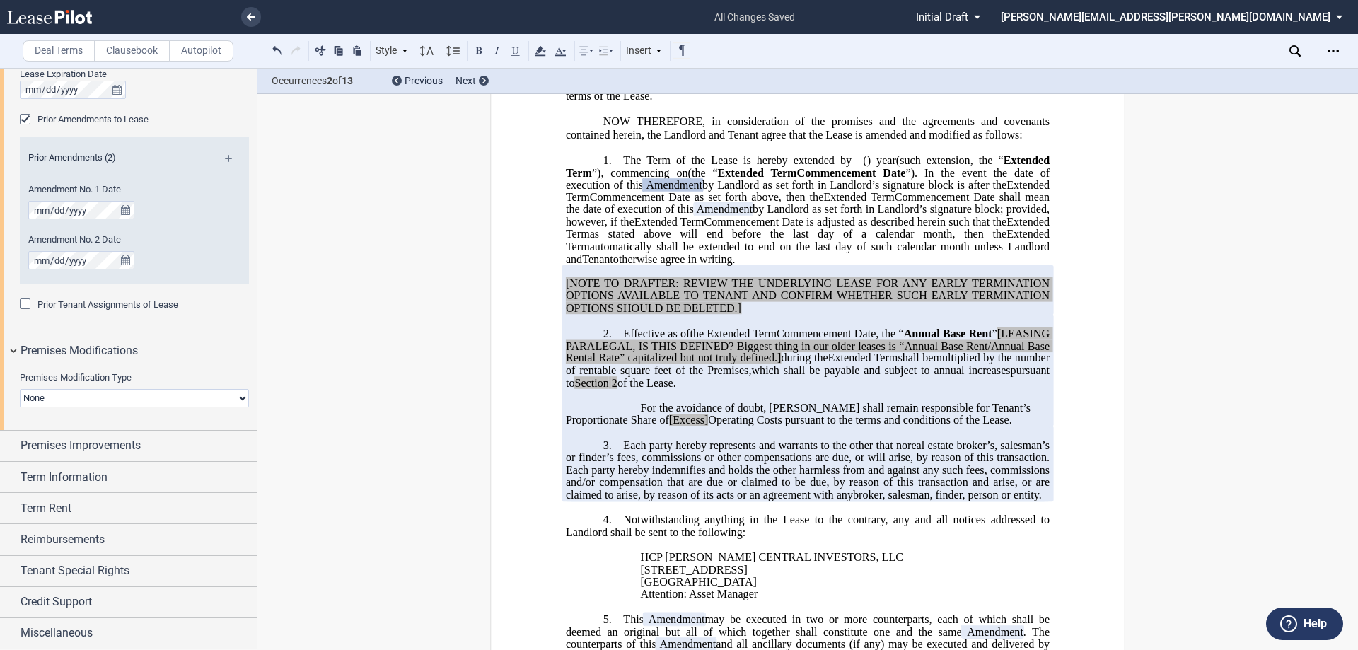
drag, startPoint x: 955, startPoint y: 217, endPoint x: 836, endPoint y: 311, distance: 151.6
click at [836, 265] on p "1. The Term of the Lease is hereby extended by [__________] ﻿ ﻿ ( ﻿ ﻿ ) year s …" at bounding box center [808, 210] width 484 height 112
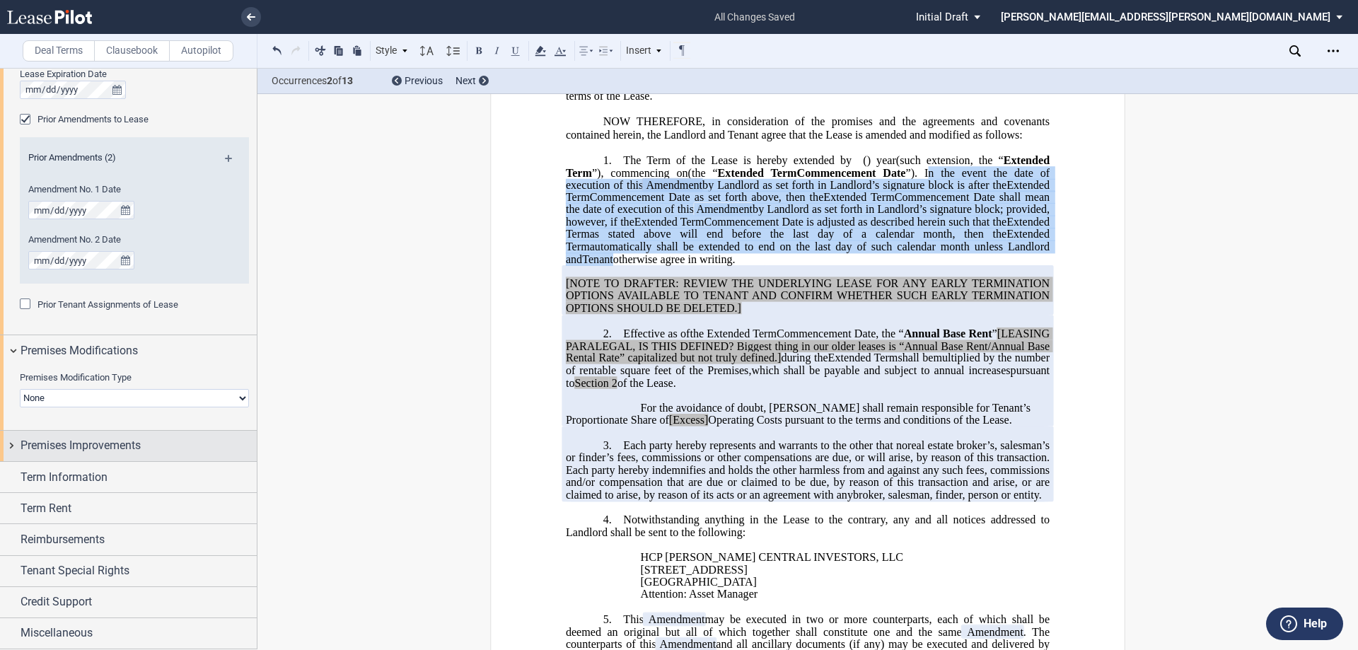
click at [129, 445] on span "Premises Improvements" at bounding box center [81, 445] width 120 height 17
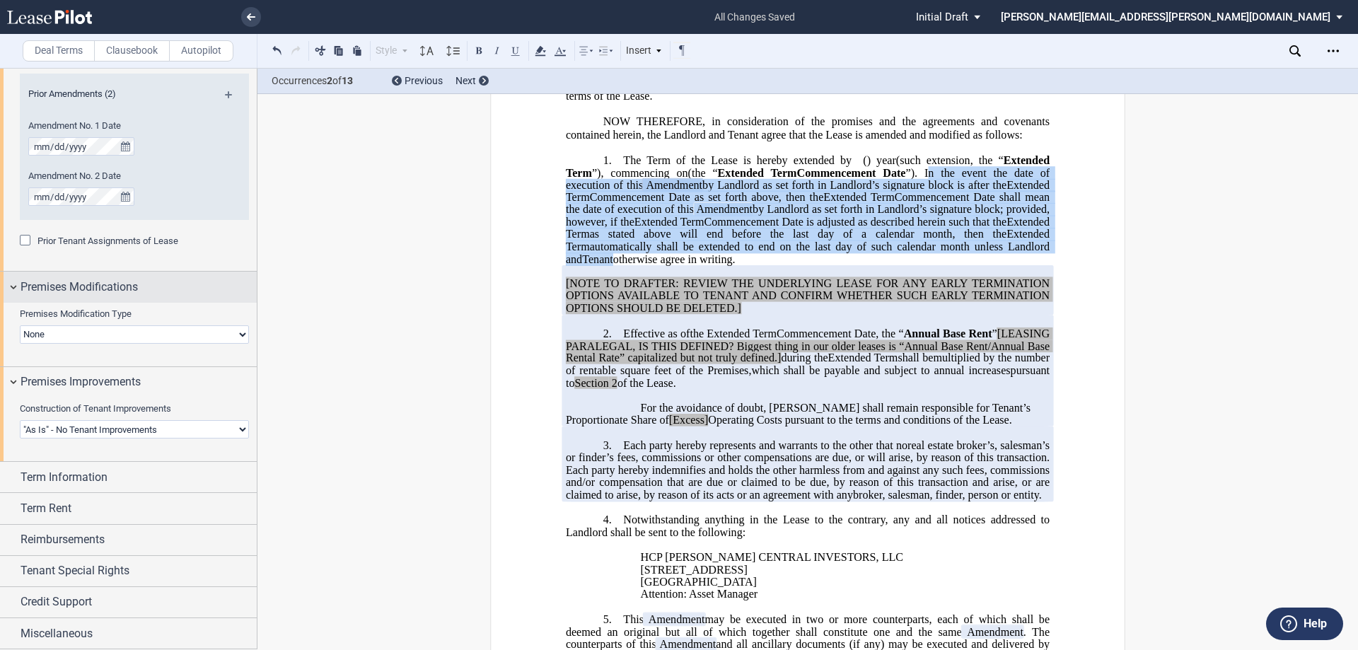
click at [100, 289] on span "Premises Modifications" at bounding box center [79, 287] width 117 height 17
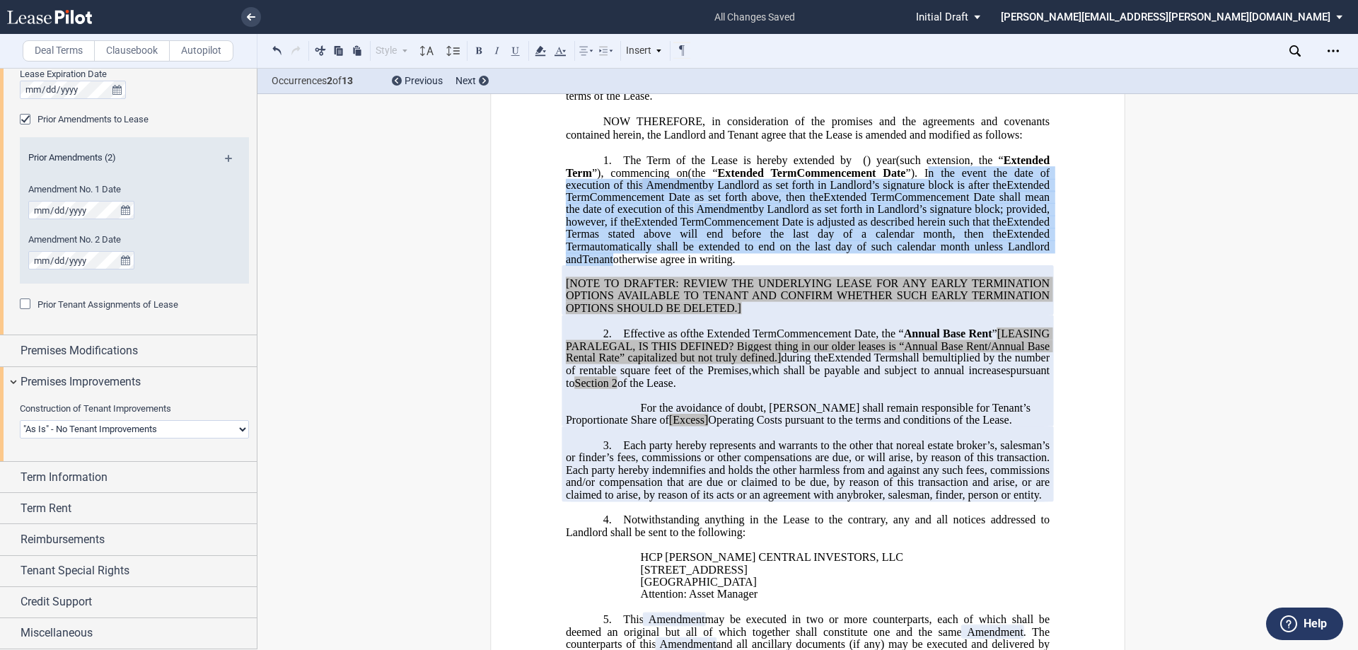
scroll to position [722, 0]
click at [964, 191] on span "”). In the event the date of execution of this" at bounding box center [809, 178] width 487 height 25
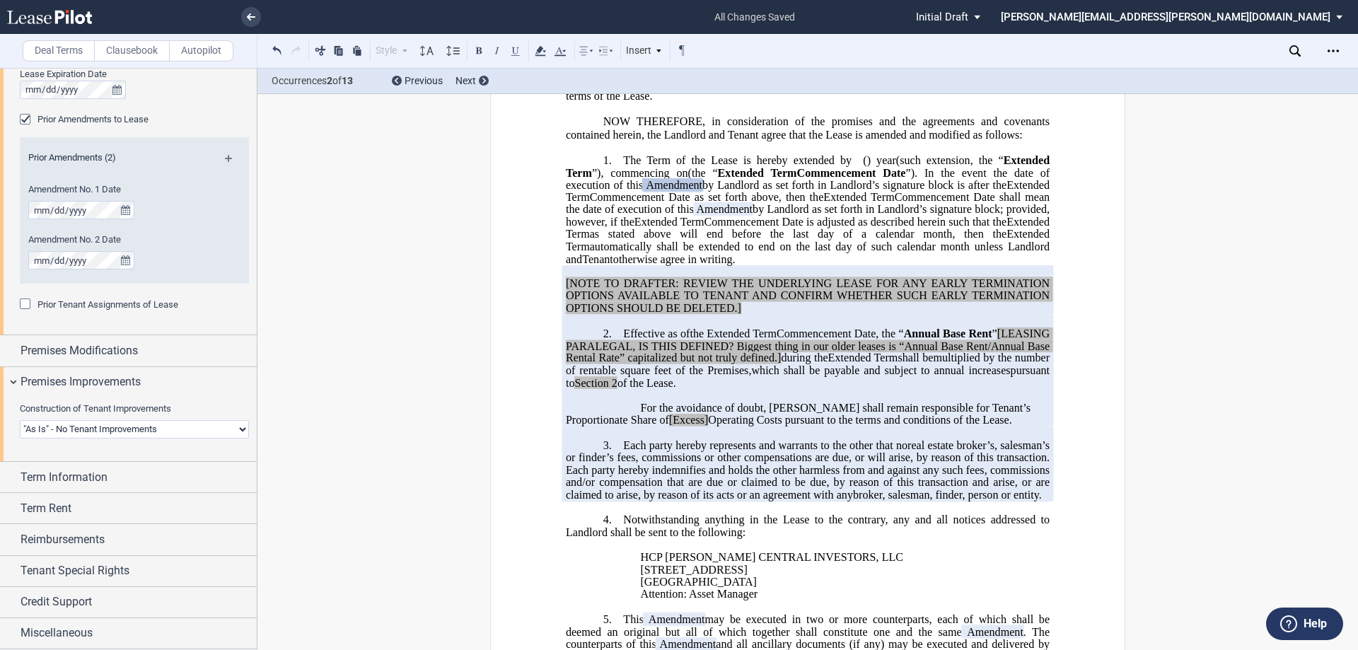
click at [179, 432] on select "Landlord Constructs Tenant Improvements Tenant Constructs Tenant Improvements "…" at bounding box center [134, 429] width 229 height 18
click at [20, 420] on select "Landlord Constructs Tenant Improvements Tenant Constructs Tenant Improvements "…" at bounding box center [134, 429] width 229 height 18
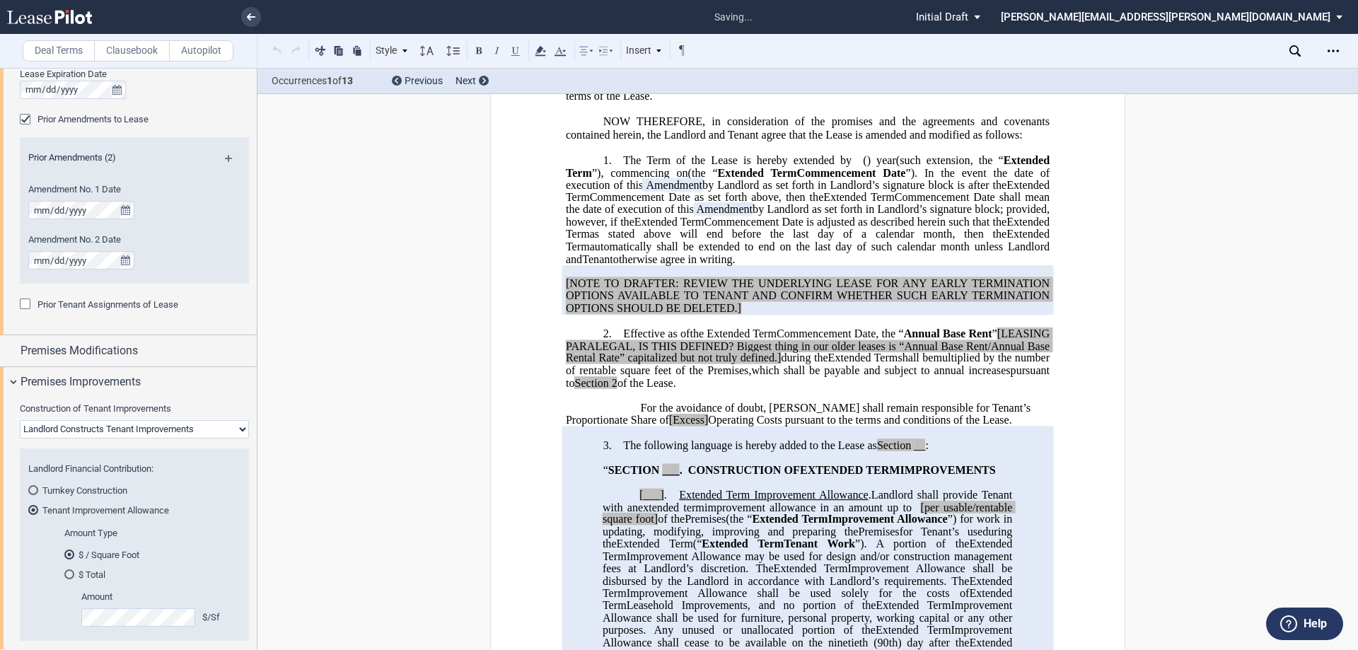
scroll to position [637, 0]
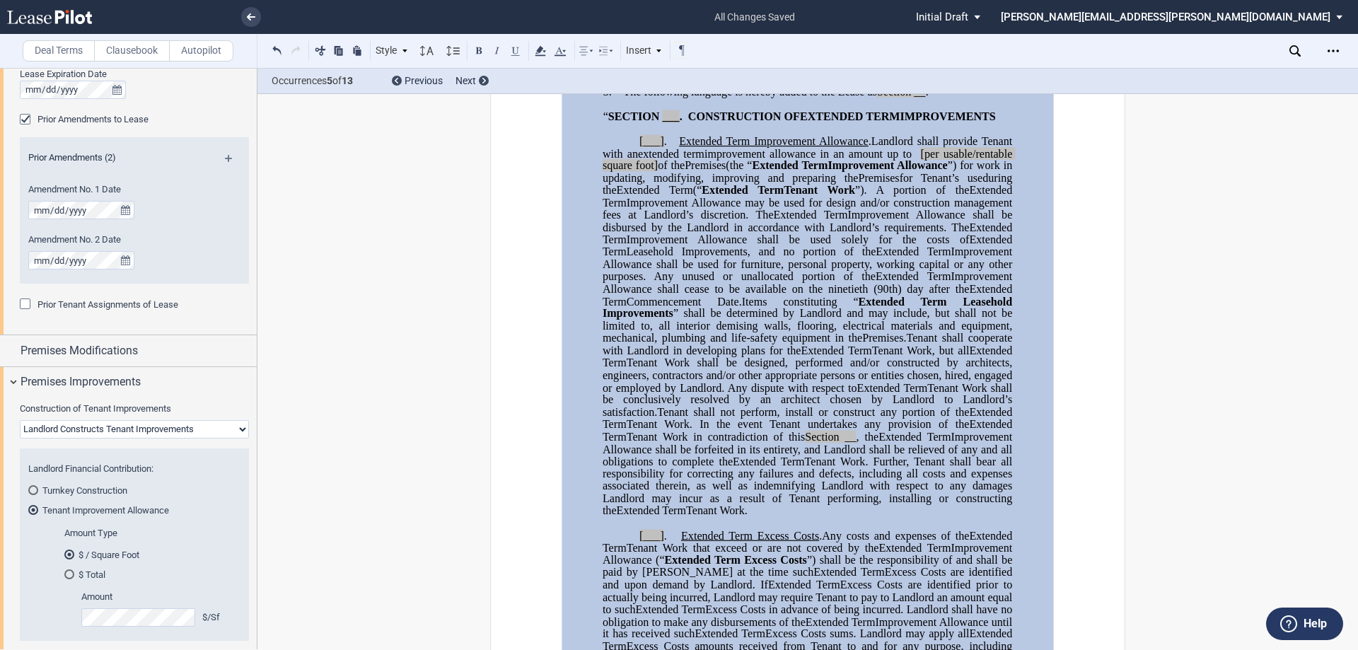
click at [69, 574] on div "$ Total" at bounding box center [69, 575] width 10 height 10
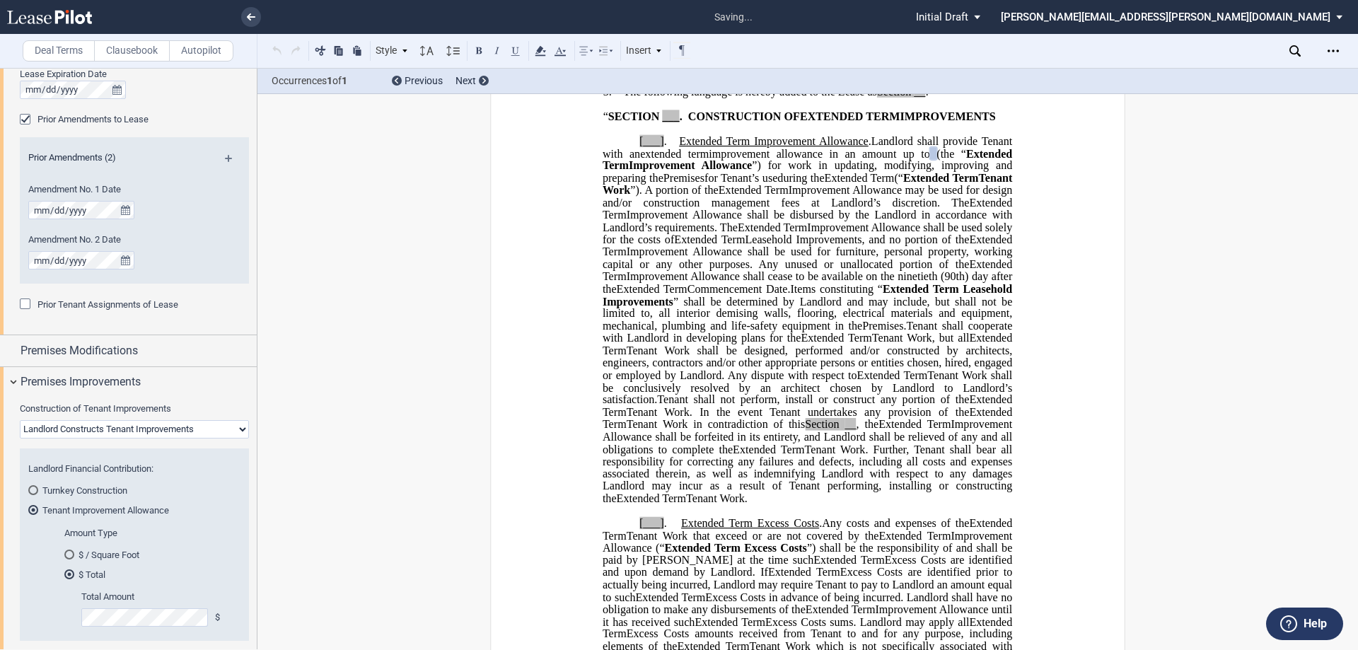
click at [69, 553] on div "$ / Square Foot" at bounding box center [69, 555] width 10 height 10
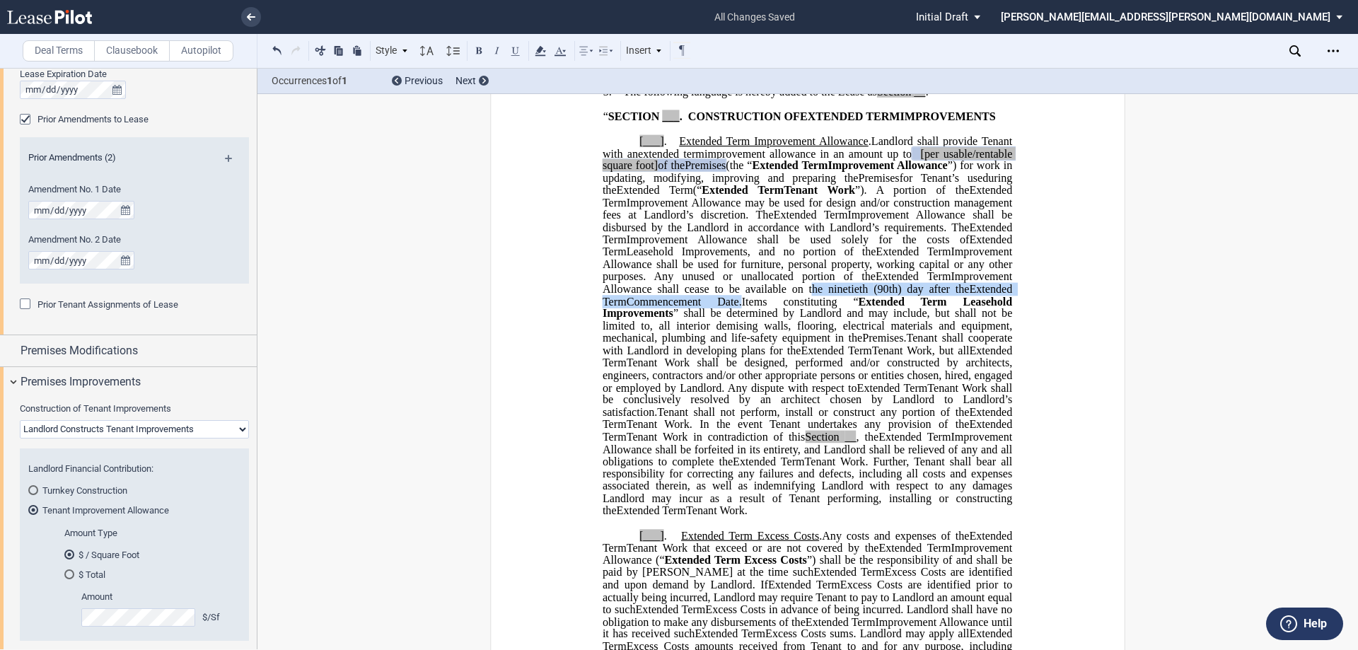
drag, startPoint x: 790, startPoint y: 339, endPoint x: 698, endPoint y: 352, distance: 92.2
click at [698, 352] on p "[___] . Extended Term Improvement Allowance . Expansion Space Improvement Allow…" at bounding box center [808, 326] width 410 height 382
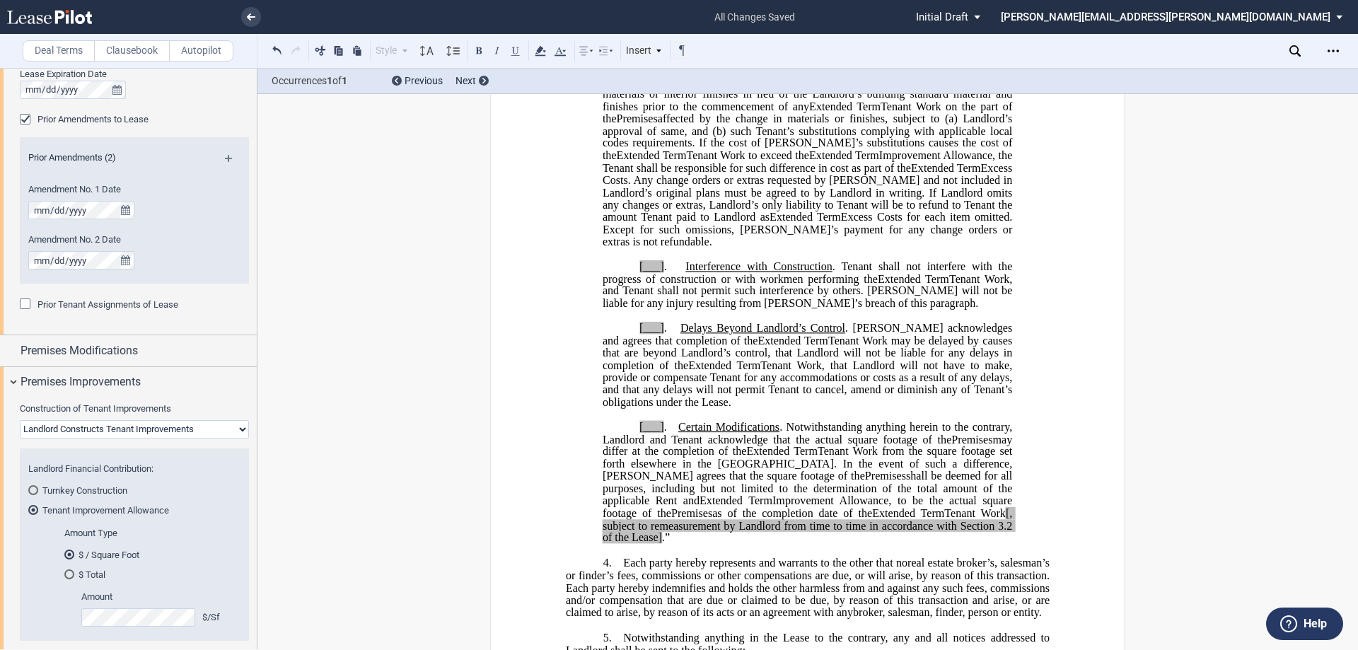
scroll to position [1556, 0]
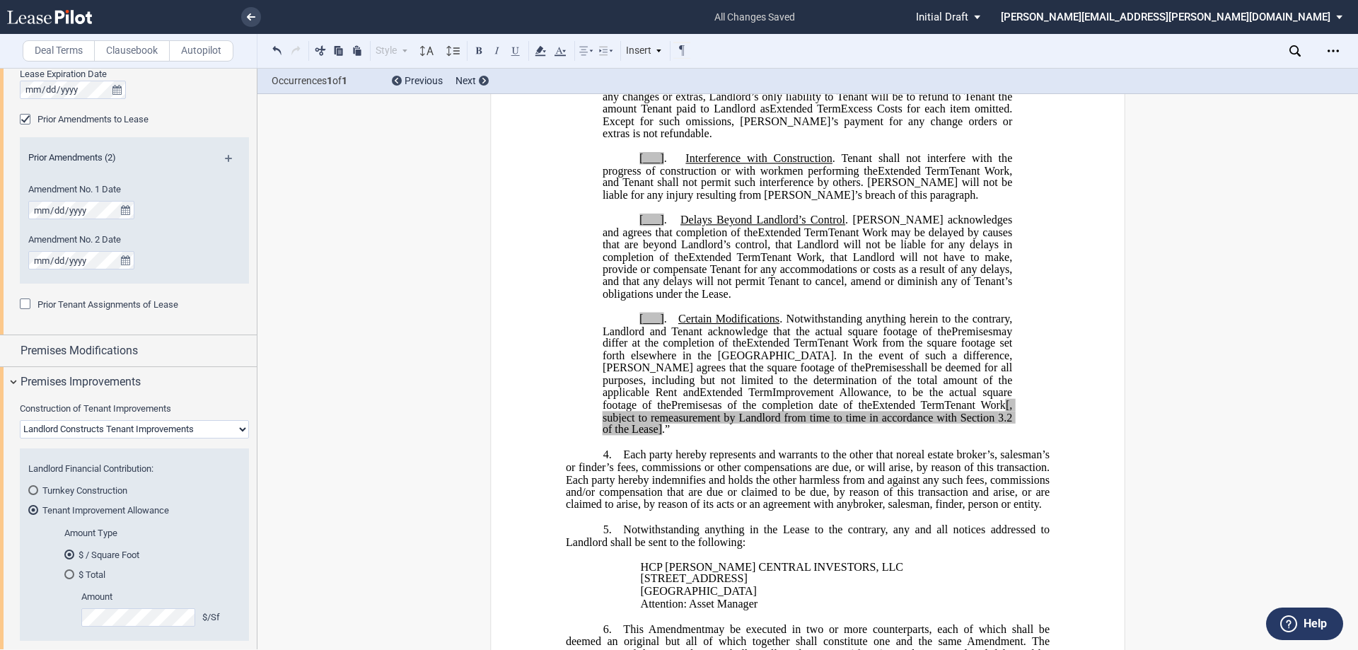
click at [901, 423] on span "[, subject to remeasurement by Landlord from time to time in accordance with Se…" at bounding box center [809, 410] width 412 height 25
click at [902, 436] on span "3.2 of the Lease]" at bounding box center [809, 423] width 412 height 25
click at [819, 423] on span "[, subject to remeasurement by Landlord from time to time in accordance with Se…" at bounding box center [809, 410] width 412 height 25
drag, startPoint x: 815, startPoint y: 442, endPoint x: 884, endPoint y: 445, distance: 68.7
click at [884, 435] on span "Tenant Work [, subject to remeasurement by Landlord from time to time in accord…" at bounding box center [809, 416] width 412 height 37
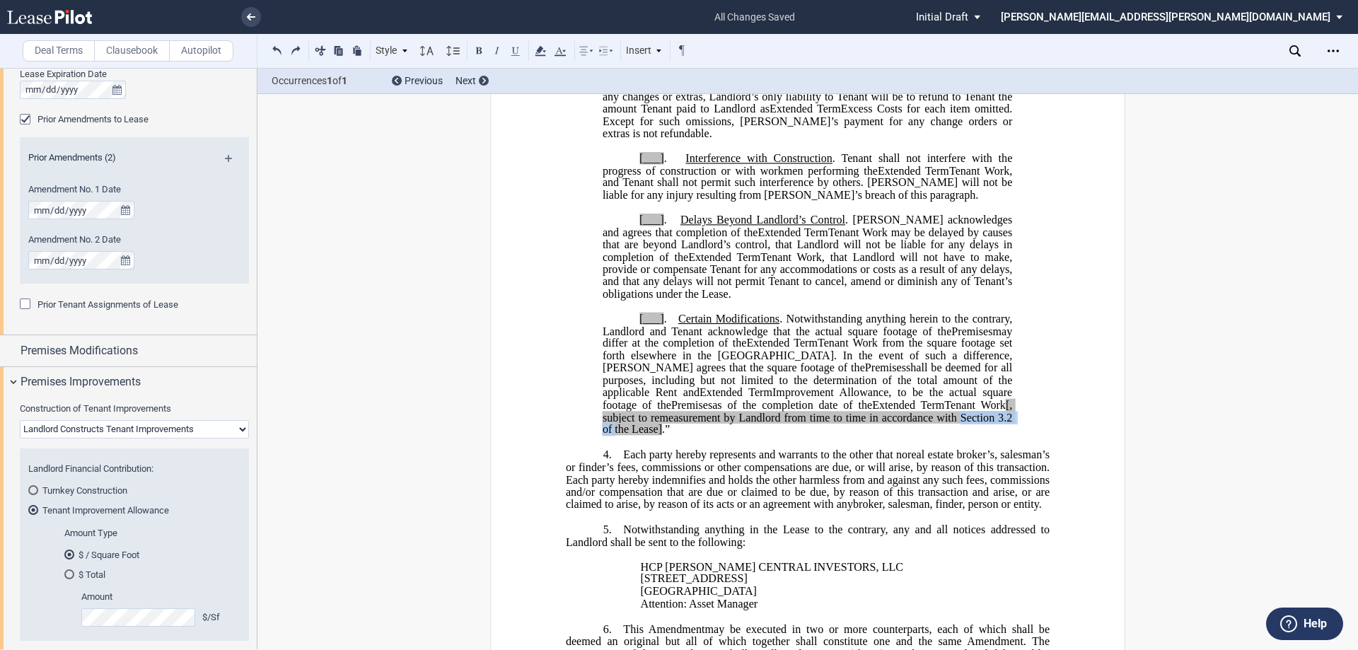
click at [863, 436] on span "3.2 of the Lease]" at bounding box center [809, 423] width 412 height 25
click at [151, 430] on select "Landlord Constructs Tenant Improvements Tenant Constructs Tenant Improvements "…" at bounding box center [134, 429] width 229 height 18
select select "tenant"
click at [20, 420] on select "Landlord Constructs Tenant Improvements Tenant Constructs Tenant Improvements "…" at bounding box center [134, 429] width 229 height 18
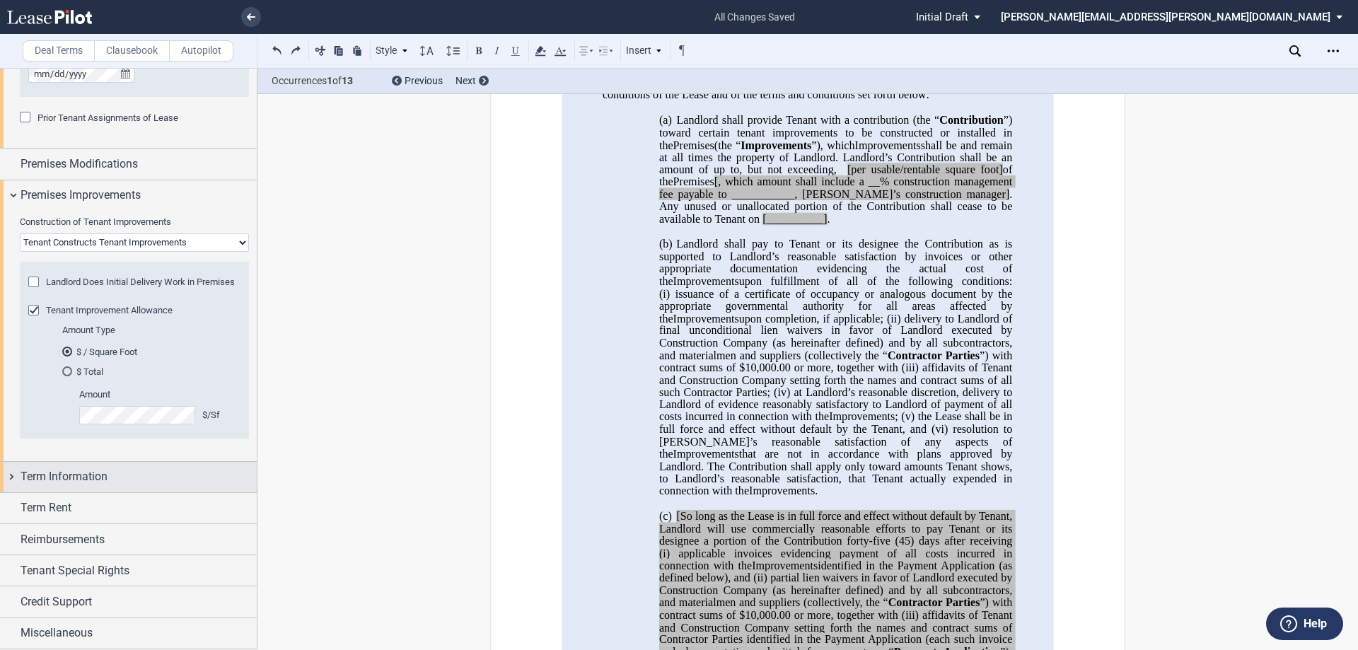
scroll to position [920, 0]
click at [165, 476] on div "Term Information" at bounding box center [139, 476] width 236 height 17
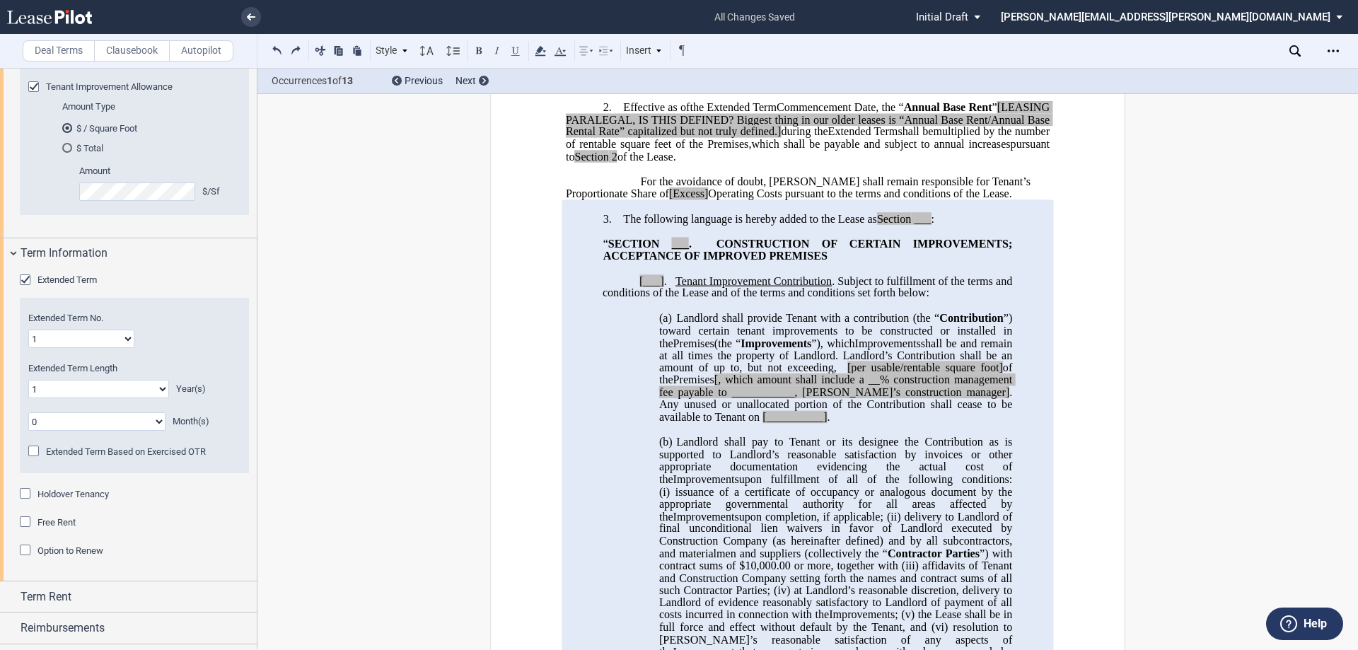
scroll to position [354, 0]
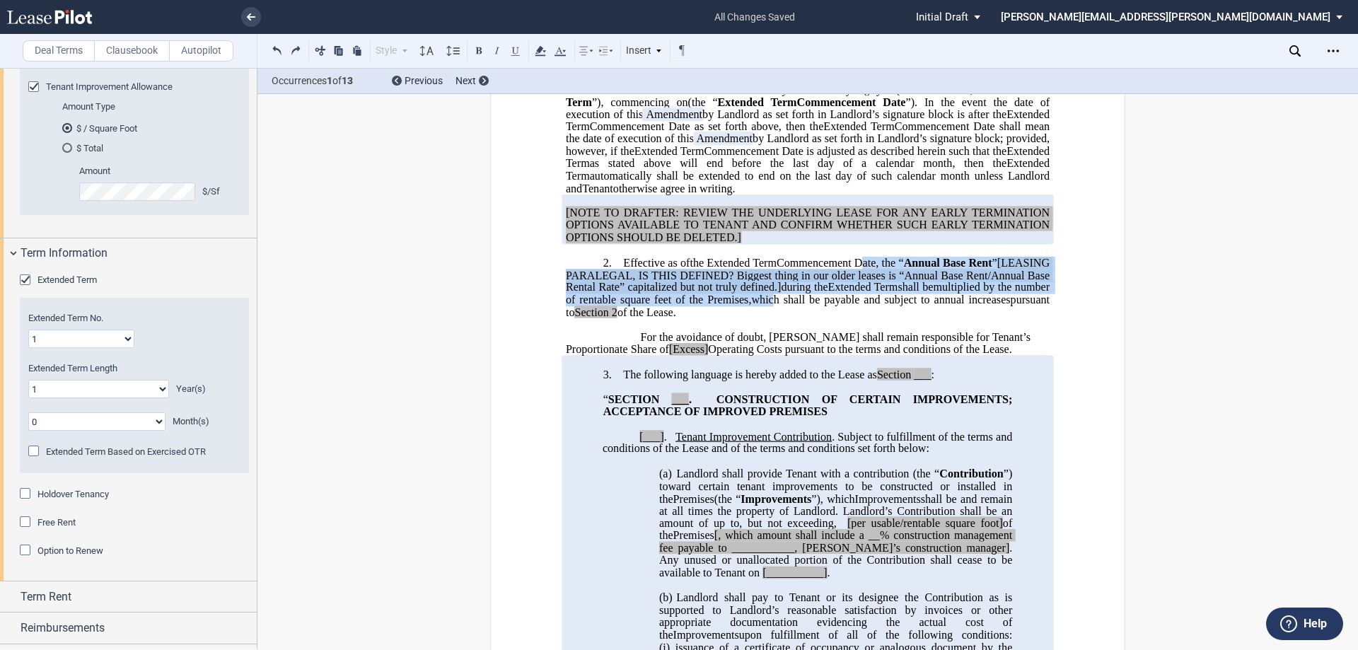
drag, startPoint x: 887, startPoint y: 309, endPoint x: 937, endPoint y: 346, distance: 61.7
click at [937, 319] on p "2. Effective as of [______] [______] the Extended Term the ﻿ ﻿ Extended Term Co…" at bounding box center [808, 288] width 484 height 62
click at [676, 318] on span "of the Lease." at bounding box center [647, 312] width 59 height 13
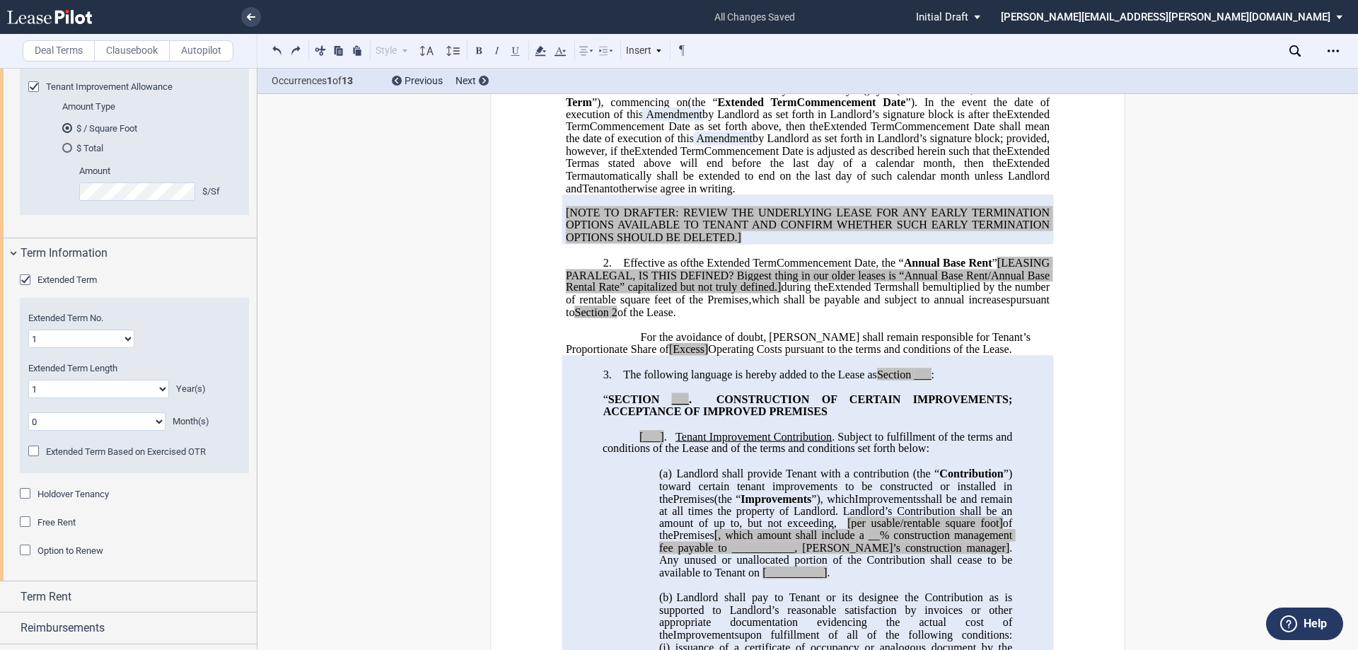
click at [120, 398] on select "0 1 2 3 4 5 6 7 8 9 10 11 12 13 14 15 16 17 18 19 20" at bounding box center [98, 389] width 141 height 18
select select "number:5"
click at [28, 391] on select "0 1 2 3 4 5 6 7 8 9 10 11 12 13 14 15 16 17 18 19 20" at bounding box center [98, 389] width 141 height 18
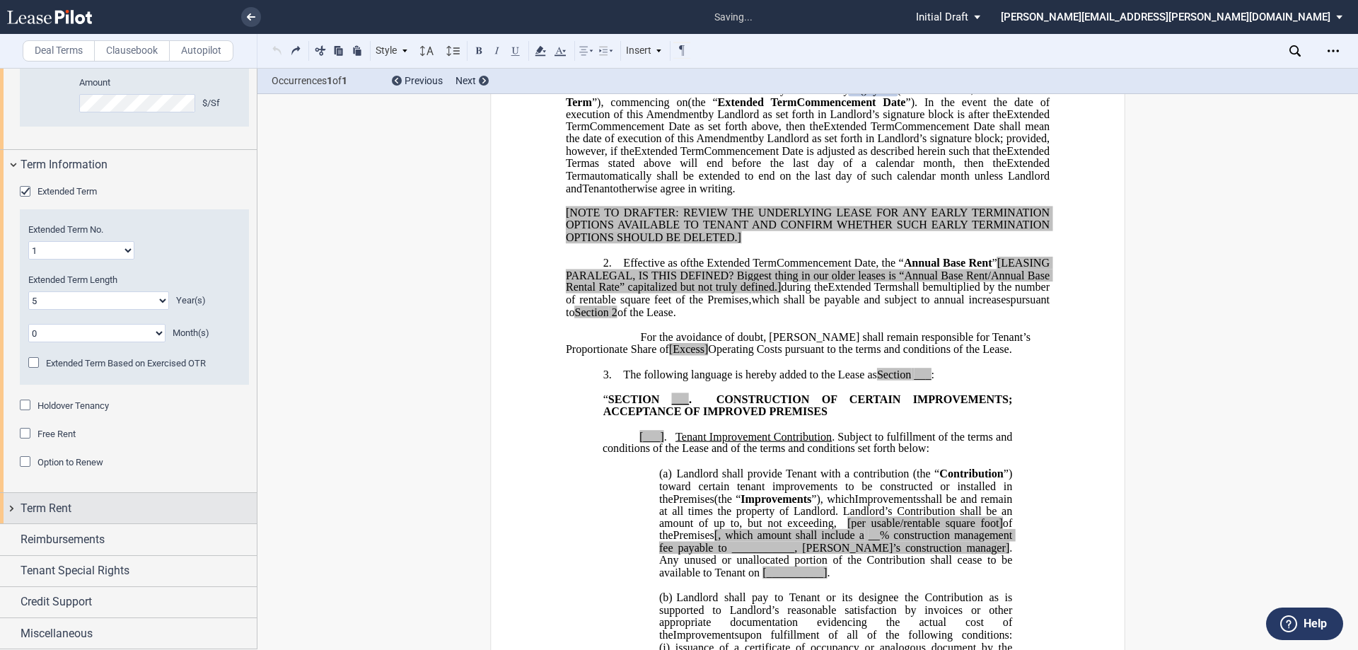
scroll to position [1232, 0]
click at [91, 506] on div "Term Rent" at bounding box center [139, 508] width 236 height 17
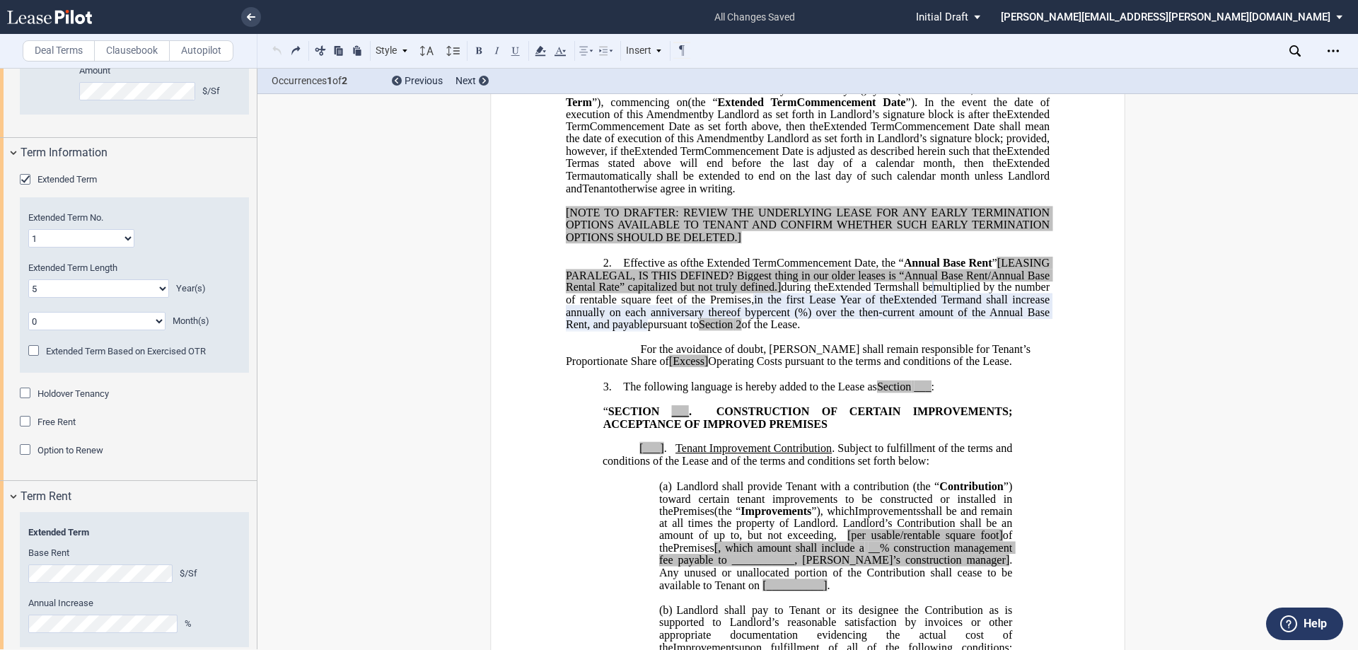
click at [831, 318] on span "and shall increase annually on each anniversary thereof by" at bounding box center [809, 306] width 487 height 25
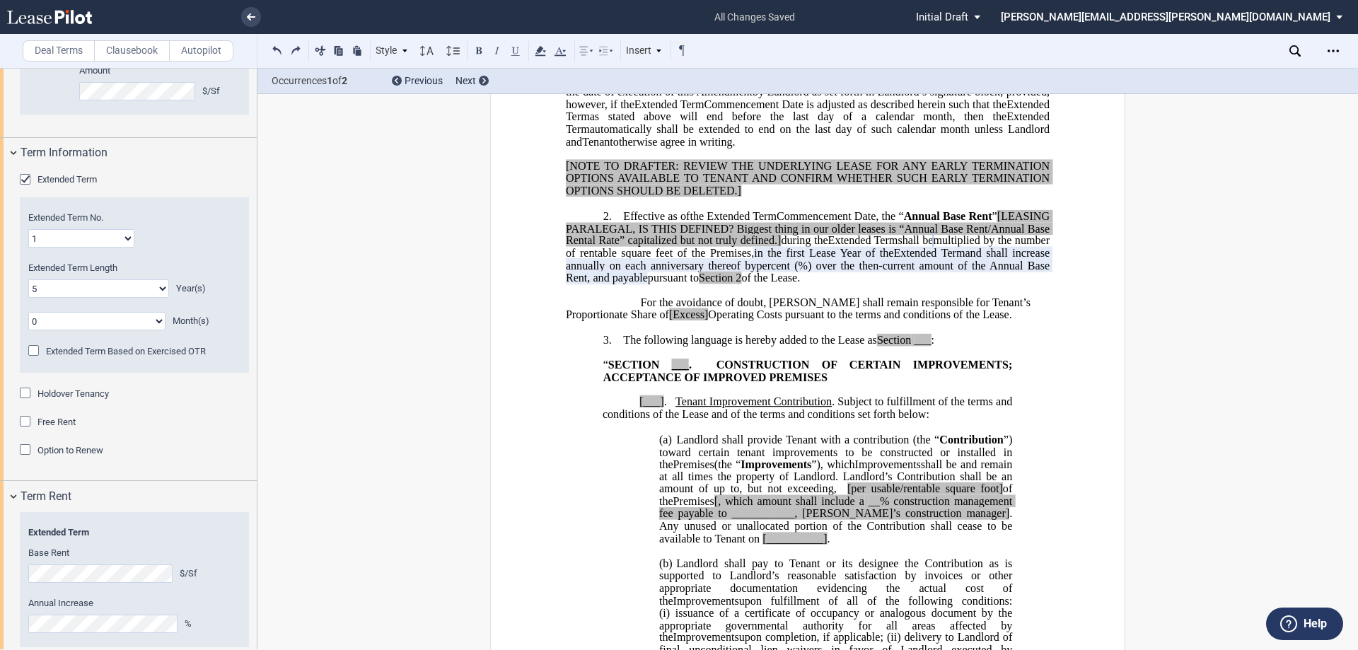
scroll to position [424, 0]
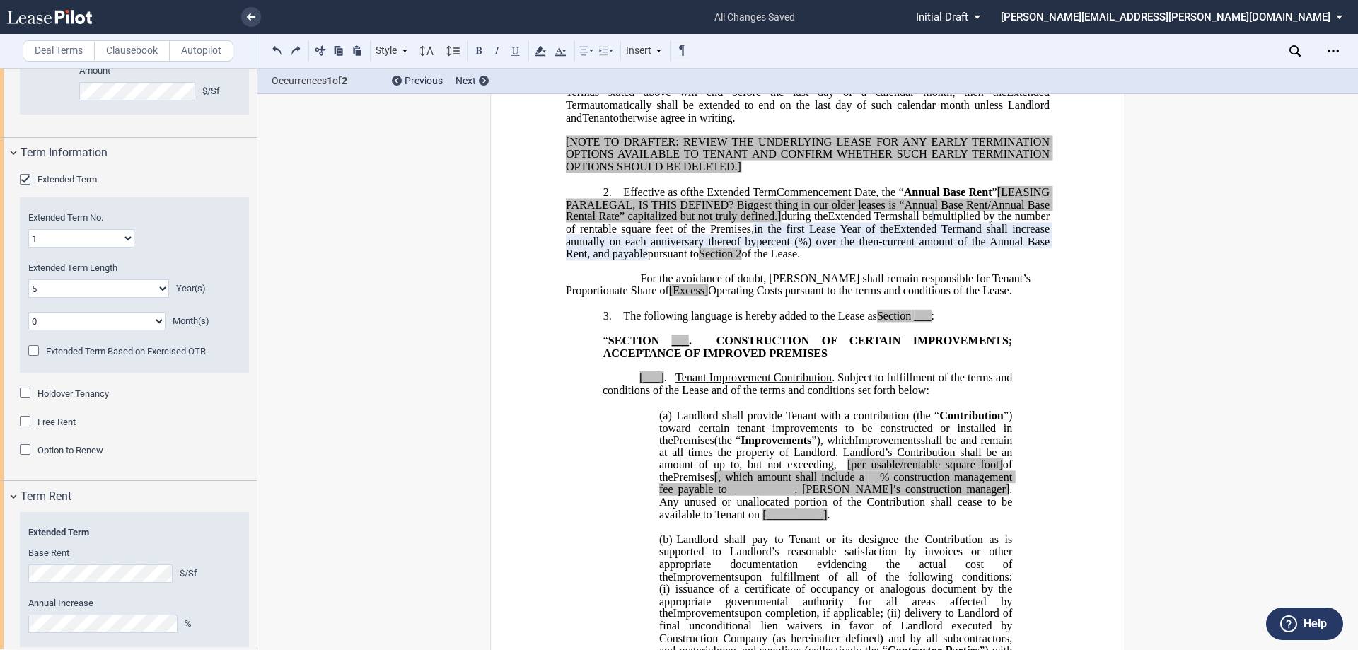
click at [727, 260] on span "%) over the then-current amount of the Annual Base Rent, and payable" at bounding box center [809, 247] width 487 height 25
drag, startPoint x: 688, startPoint y: 303, endPoint x: 768, endPoint y: 303, distance: 80.7
click at [768, 260] on span "%) over the then-current amount of the Annual Base Rent, and payable" at bounding box center [809, 247] width 487 height 25
drag, startPoint x: 946, startPoint y: 241, endPoint x: 1041, endPoint y: 238, distance: 95.5
click at [1041, 223] on span ", the “ Annual Base Rent ” [LEASING PARALEGAL, IS THIS DEFINED? Biggest thing i…" at bounding box center [809, 204] width 487 height 37
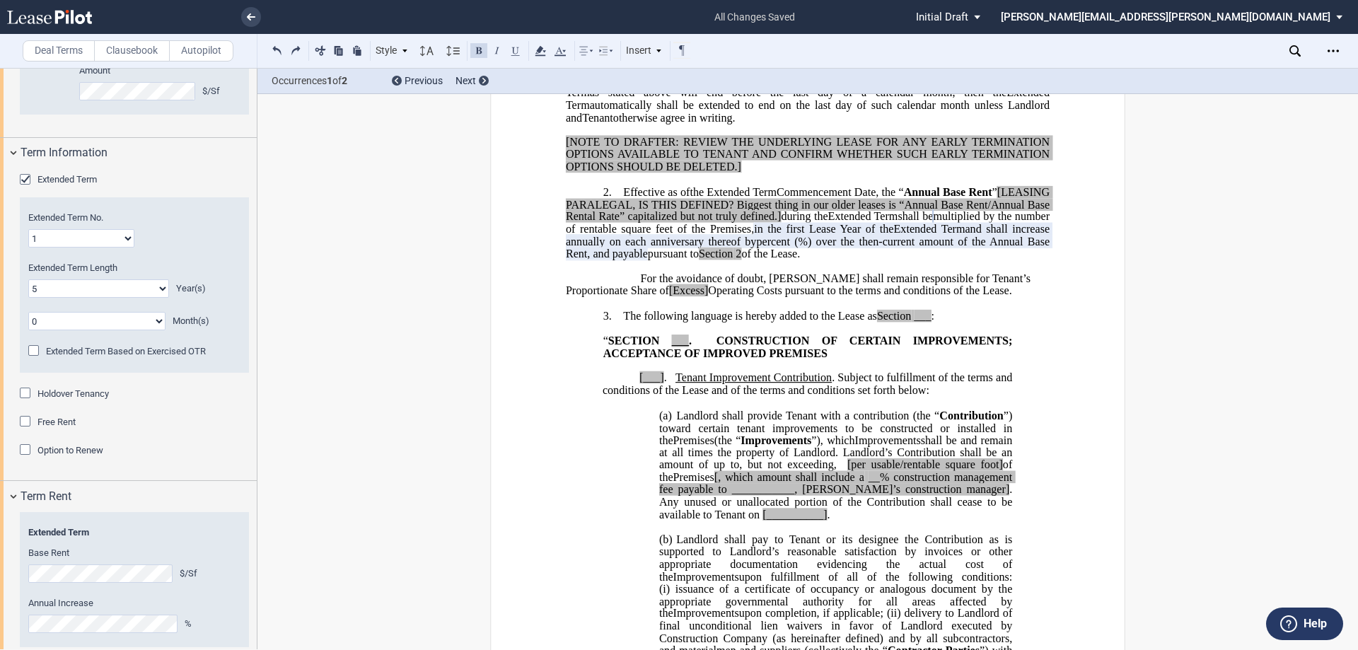
click at [998, 199] on span "”" at bounding box center [995, 192] width 5 height 13
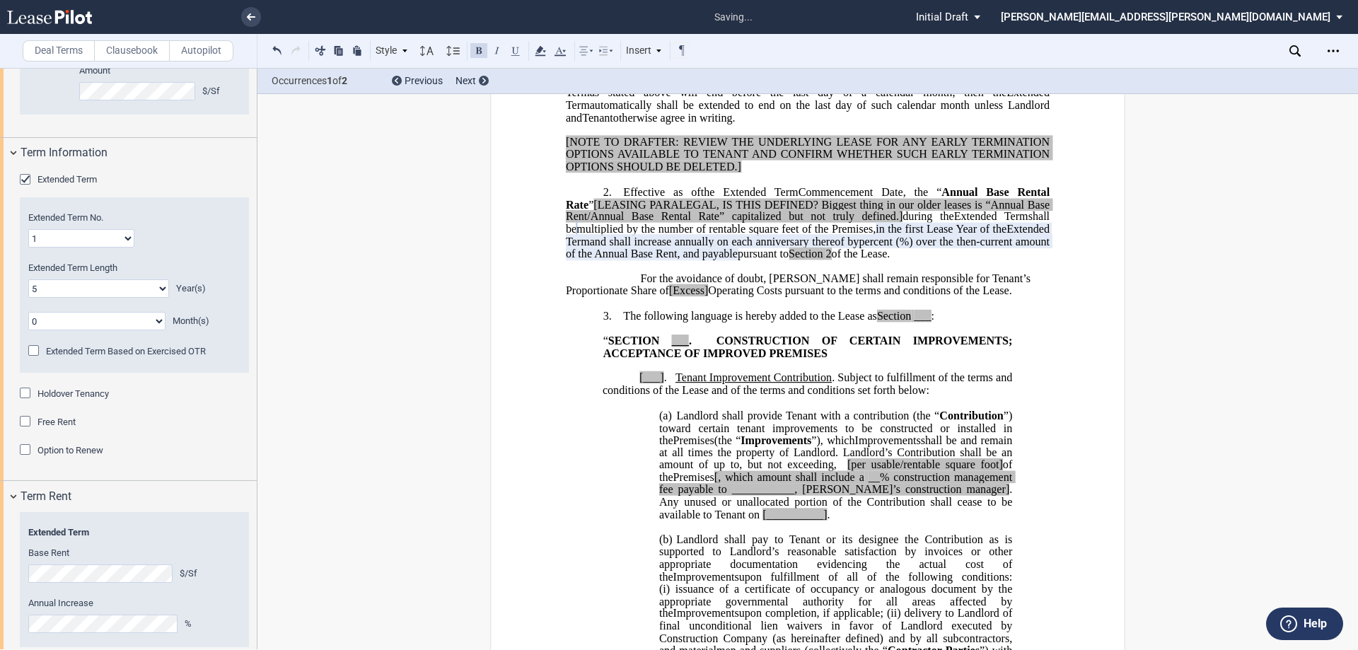
click at [770, 260] on span "%) over the then-current amount of the Annual Base Rent, and payable" at bounding box center [809, 247] width 487 height 25
click at [800, 248] on span "and shall increase annually on each anniversary thereof by" at bounding box center [725, 241] width 270 height 13
click at [799, 260] on span "%) over the then-current amount of the Annual Base Rental Rate, and payable" at bounding box center [809, 247] width 487 height 25
drag, startPoint x: 686, startPoint y: 301, endPoint x: 799, endPoint y: 299, distance: 112.5
click at [799, 260] on span "%) over the then-current amount of the Annual Base Rental Rate, and payable" at bounding box center [809, 247] width 487 height 25
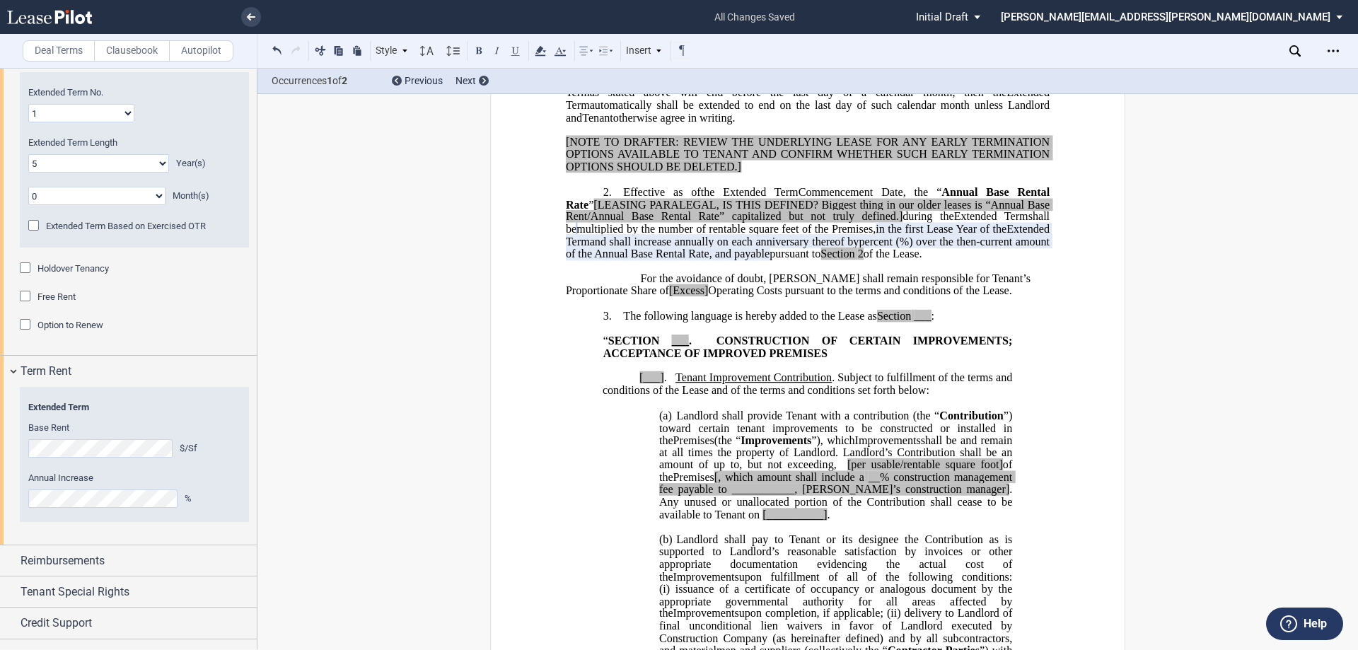
scroll to position [1390, 0]
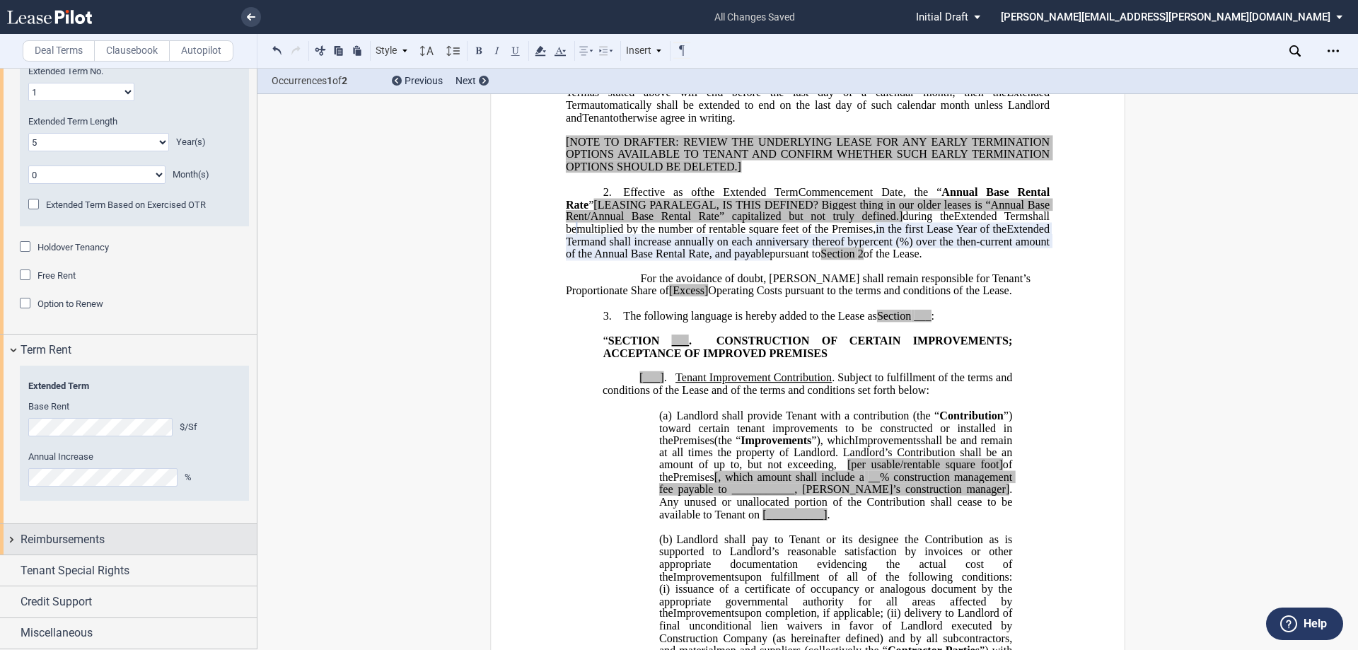
click at [160, 541] on div "Reimbursements" at bounding box center [139, 539] width 236 height 17
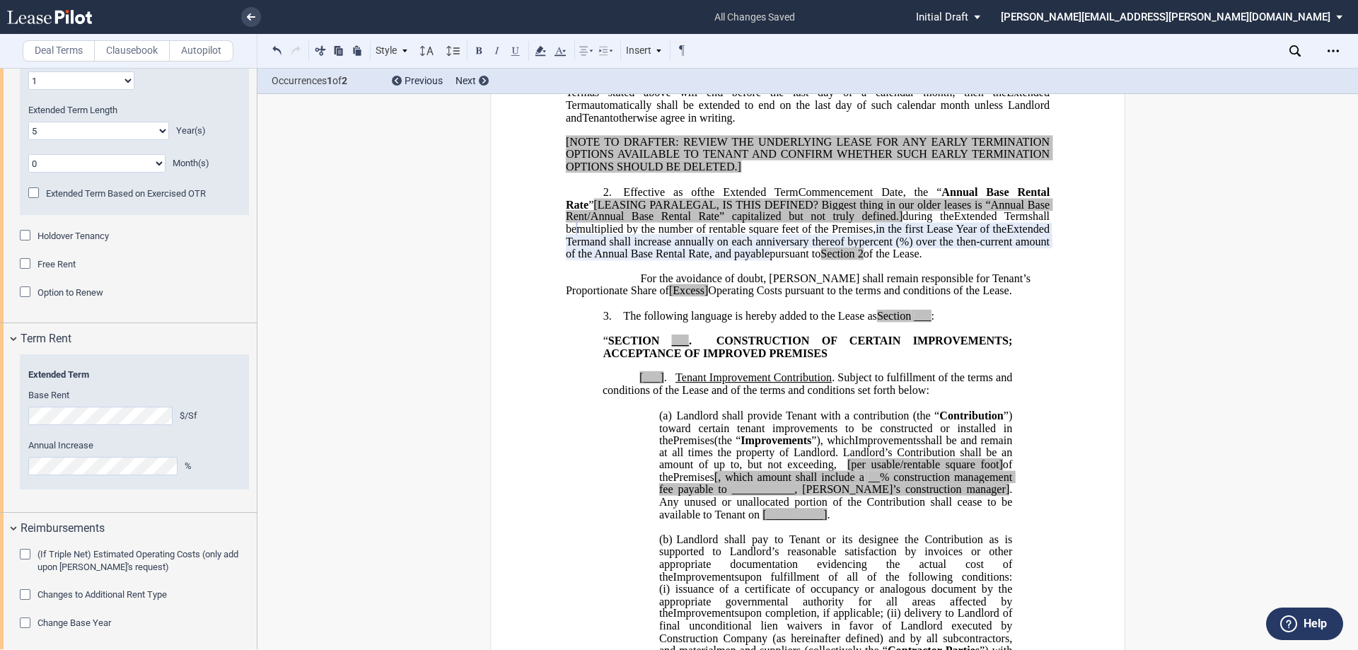
scroll to position [1501, 0]
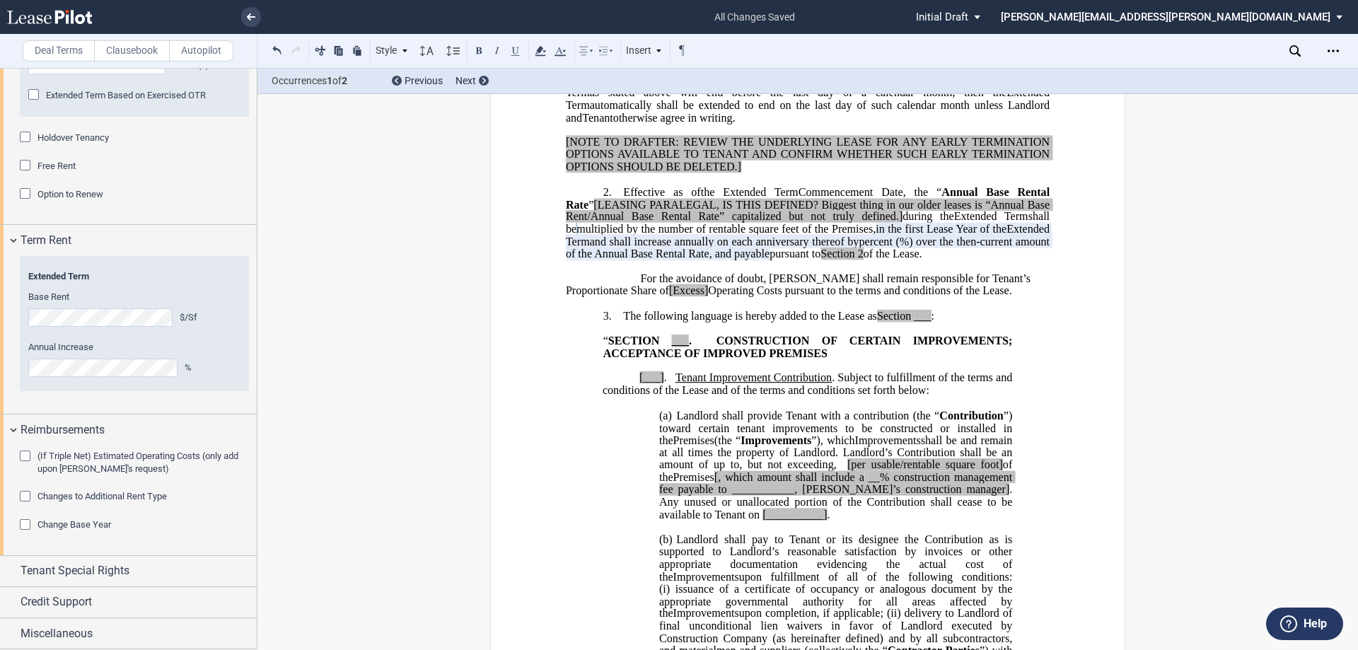
click at [108, 495] on span "Changes to Additional Rent Type" at bounding box center [101, 496] width 129 height 11
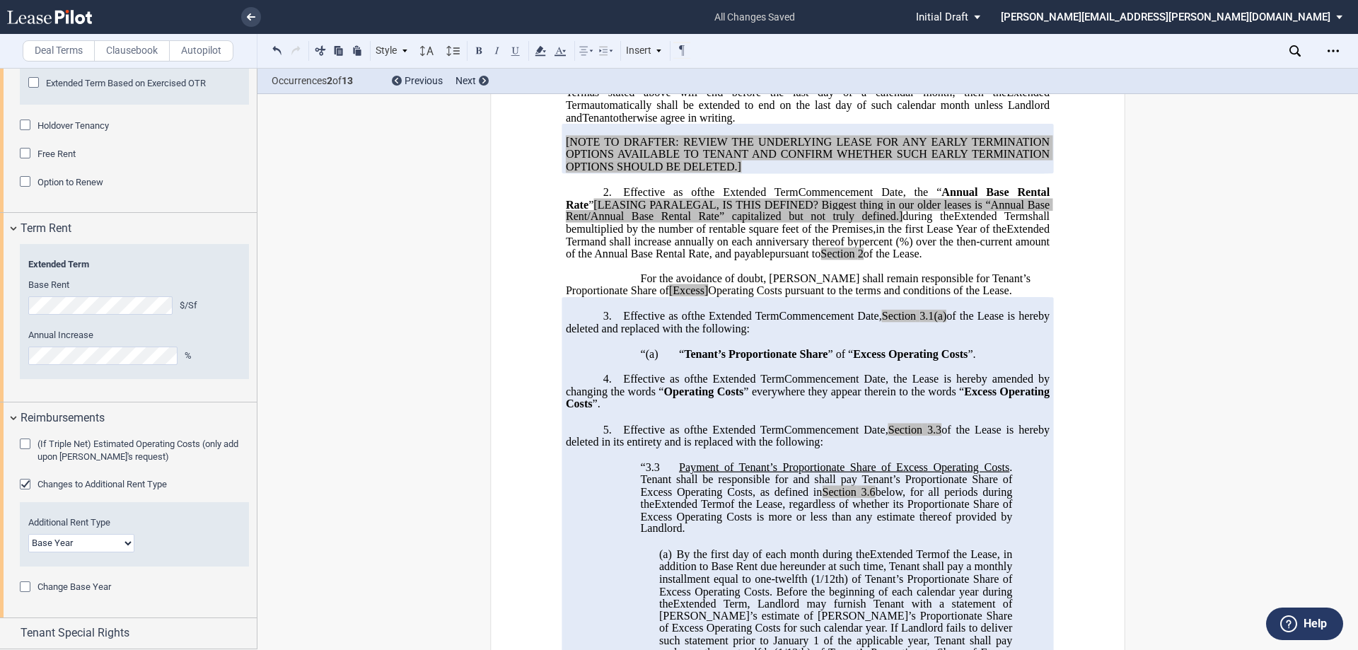
click at [26, 493] on div "Changes to Additional Rent Type" at bounding box center [27, 486] width 14 height 14
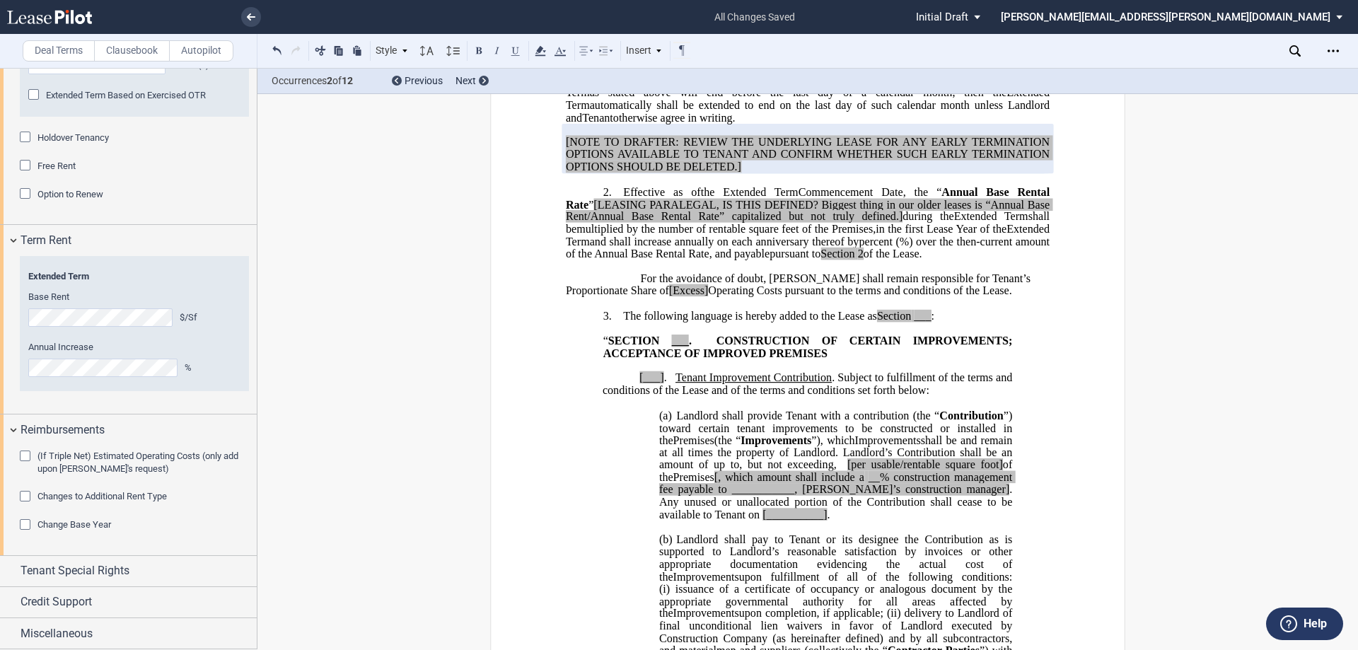
click at [64, 522] on span "Change Base Year" at bounding box center [74, 524] width 74 height 11
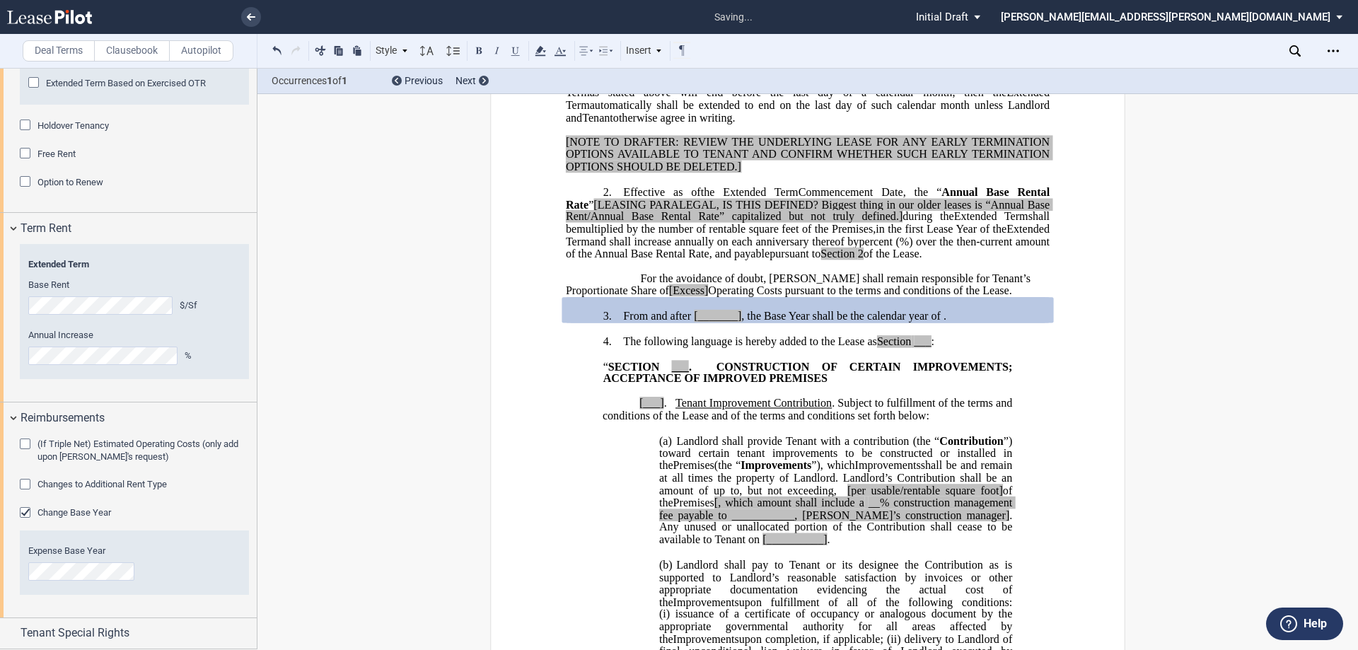
click at [23, 521] on div "Change Base Year" at bounding box center [27, 514] width 14 height 14
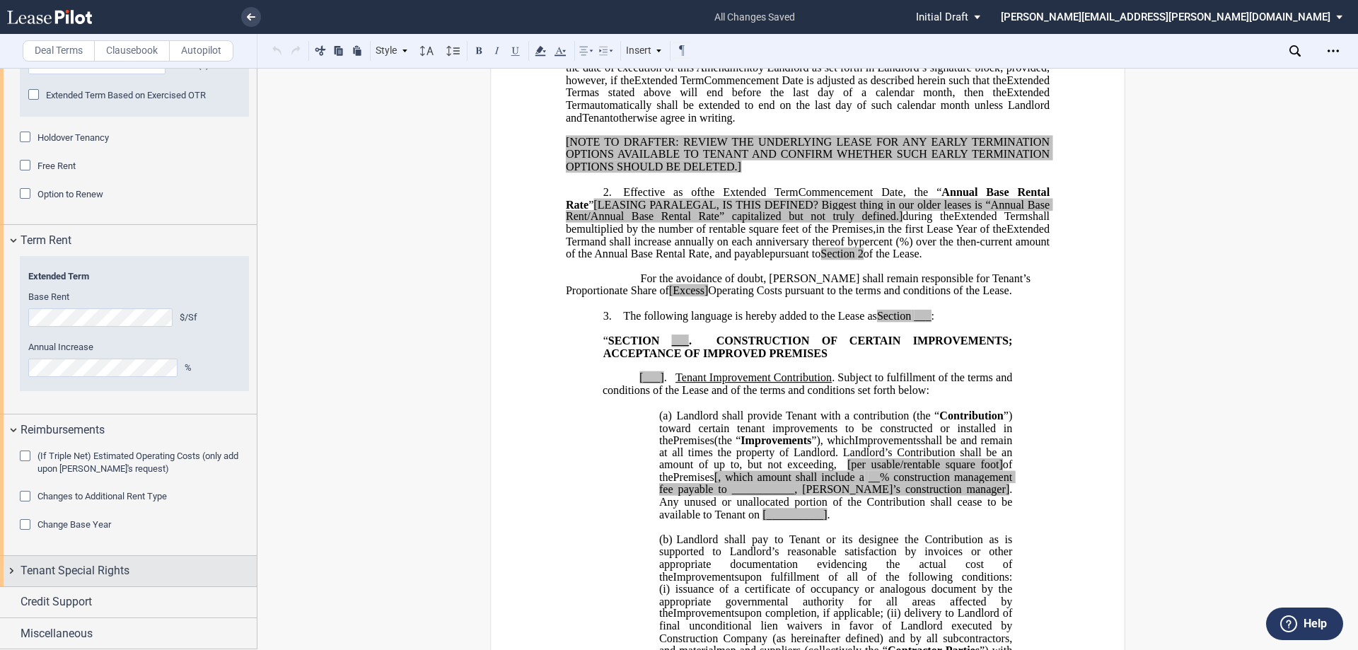
click at [112, 574] on span "Tenant Special Rights" at bounding box center [75, 570] width 109 height 17
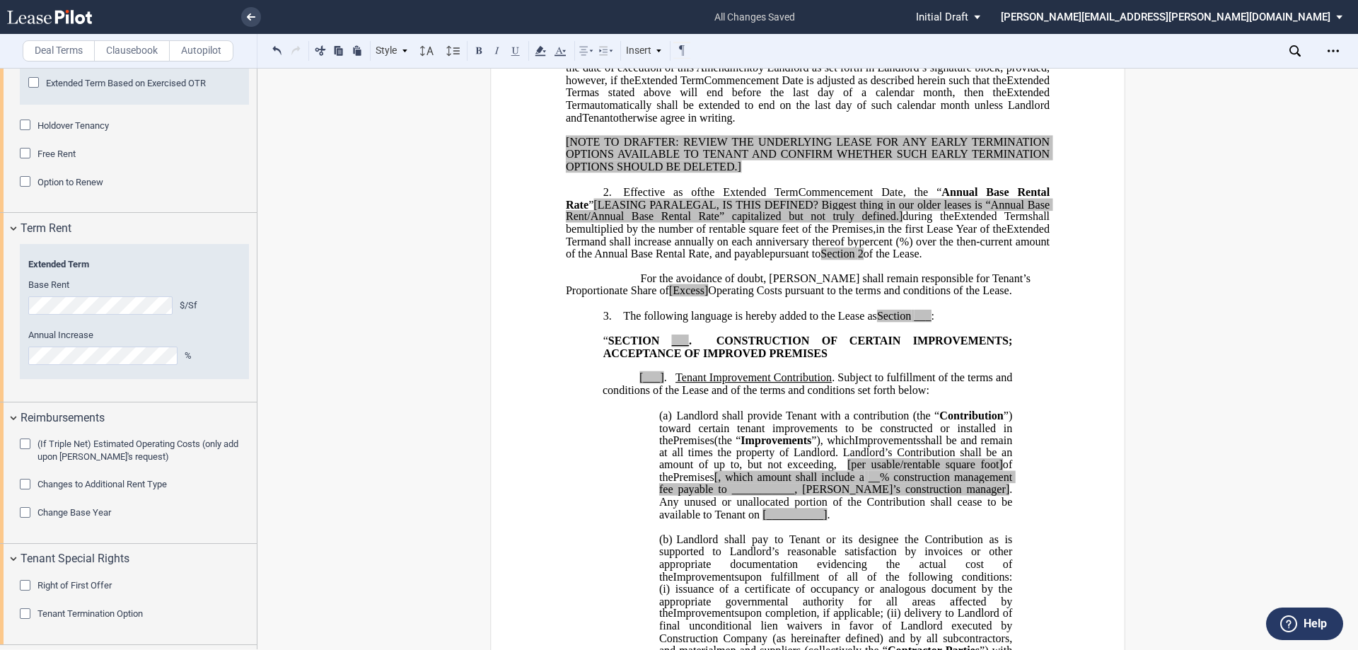
scroll to position [1571, 0]
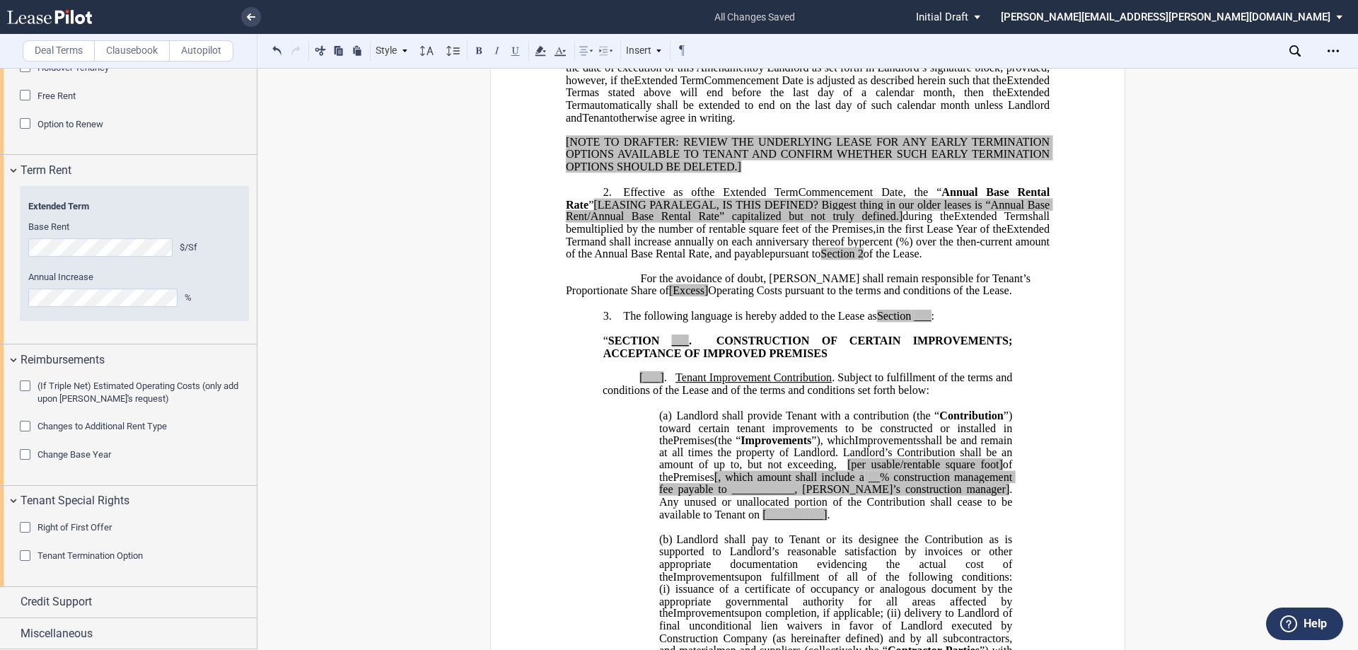
click at [82, 553] on span "Tenant Termination Option" at bounding box center [89, 555] width 105 height 11
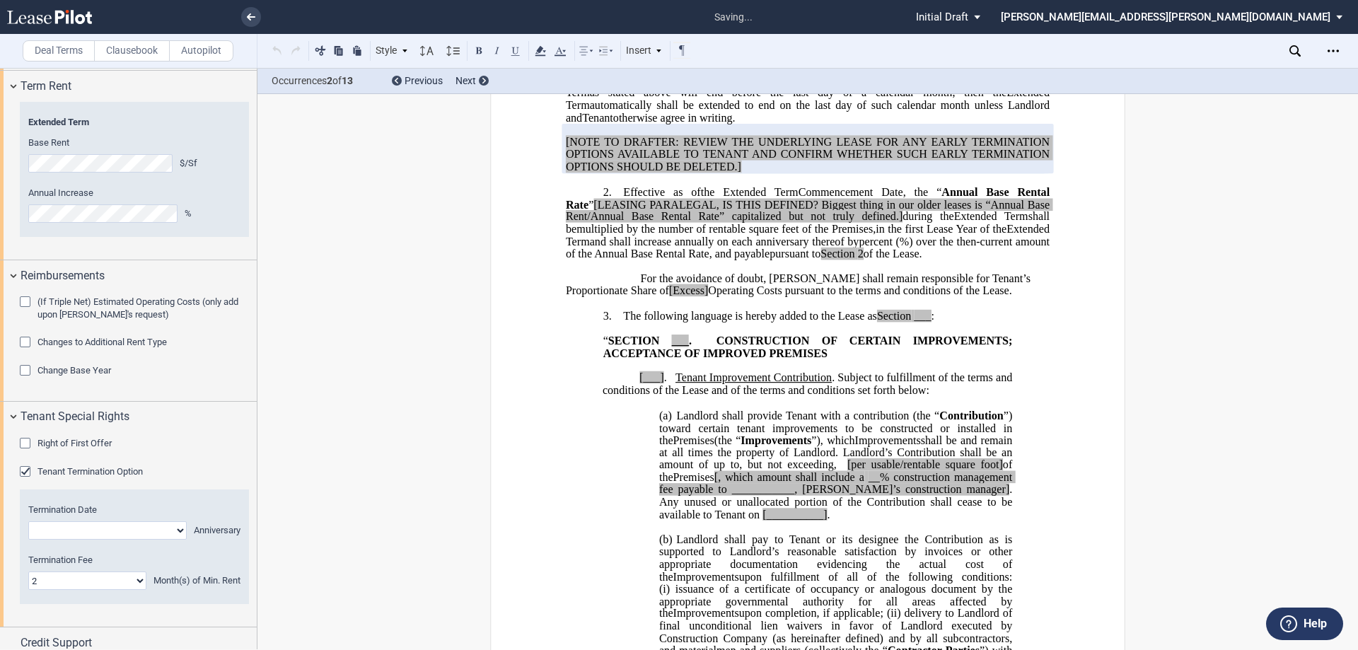
scroll to position [1695, 0]
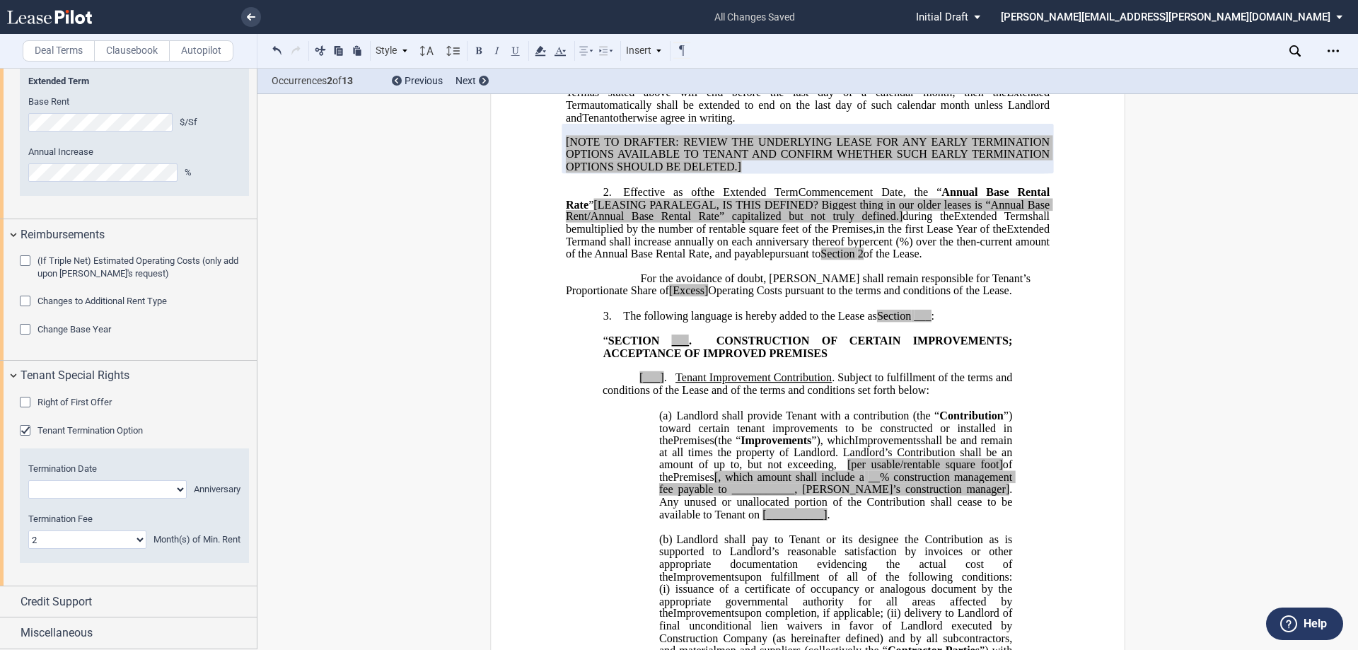
click at [125, 54] on label "Clausebook" at bounding box center [132, 50] width 76 height 21
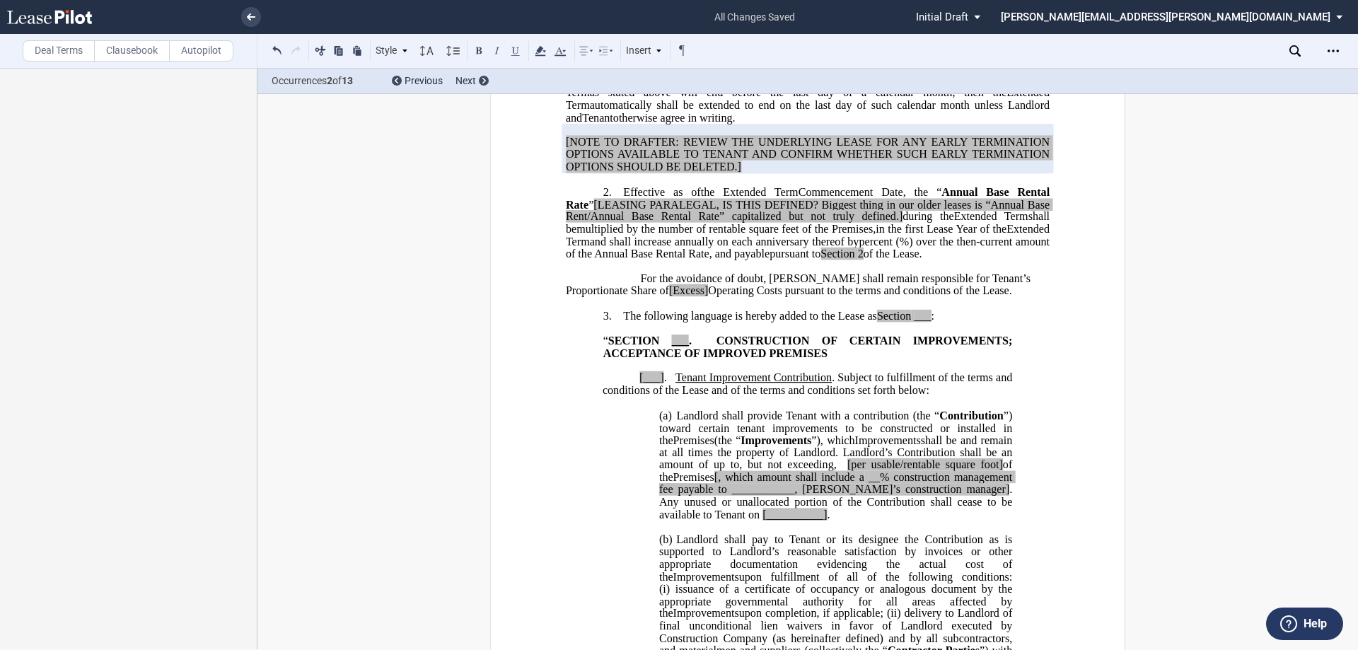
click at [54, 47] on label "Deal Terms" at bounding box center [59, 50] width 72 height 21
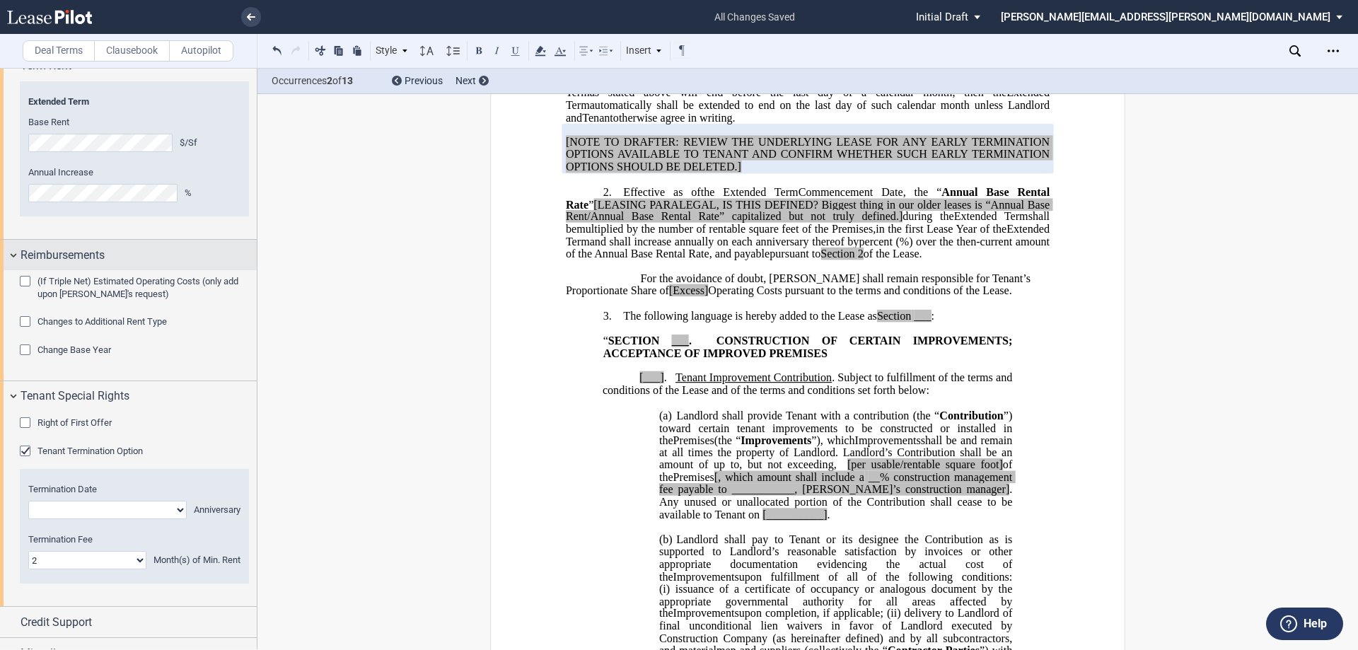
scroll to position [1695, 0]
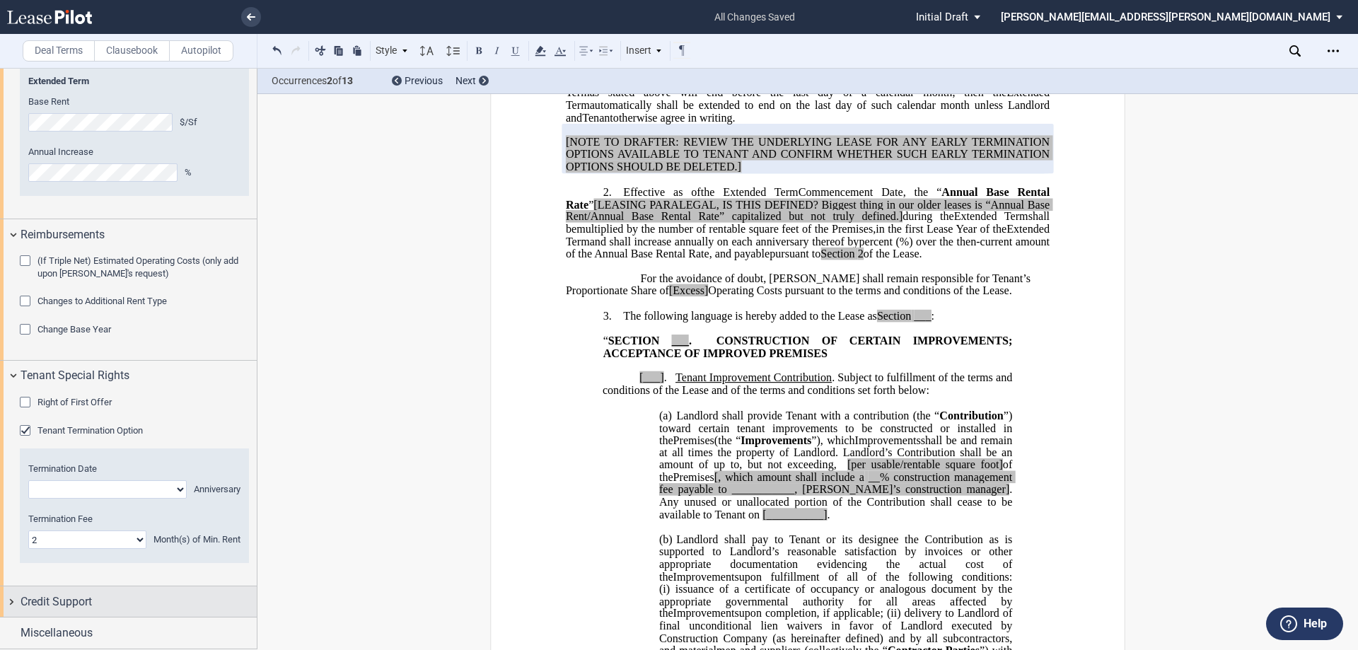
click at [112, 605] on div "Credit Support" at bounding box center [139, 602] width 236 height 17
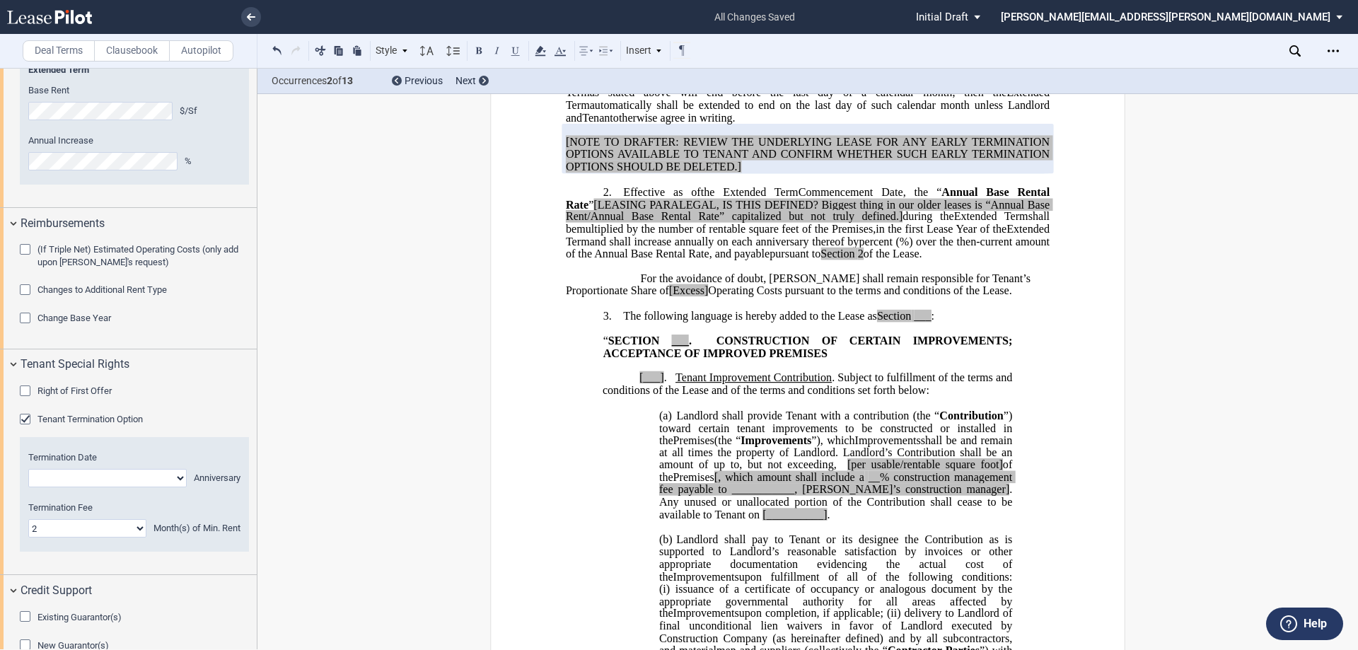
scroll to position [1793, 0]
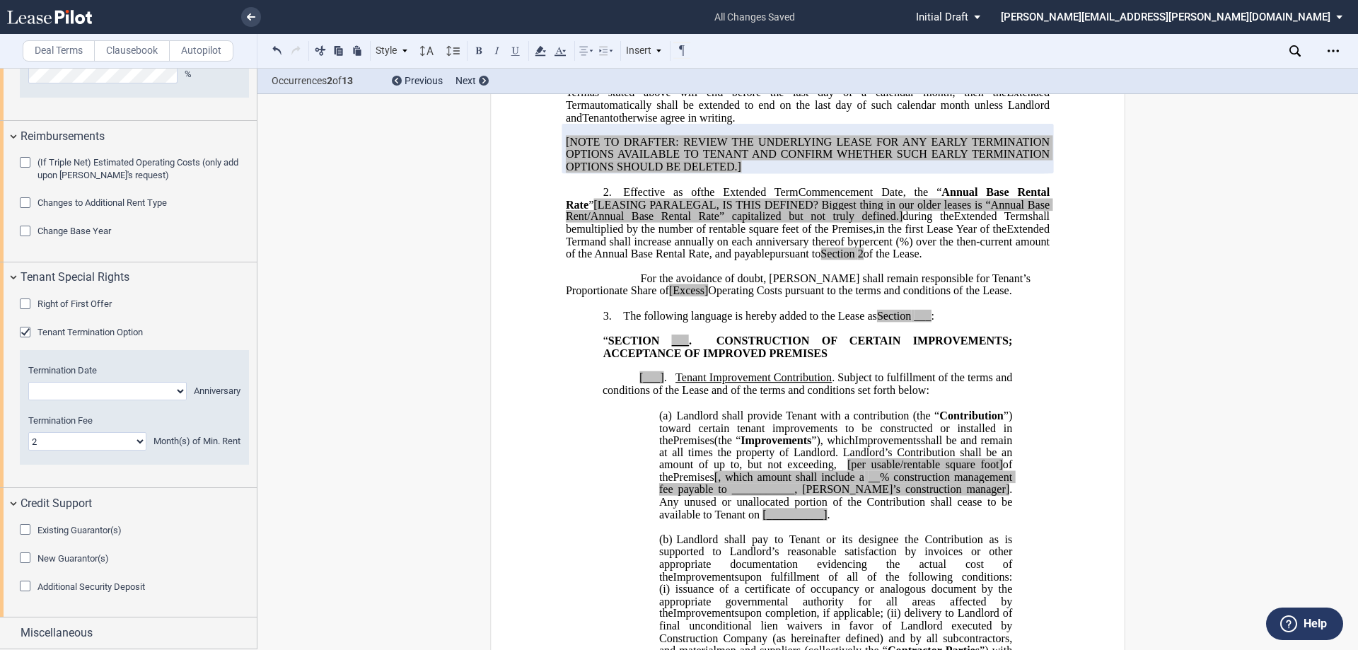
click at [27, 531] on div "Existing Guarantor(s)" at bounding box center [27, 531] width 14 height 14
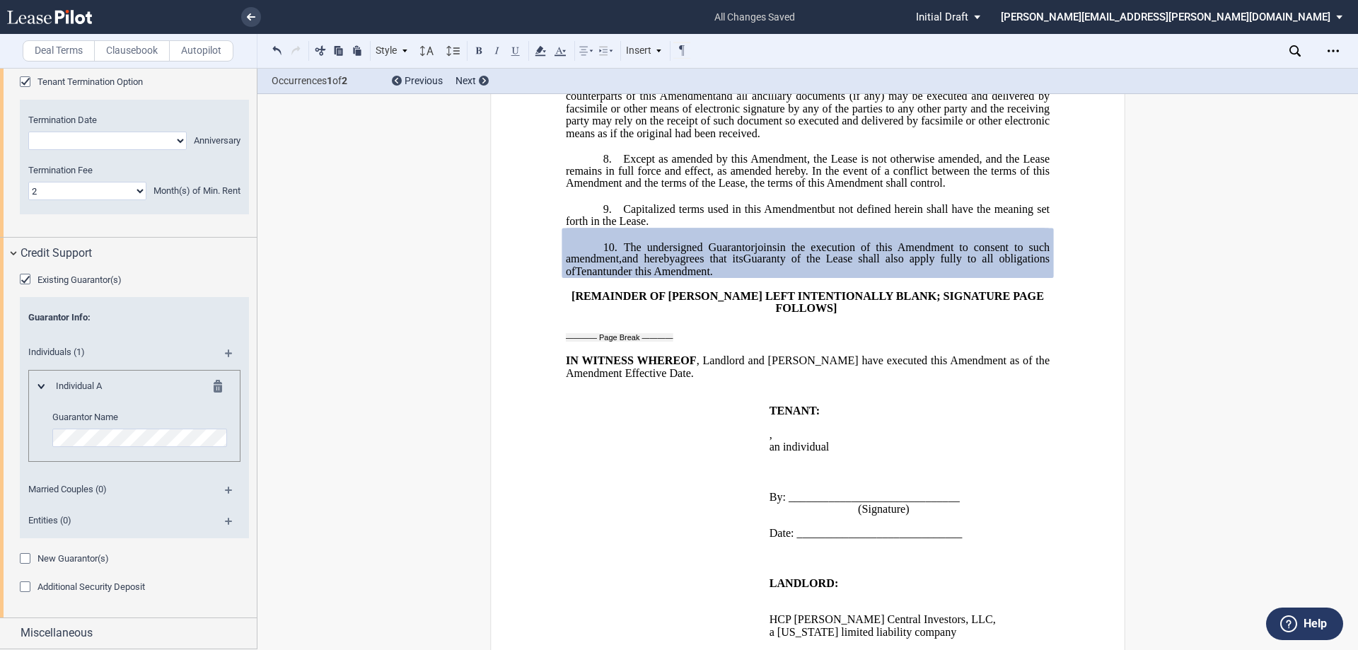
scroll to position [3717, 0]
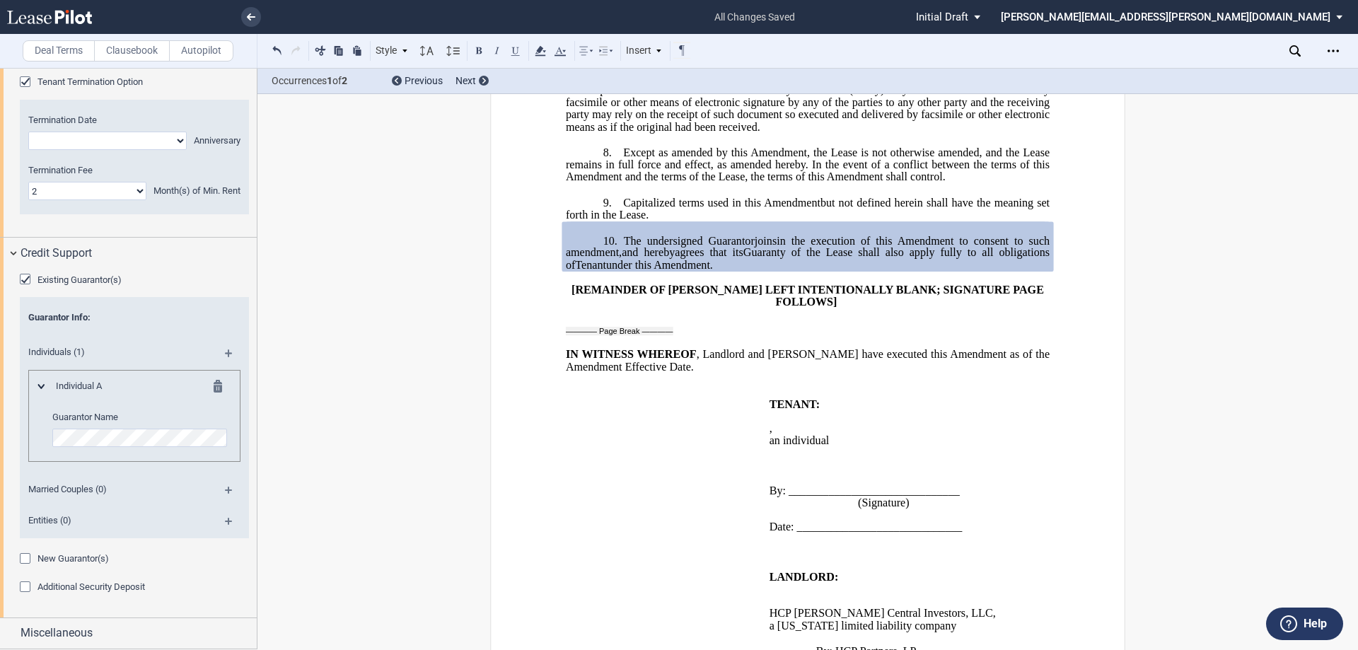
click at [820, 272] on p "10. The undersigned Guarantor s join joins in the execution of this ﻿ ﻿ First A…" at bounding box center [808, 252] width 484 height 37
click at [646, 247] on span "The undersigned Guarantor" at bounding box center [689, 240] width 131 height 13
drag, startPoint x: 646, startPoint y: 289, endPoint x: 736, endPoint y: 313, distance: 93.7
click at [654, 247] on span "The undersigned Guarantor" at bounding box center [689, 240] width 131 height 13
click at [746, 272] on p "10. The undersigned Guarantor s join joins in the execution of this ﻿ ﻿ First A…" at bounding box center [808, 252] width 484 height 37
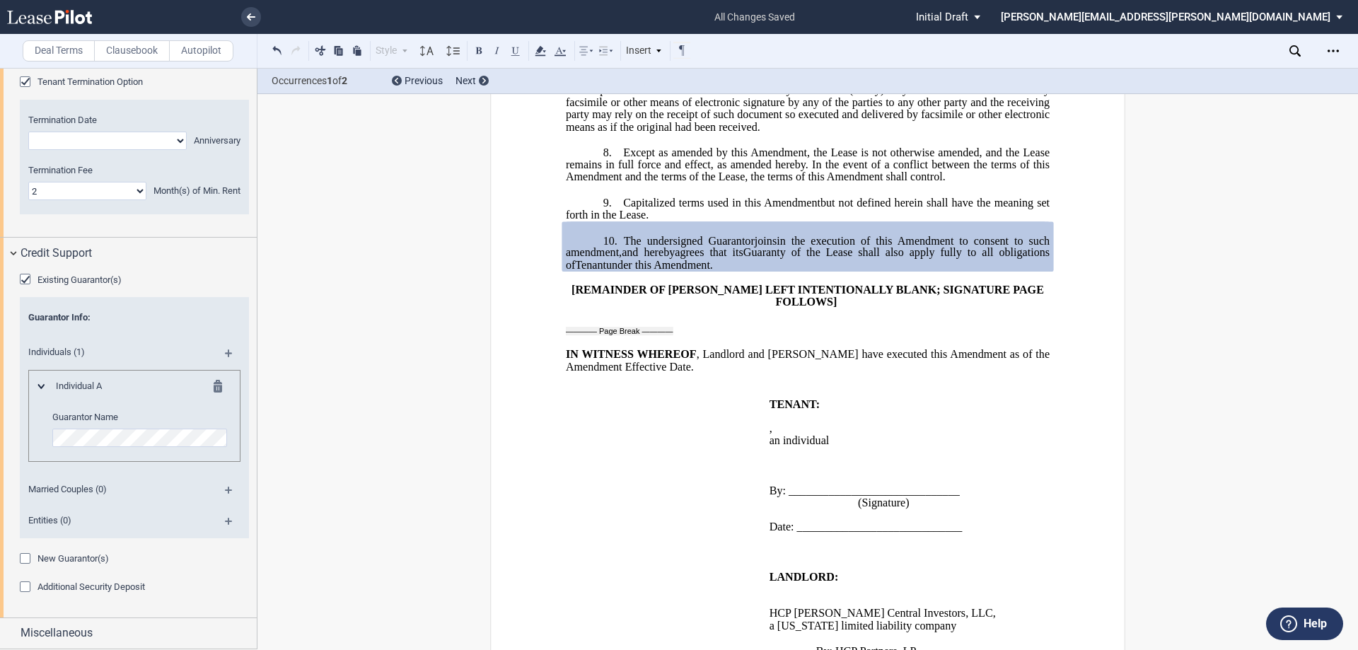
click at [28, 558] on div "New Guarantor(s)" at bounding box center [27, 560] width 14 height 14
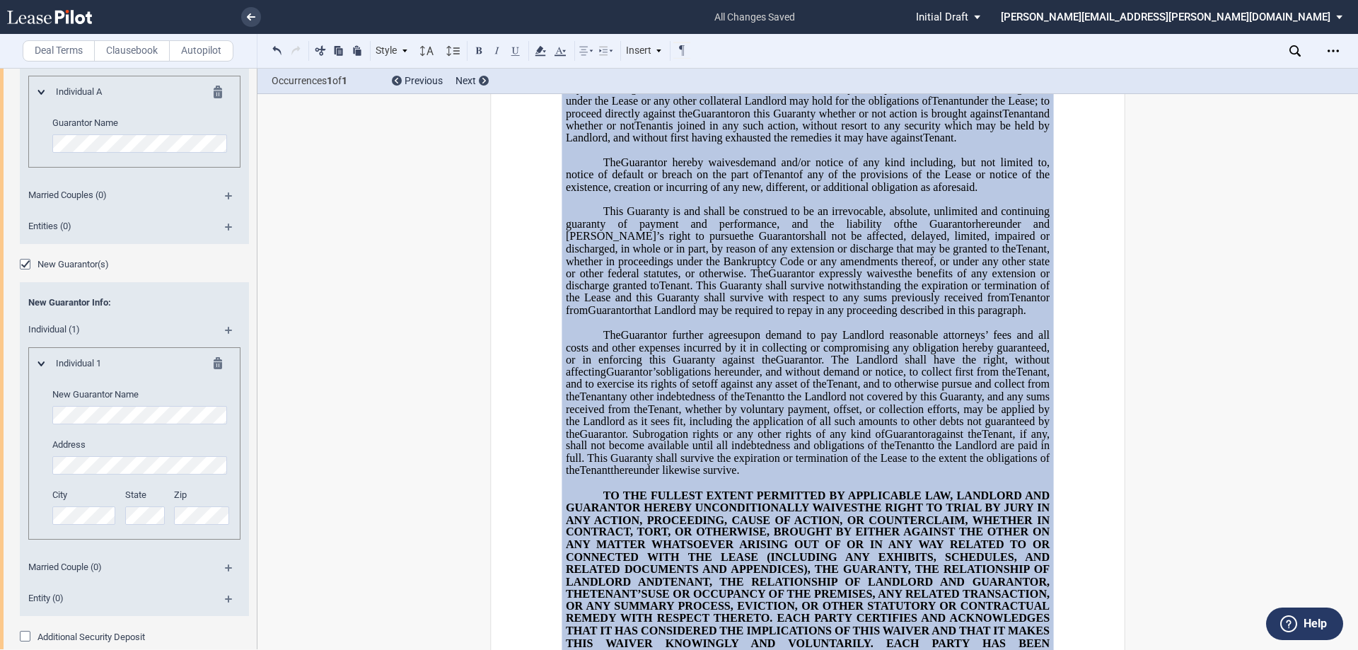
scroll to position [5168, 0]
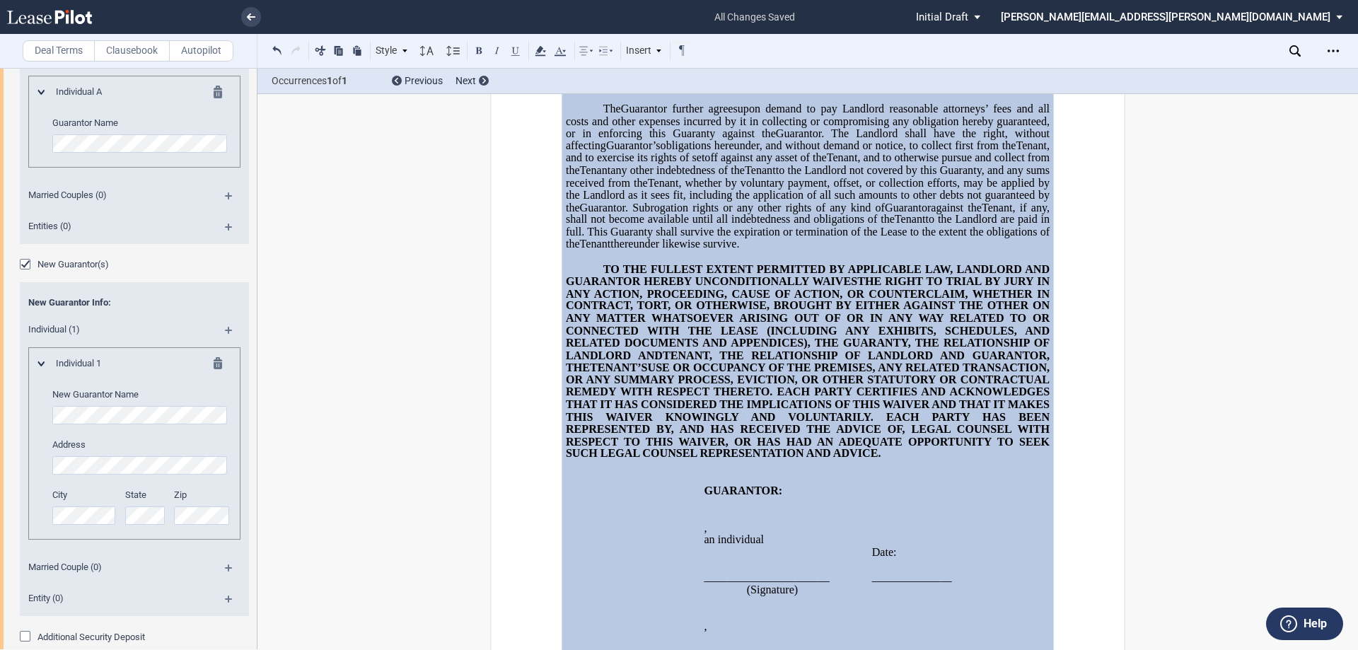
drag, startPoint x: 598, startPoint y: 329, endPoint x: 884, endPoint y: 520, distance: 343.8
click at [884, 461] on p "TO THE FULLEST EXTENT PERMITTED BY APPLICABLE LAW, LANDLORD AND GUARANTORS HERE…" at bounding box center [808, 361] width 484 height 197
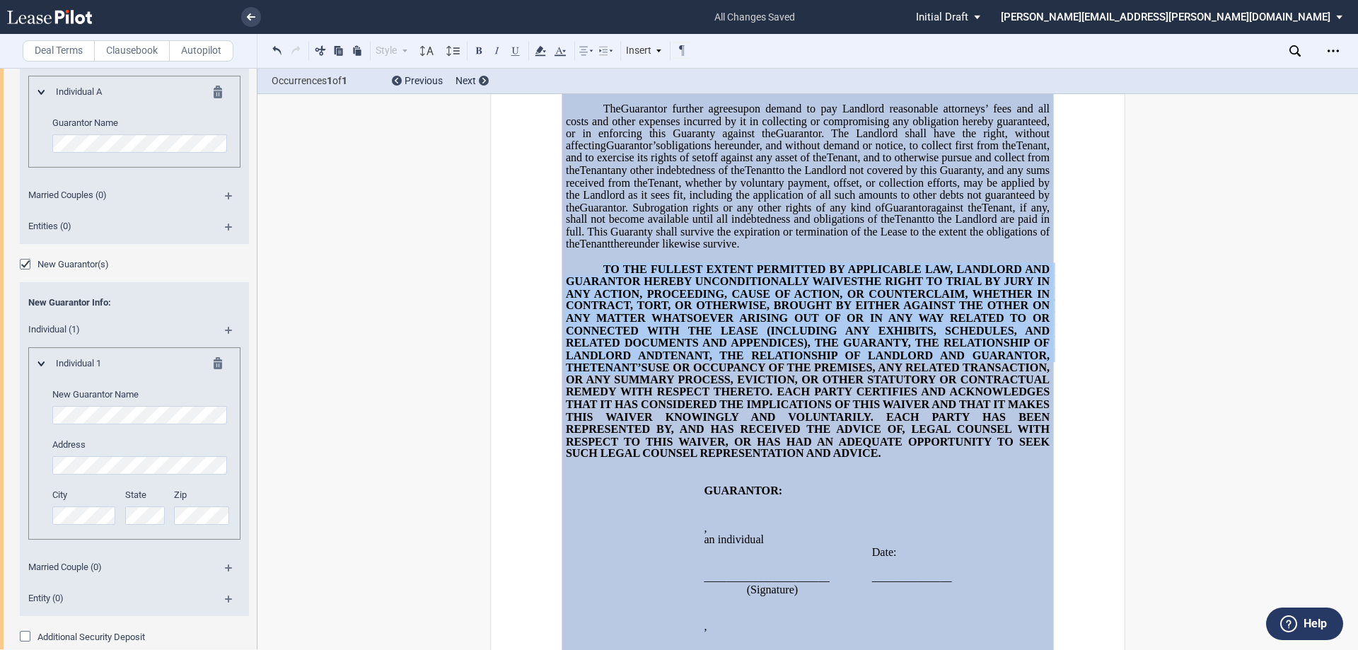
click at [855, 362] on span "THE RIGHT TO TRIAL BY JURY IN ANY ACTION, PROCEEDING, CAUSE OF ACTION, OR COUNT…" at bounding box center [809, 318] width 487 height 86
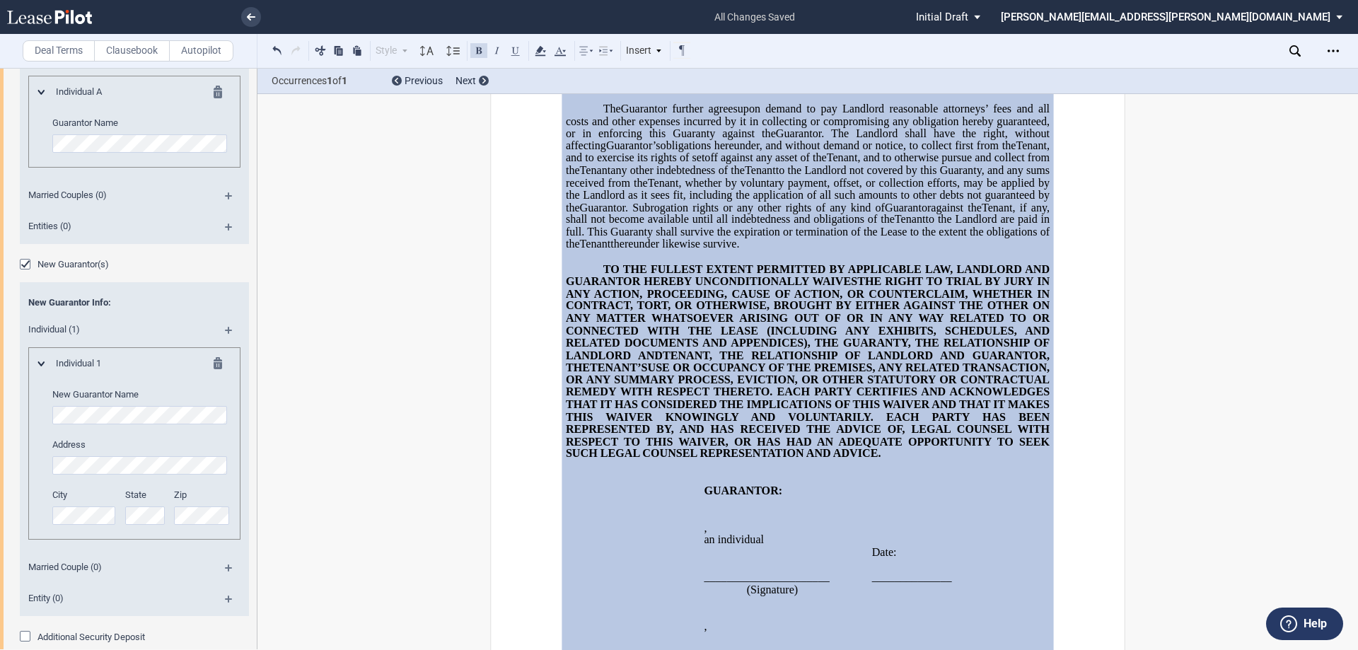
click at [25, 273] on div "New Guarantor(s)" at bounding box center [27, 266] width 14 height 14
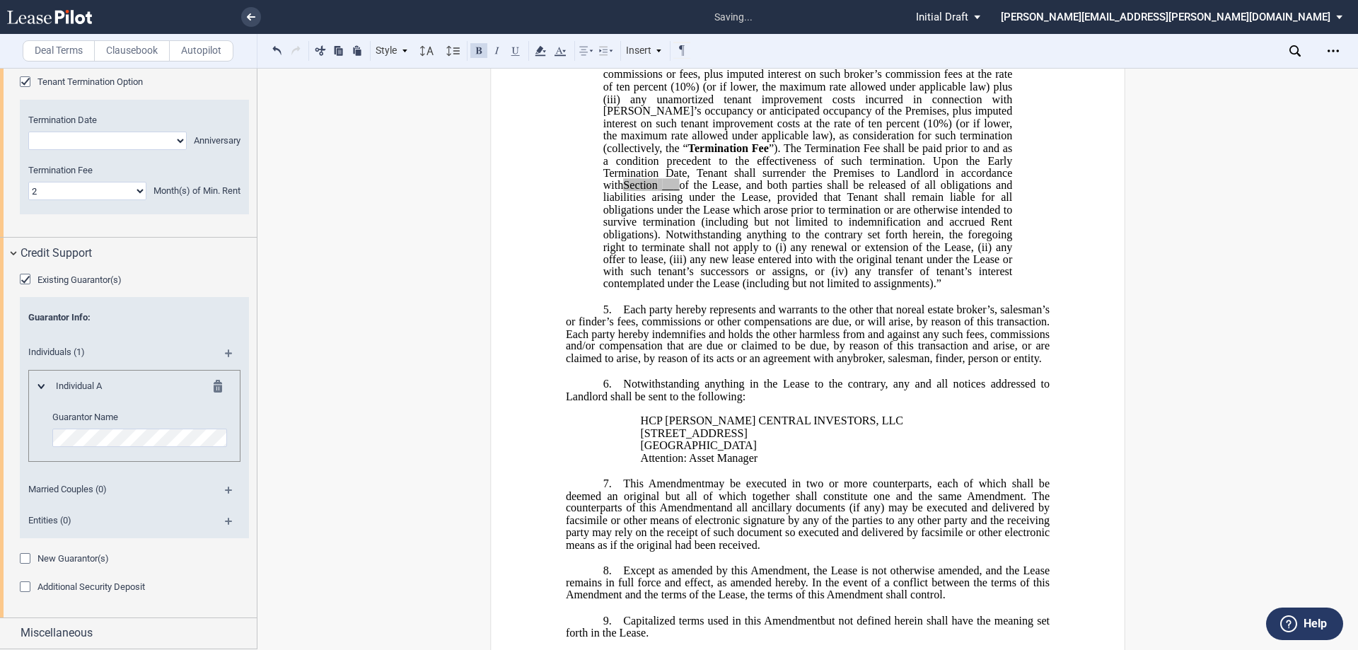
scroll to position [3293, 0]
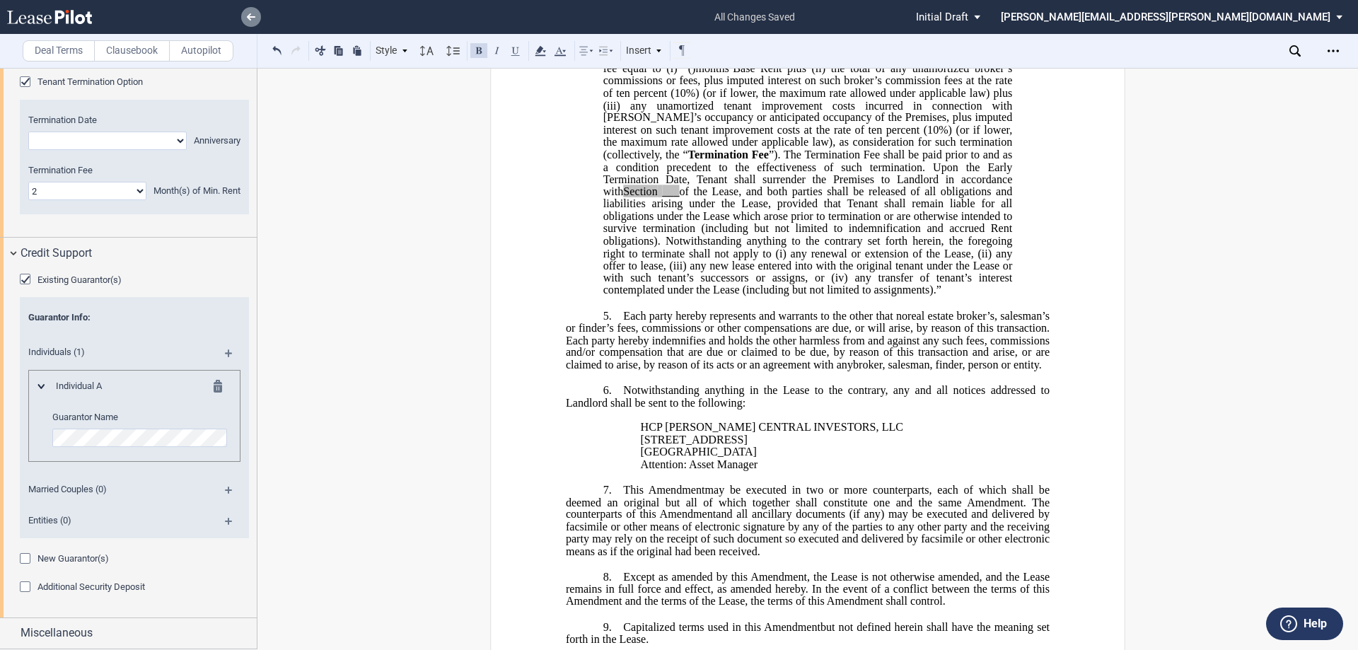
click at [248, 13] on icon at bounding box center [251, 16] width 8 height 7
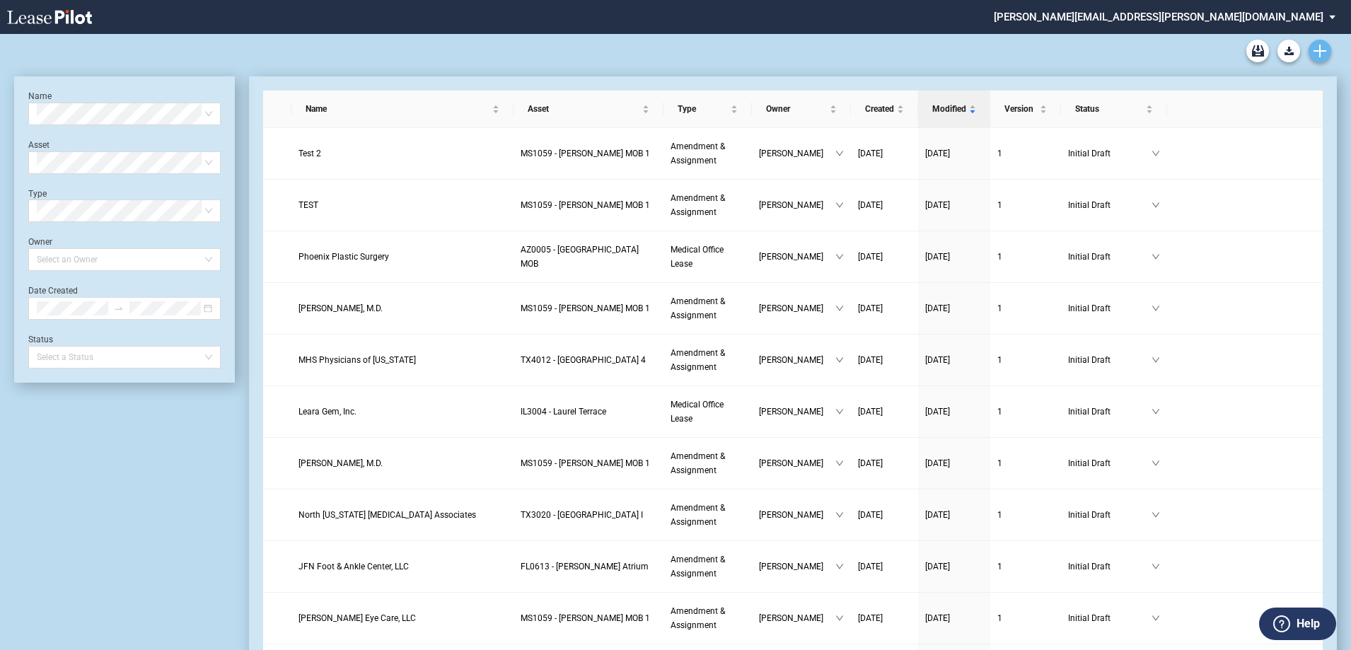
click at [1310, 49] on link "Create new document" at bounding box center [1320, 51] width 23 height 23
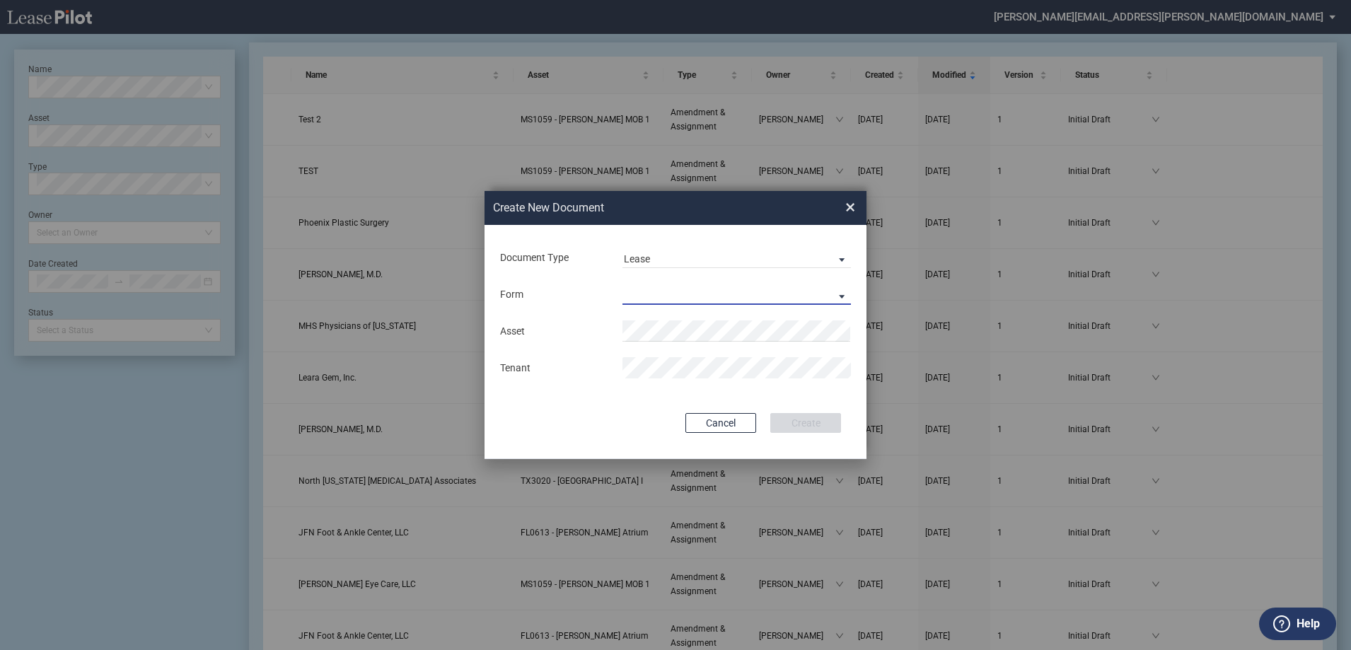
click at [666, 286] on md-select "Medical Office Lease Scottsdale Lease Louisville Lease 1370 Medical Place Lease…" at bounding box center [737, 294] width 229 height 21
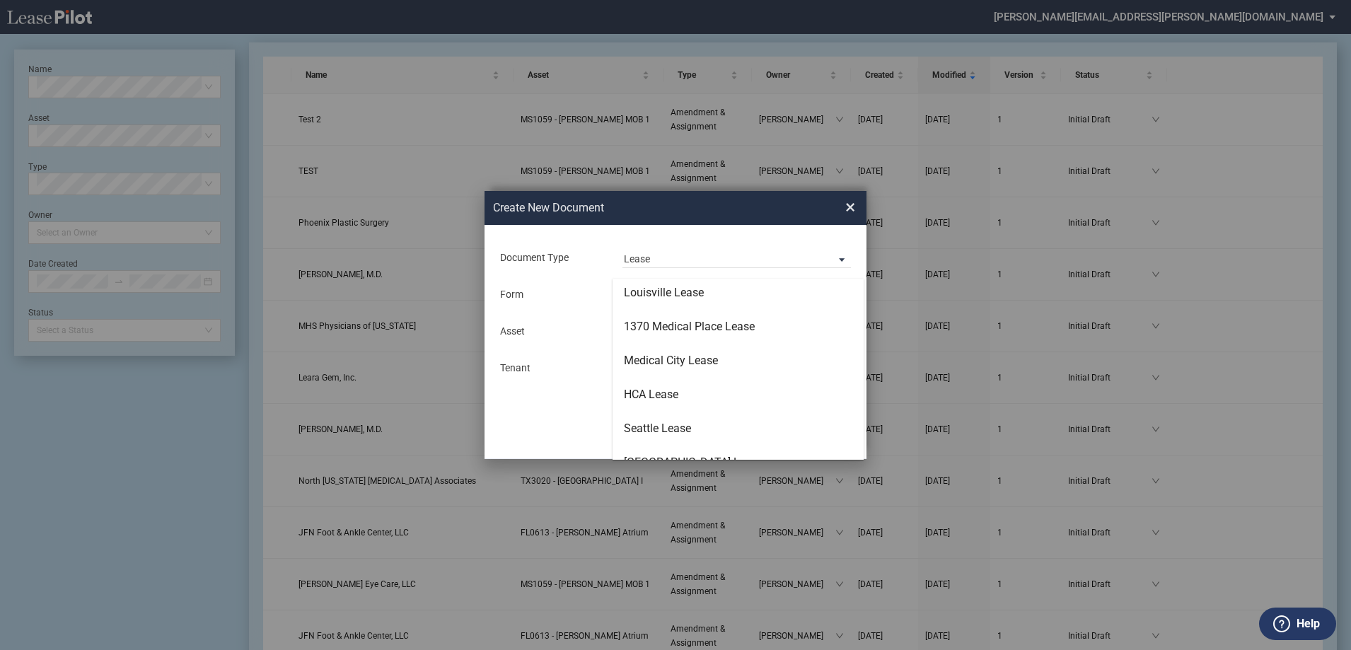
scroll to position [91, 0]
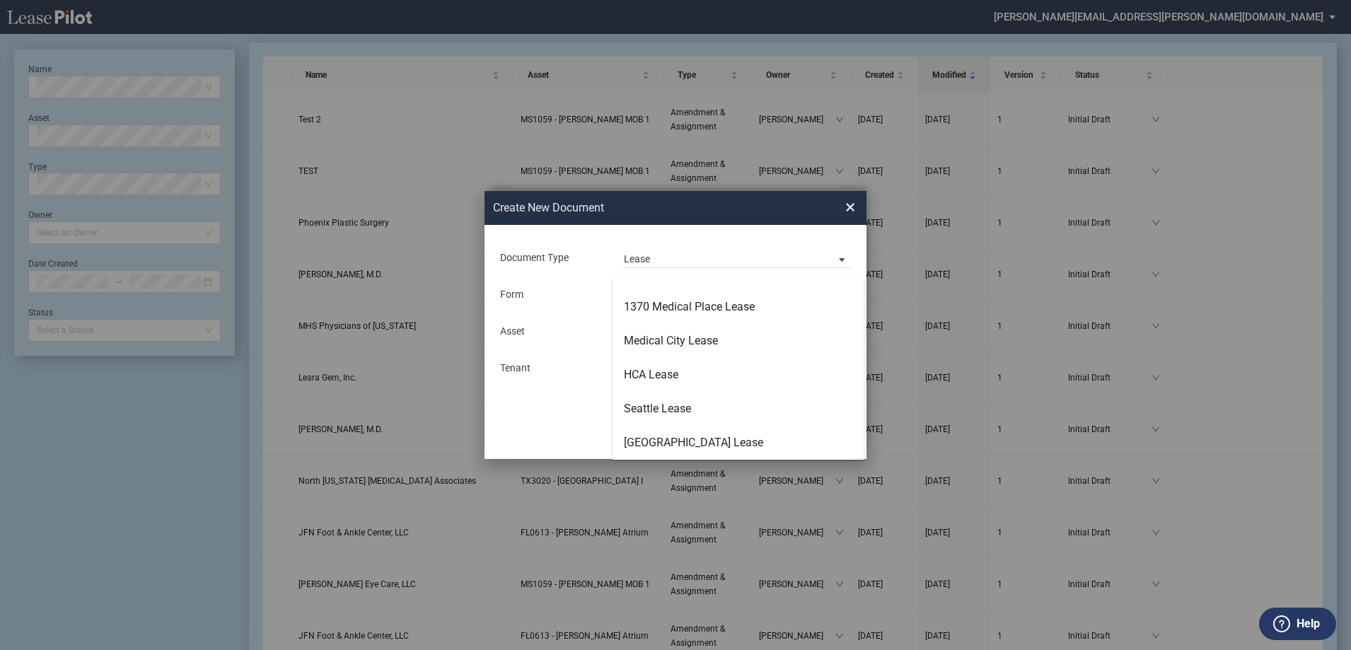
click at [849, 212] on md-backdrop at bounding box center [675, 342] width 1351 height 684
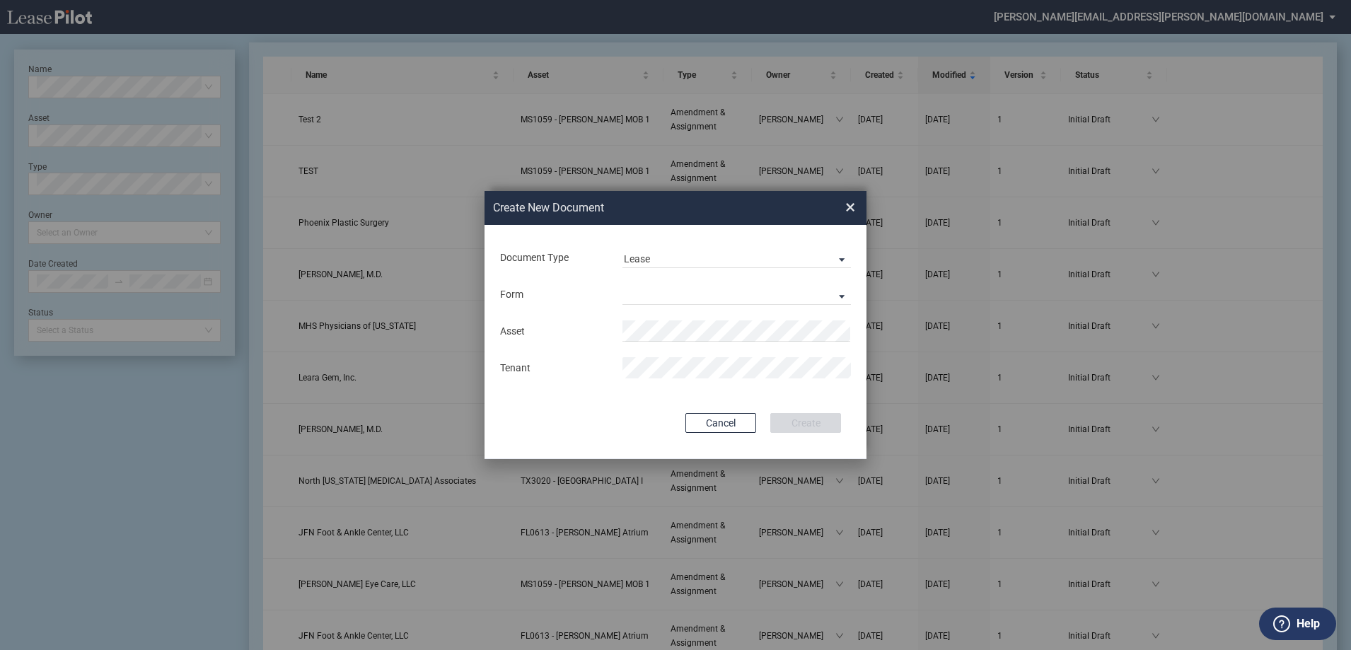
click at [849, 212] on span "×" at bounding box center [850, 207] width 10 height 23
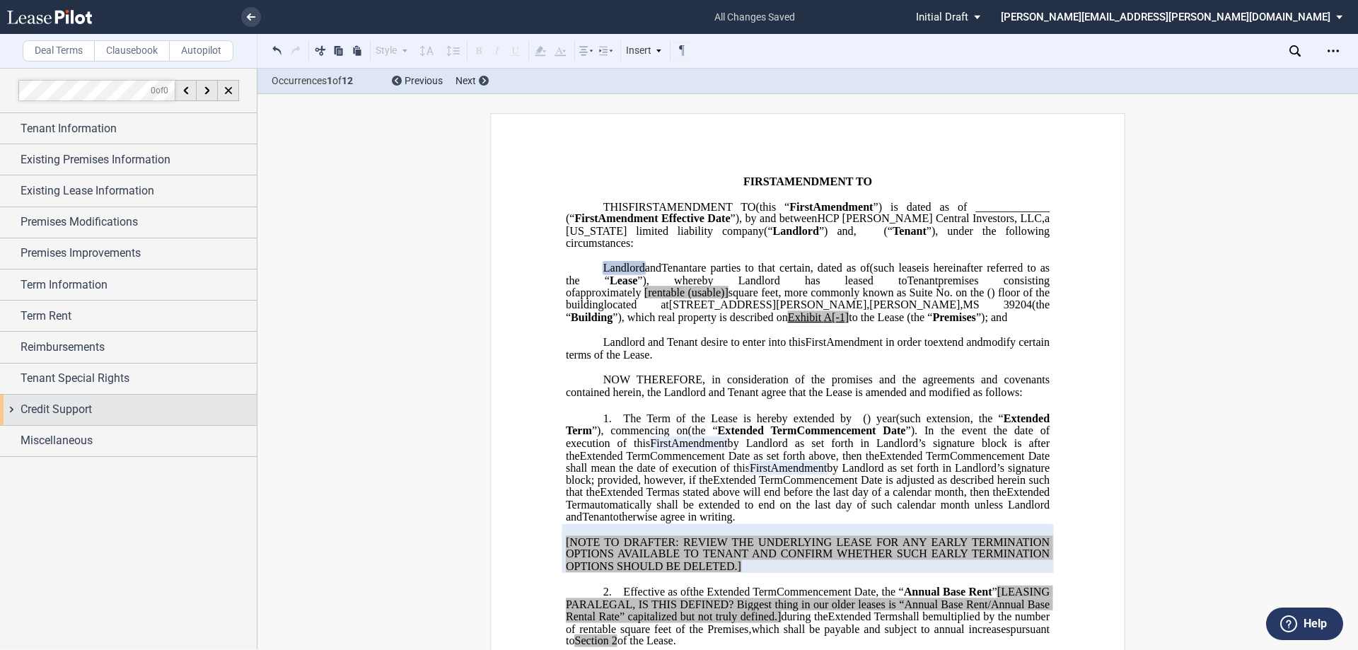
click at [115, 406] on div "Credit Support" at bounding box center [139, 409] width 236 height 17
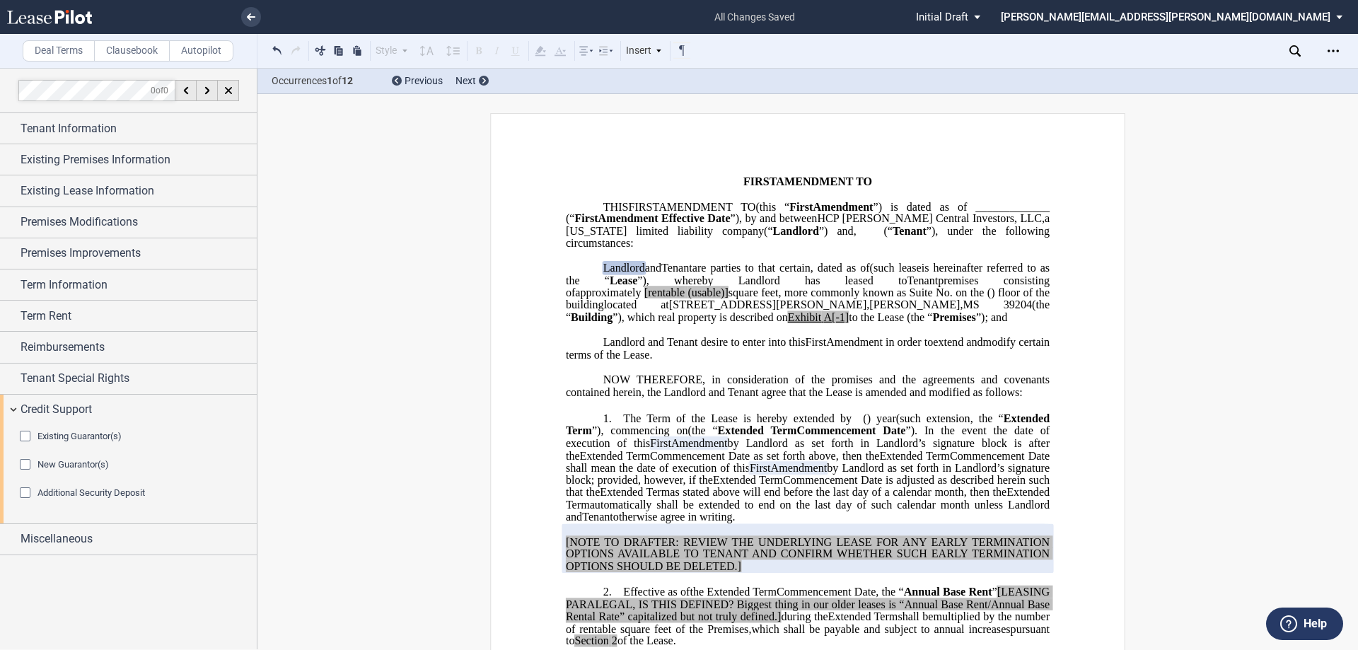
click at [23, 437] on div "Existing Guarantor(s)" at bounding box center [27, 438] width 14 height 14
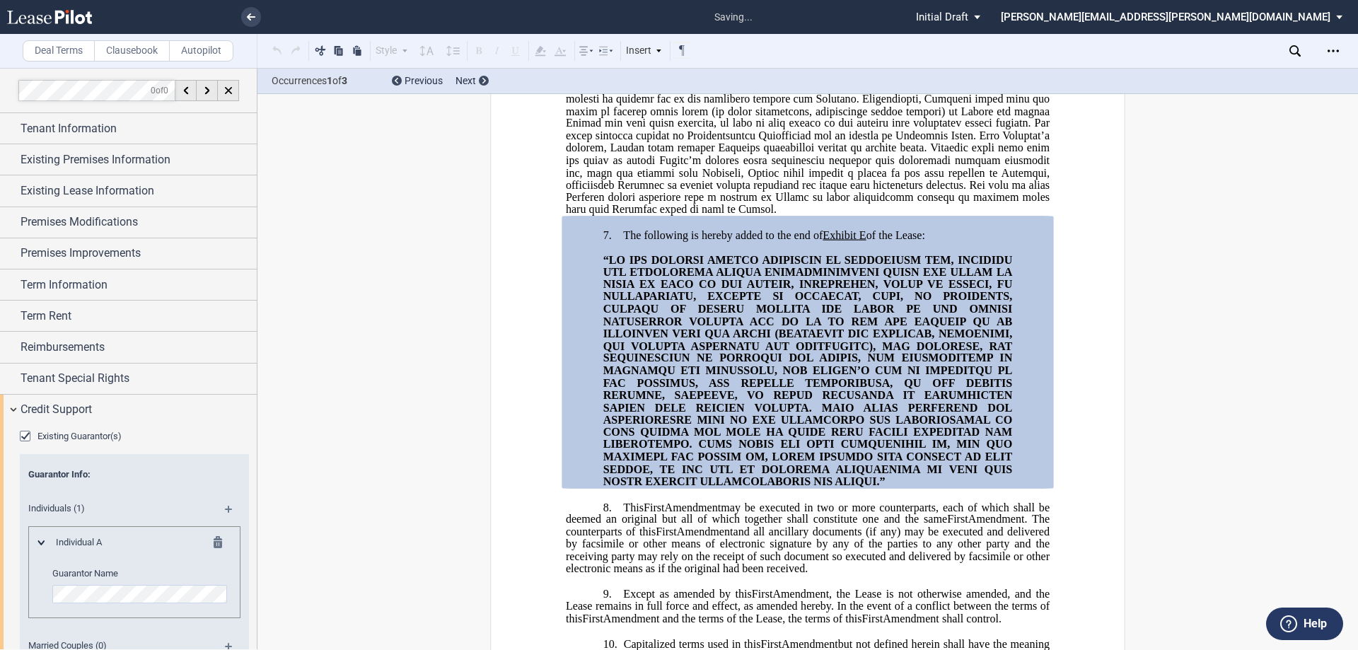
scroll to position [1354, 0]
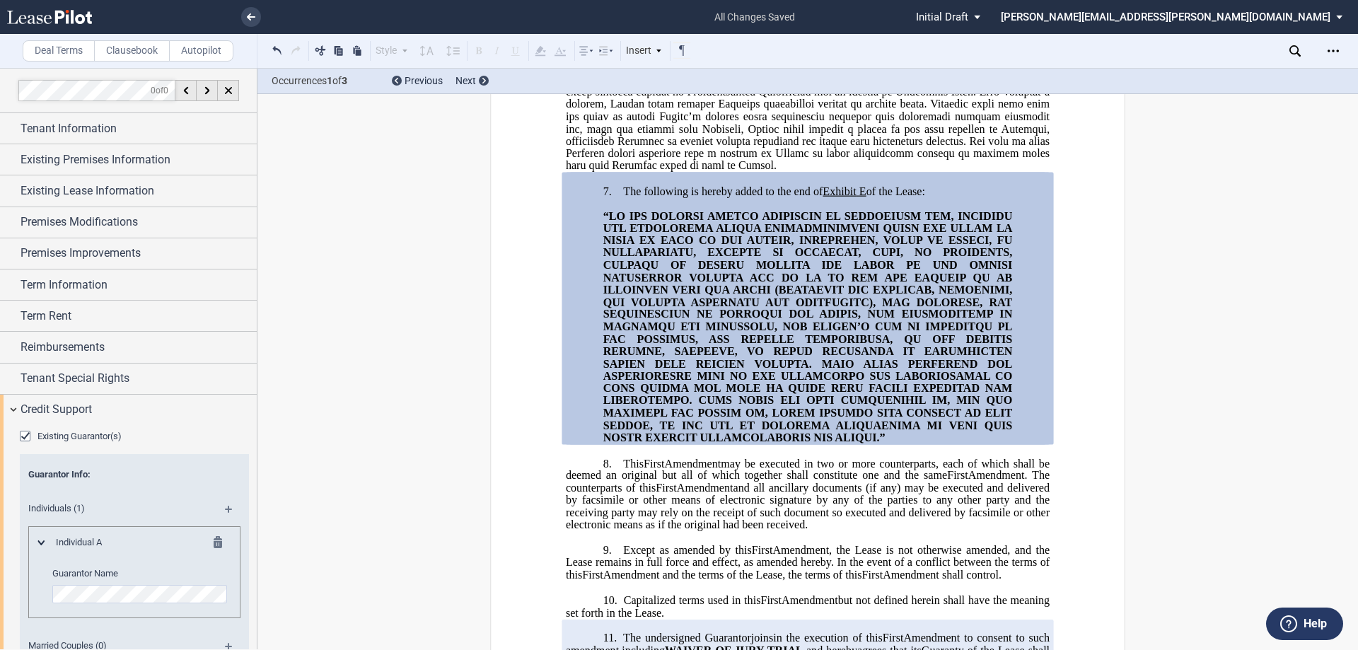
click at [25, 432] on div "Existing Guarantor(s)" at bounding box center [27, 438] width 14 height 14
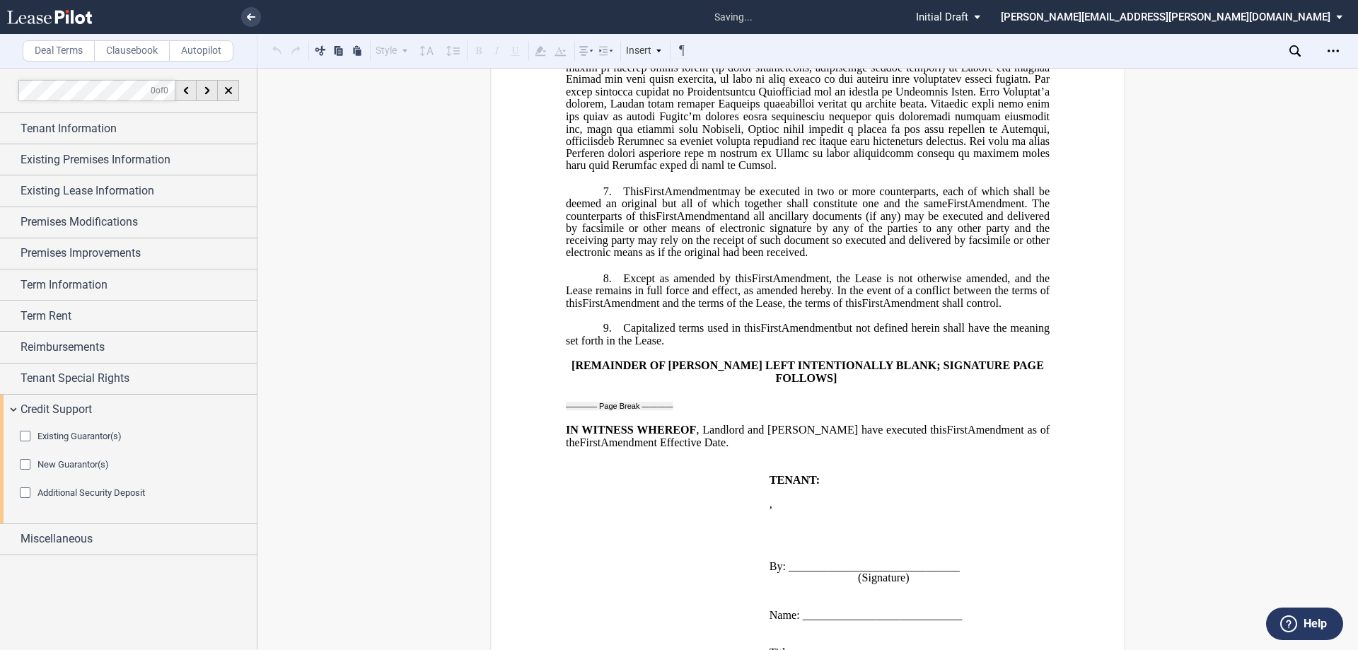
click at [25, 432] on div "Existing Guarantor(s)" at bounding box center [27, 438] width 14 height 14
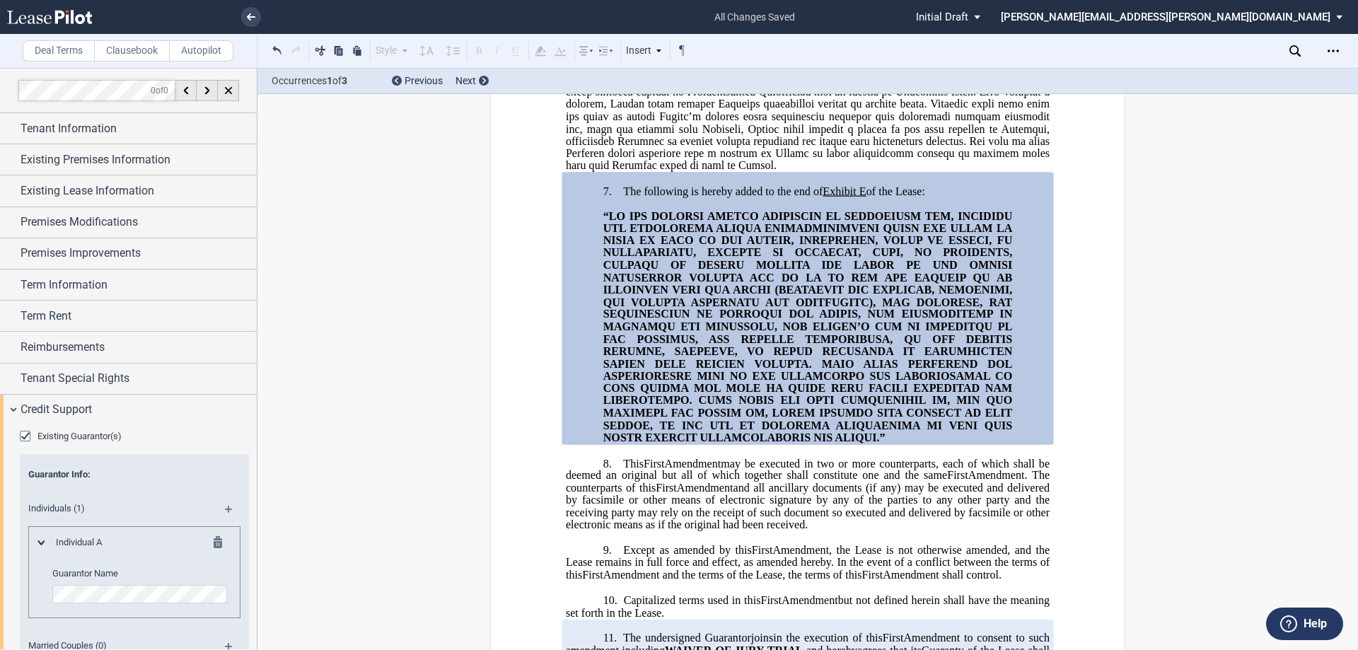
click at [1218, 187] on div "﻿ ﻿ ﻿ FIRST AMENDMENT TO ﻿ ﻿ ASSIGNMENT, ASSUMPTION AND ﻿ ﻿ FIRST AMENDMENT TO …" at bounding box center [808, 41] width 1101 height 2565
